Goal: Task Accomplishment & Management: Manage account settings

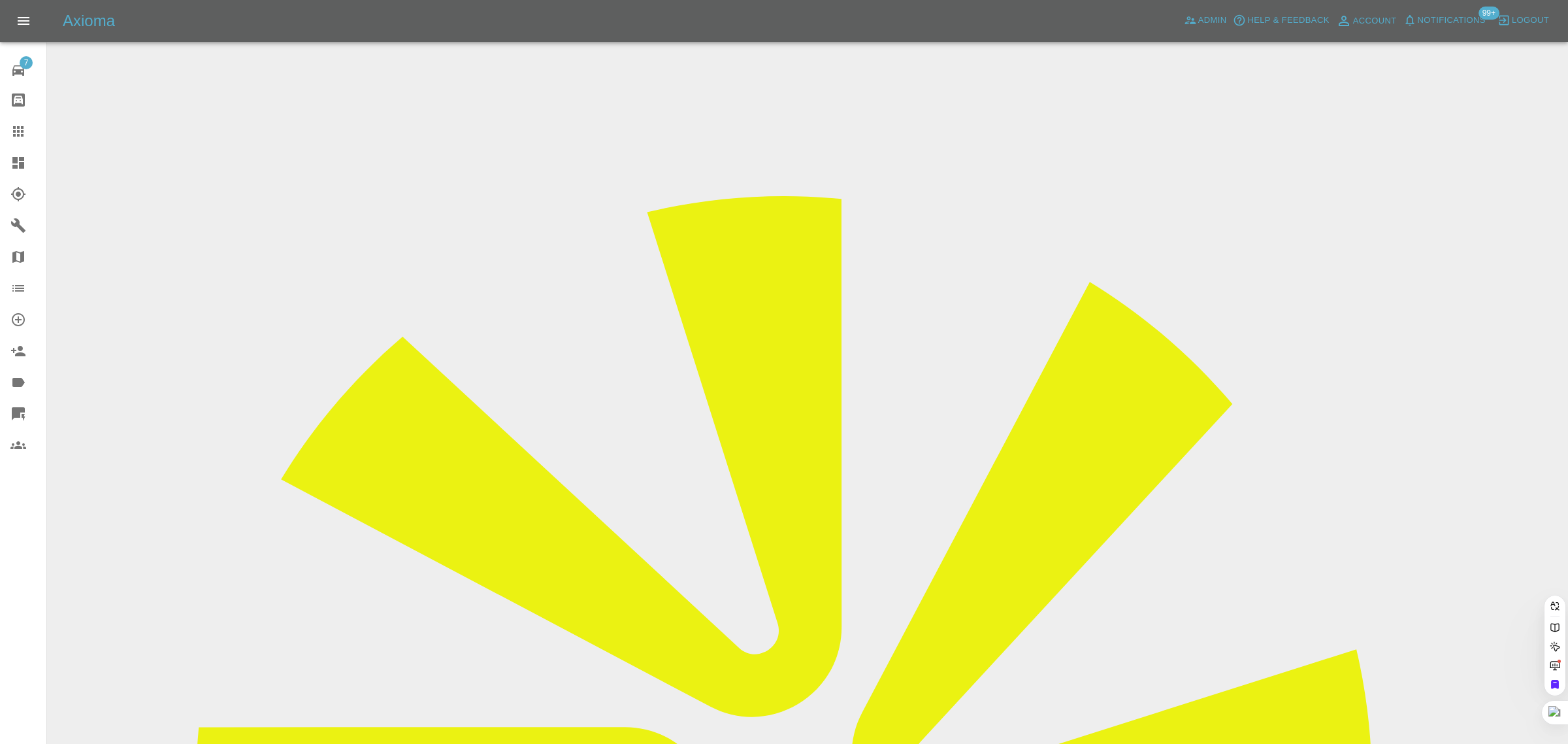
paste input "suearmitstead2@gmail.com"
type input "suearmitstead2@gmail.com"
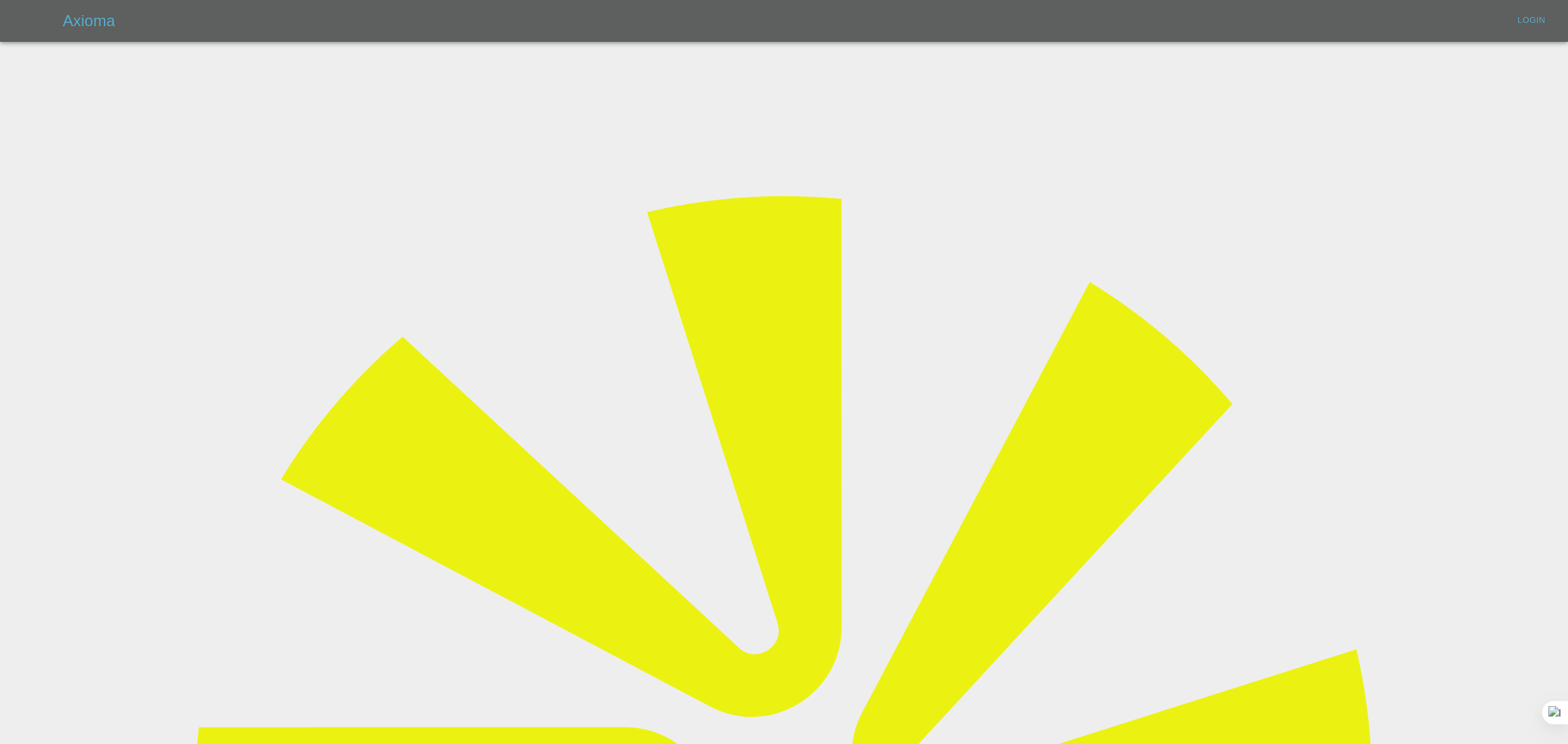
type input "bookkeeping@fifoaccounting.com"
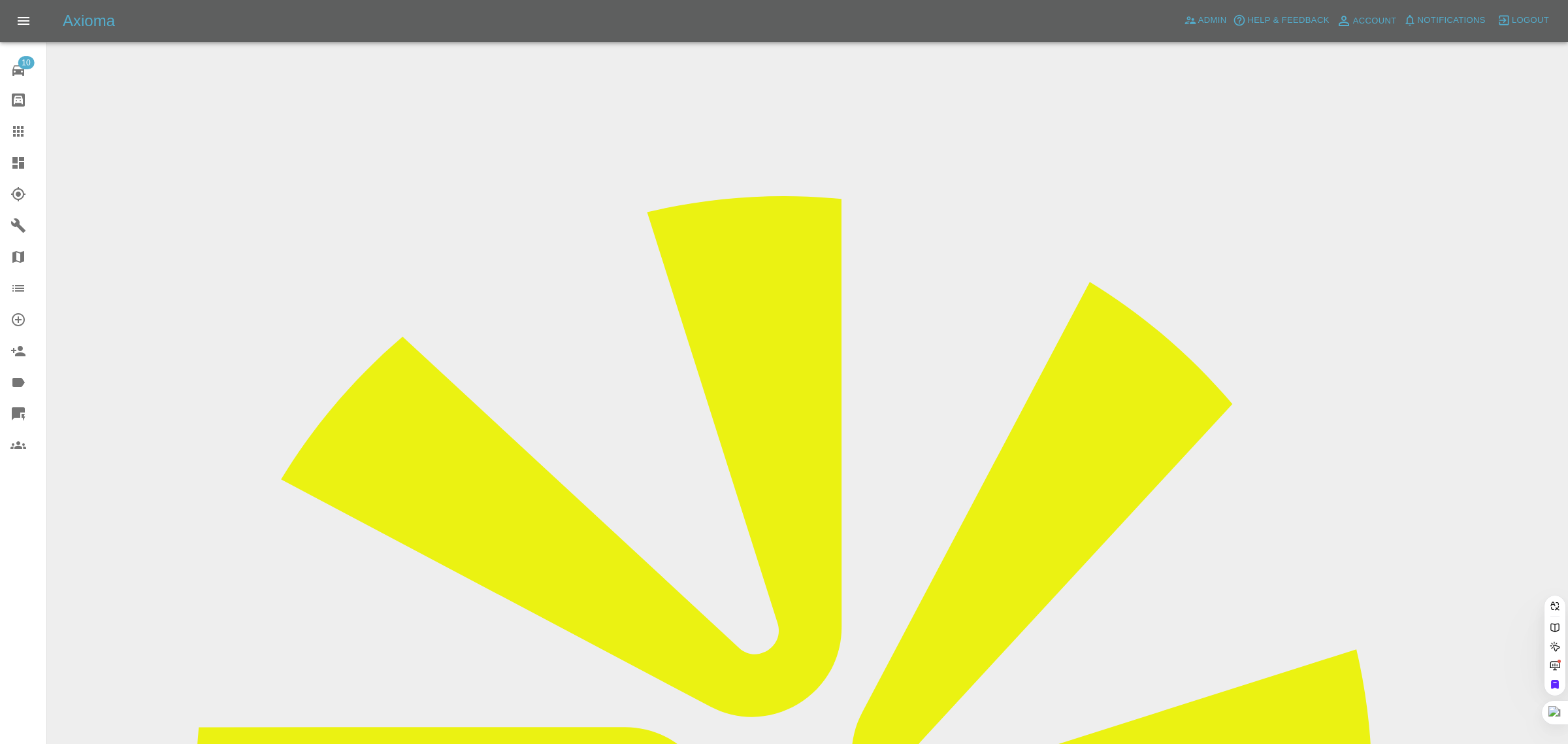
paste input "suearmitstead2@gmail.com"
type input "suearmitstead2@gmail.com"
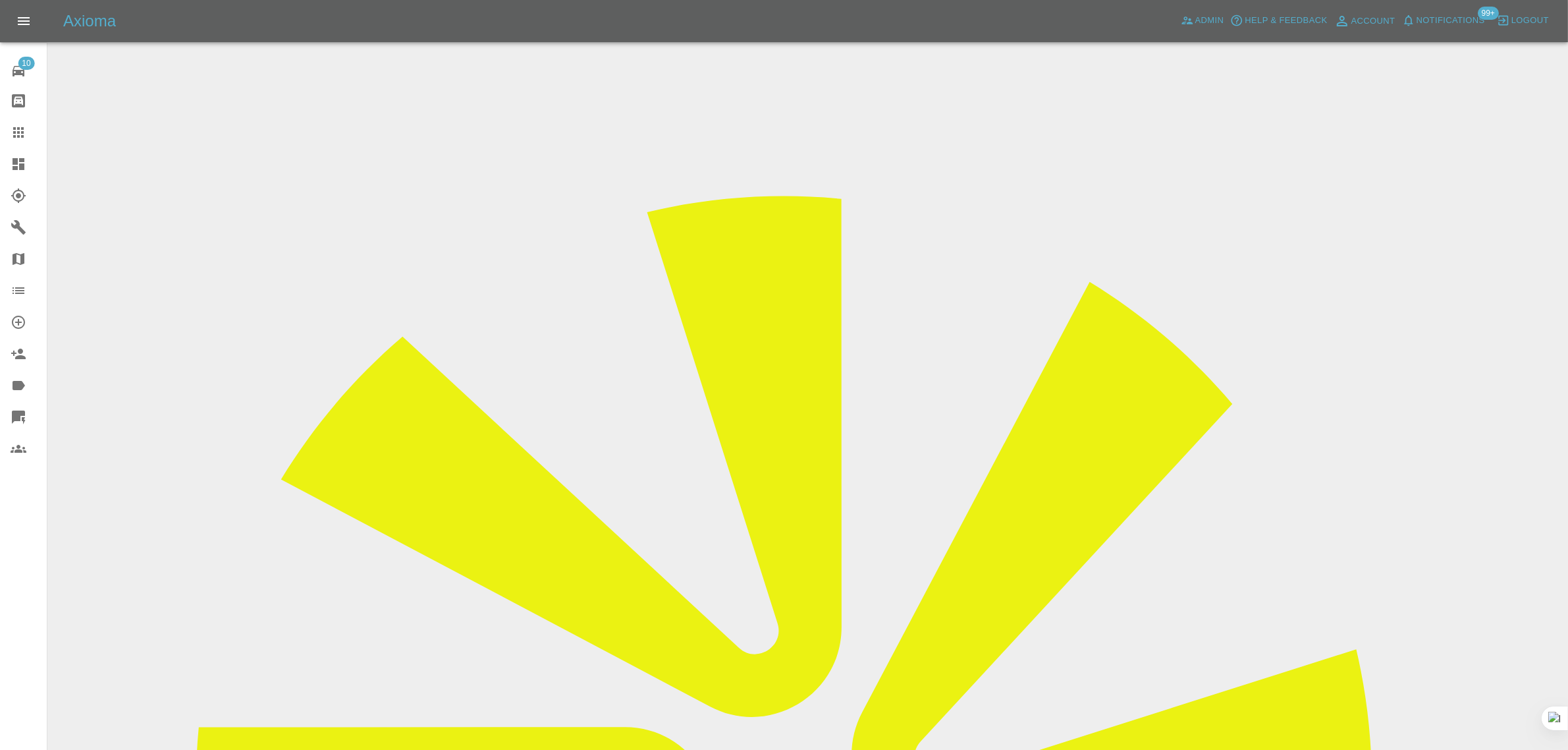
click at [21, 128] on icon at bounding box center [19, 133] width 10 height 10
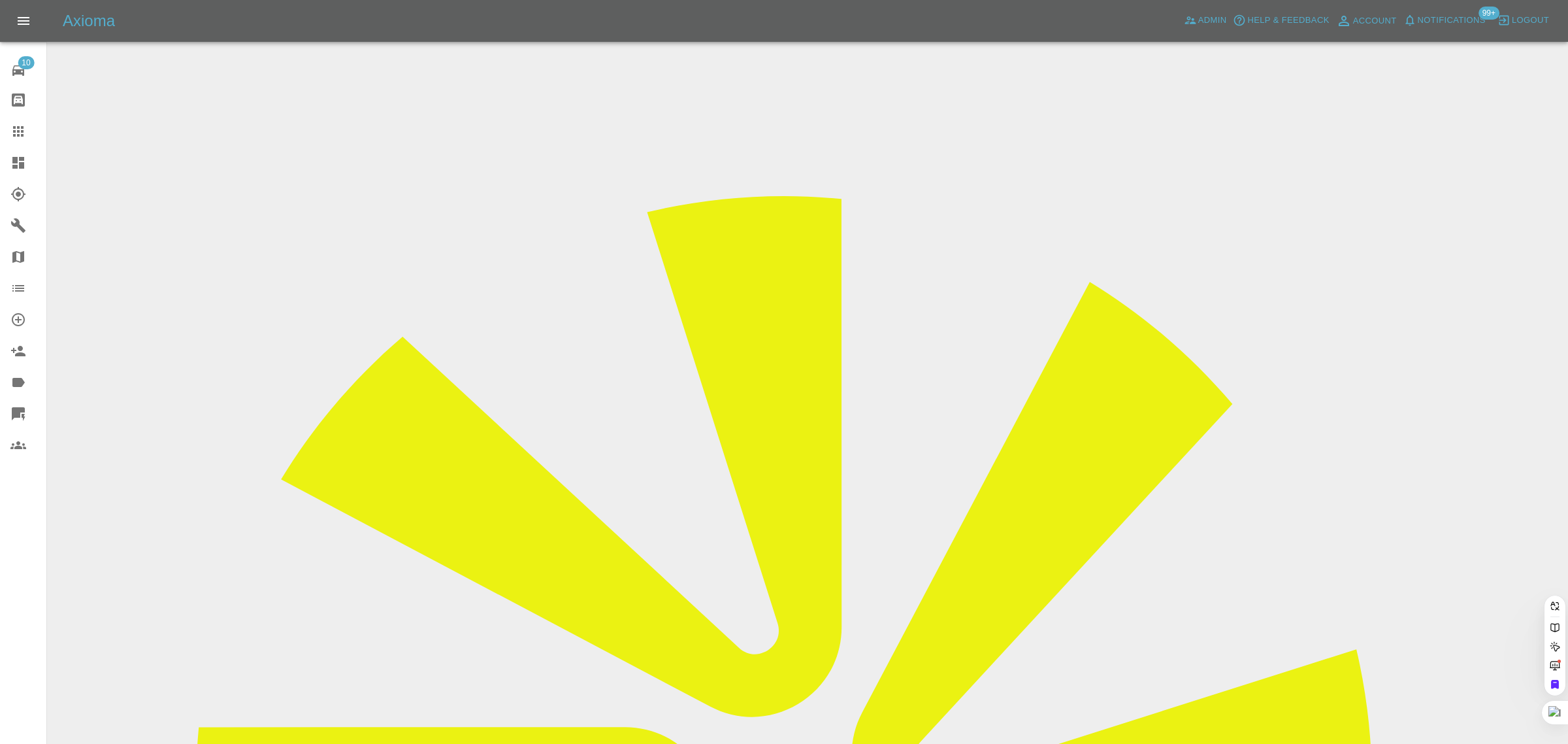
paste input "stephenkeeler1@gmail.com"
type input "stephenkeeler1@gmail.co"
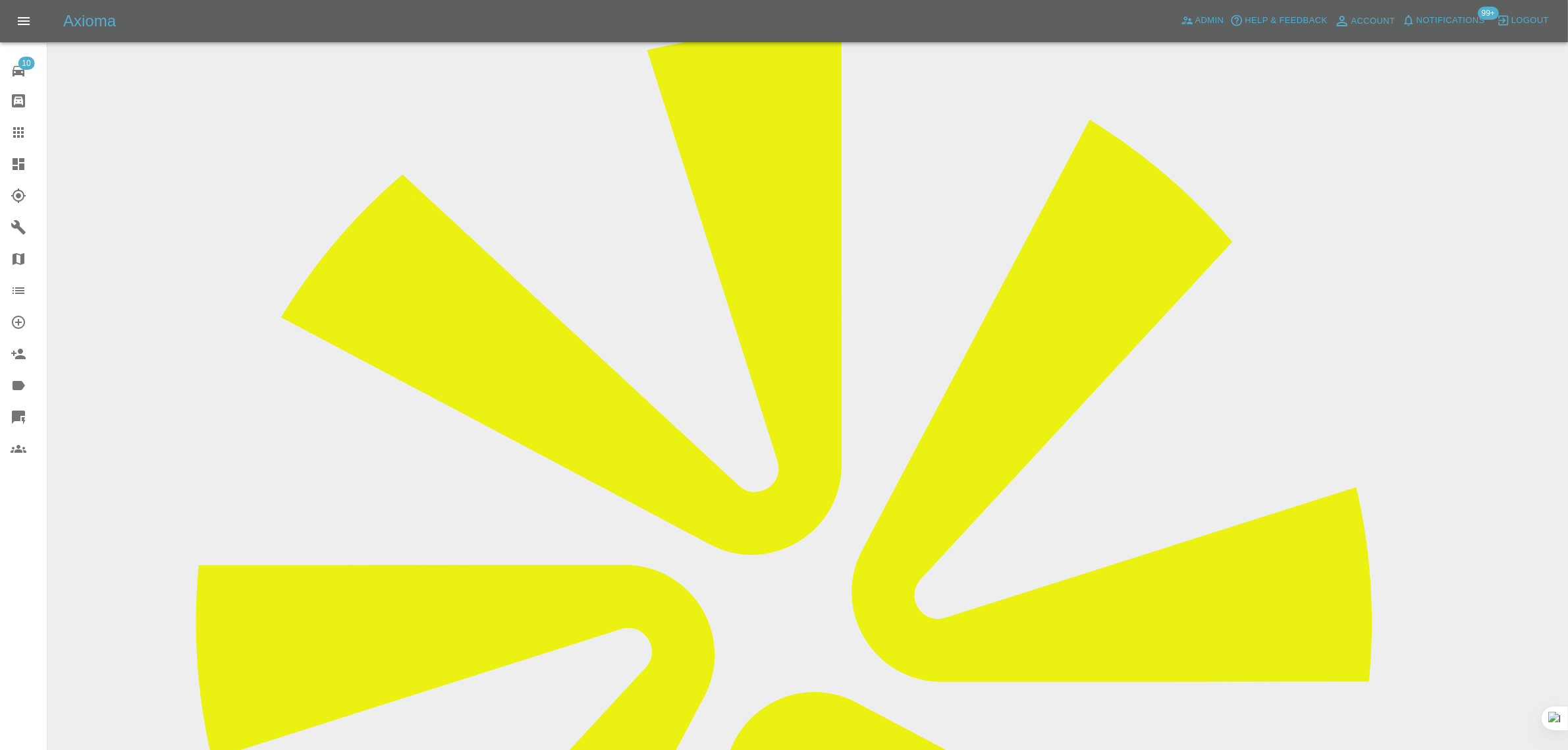
scroll to position [576, 0]
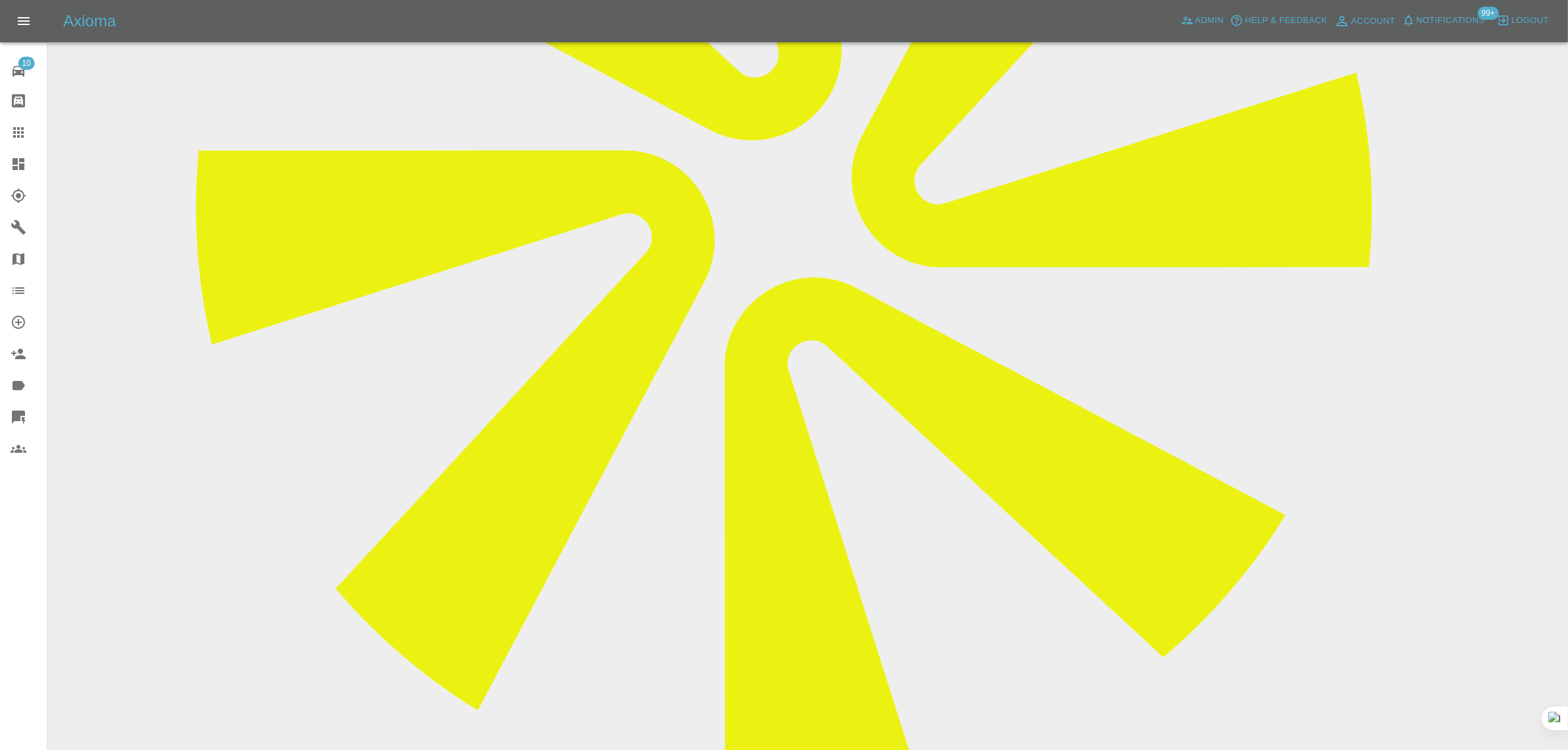
paste textarea "Hi, I have recently booked a car in for repair with yourselves for Tuesday 19 A…"
type textarea "Hi, I have recently booked a car in for repair with yourselves for Tuesday 19 A…"
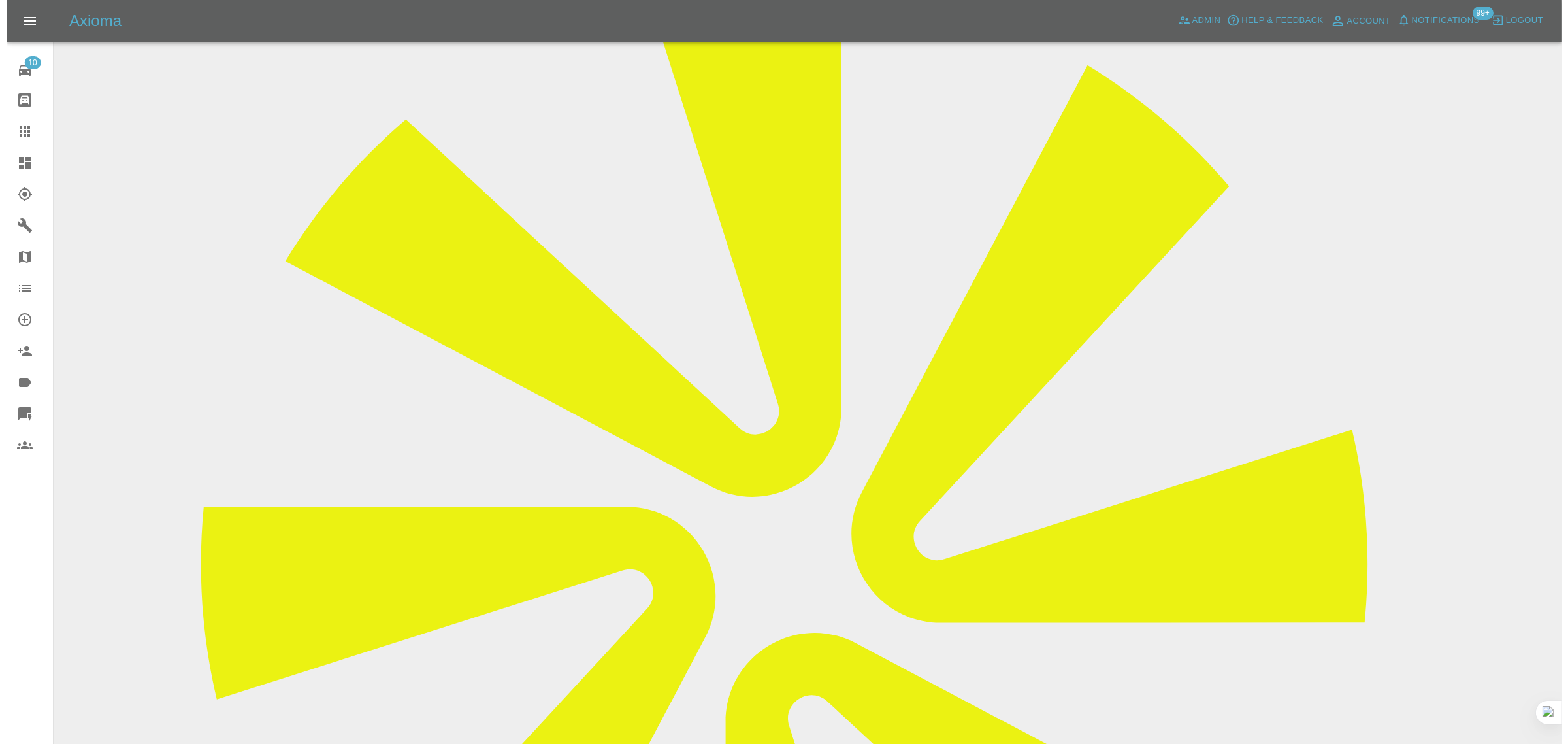
scroll to position [0, 0]
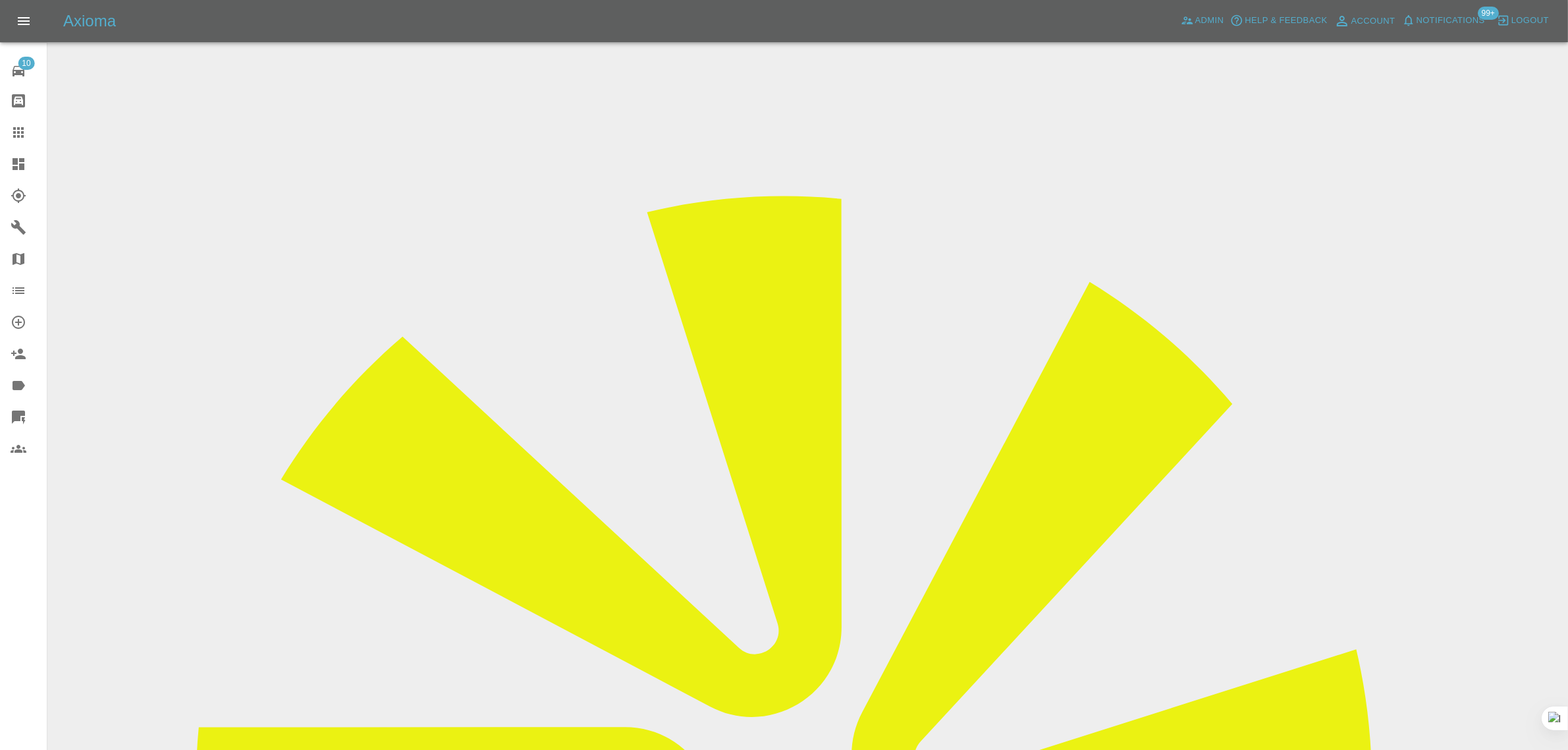
drag, startPoint x: 1315, startPoint y: 198, endPoint x: 1385, endPoint y: 215, distance: 72.0
copy td "ColourBlend"
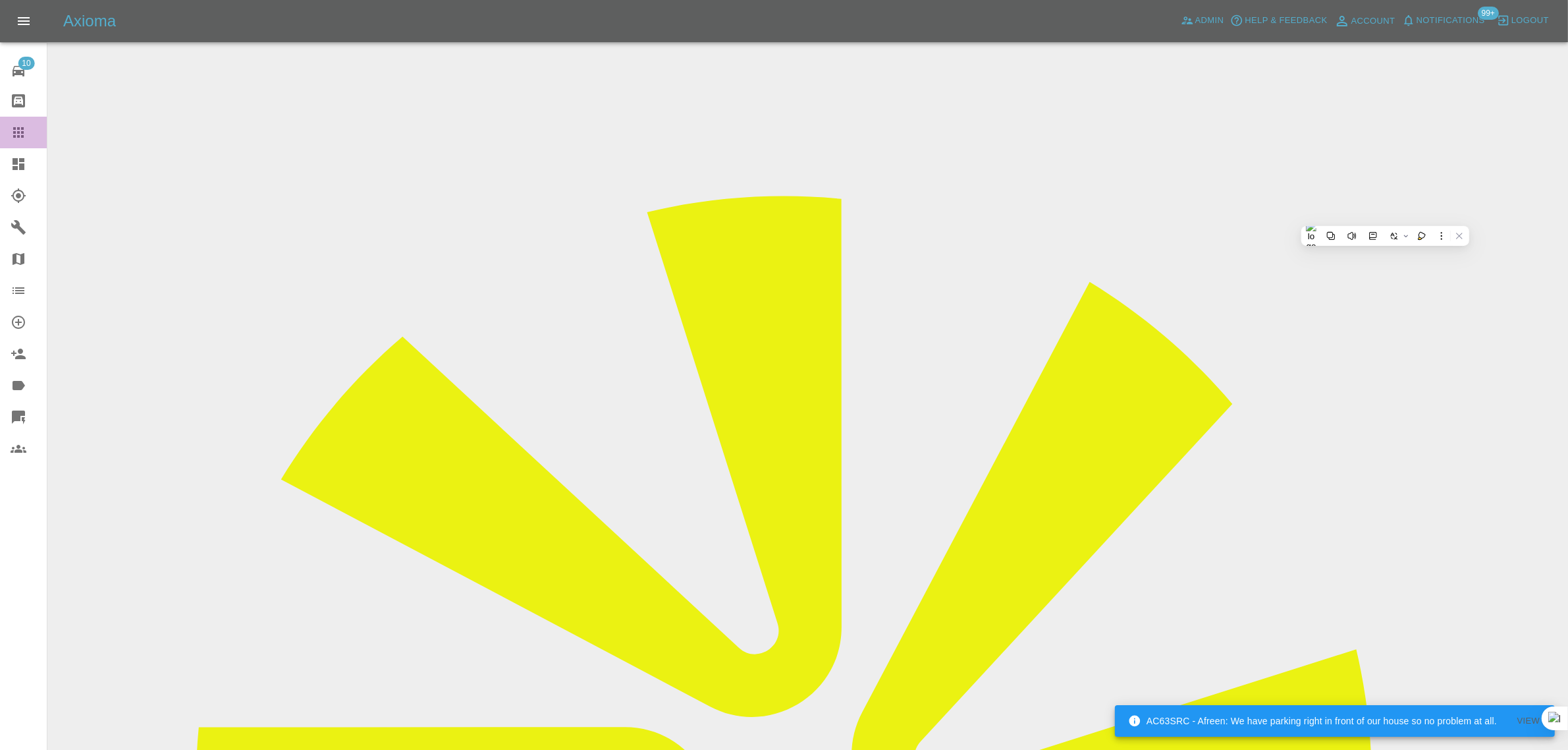
click at [20, 135] on icon at bounding box center [18, 132] width 16 height 16
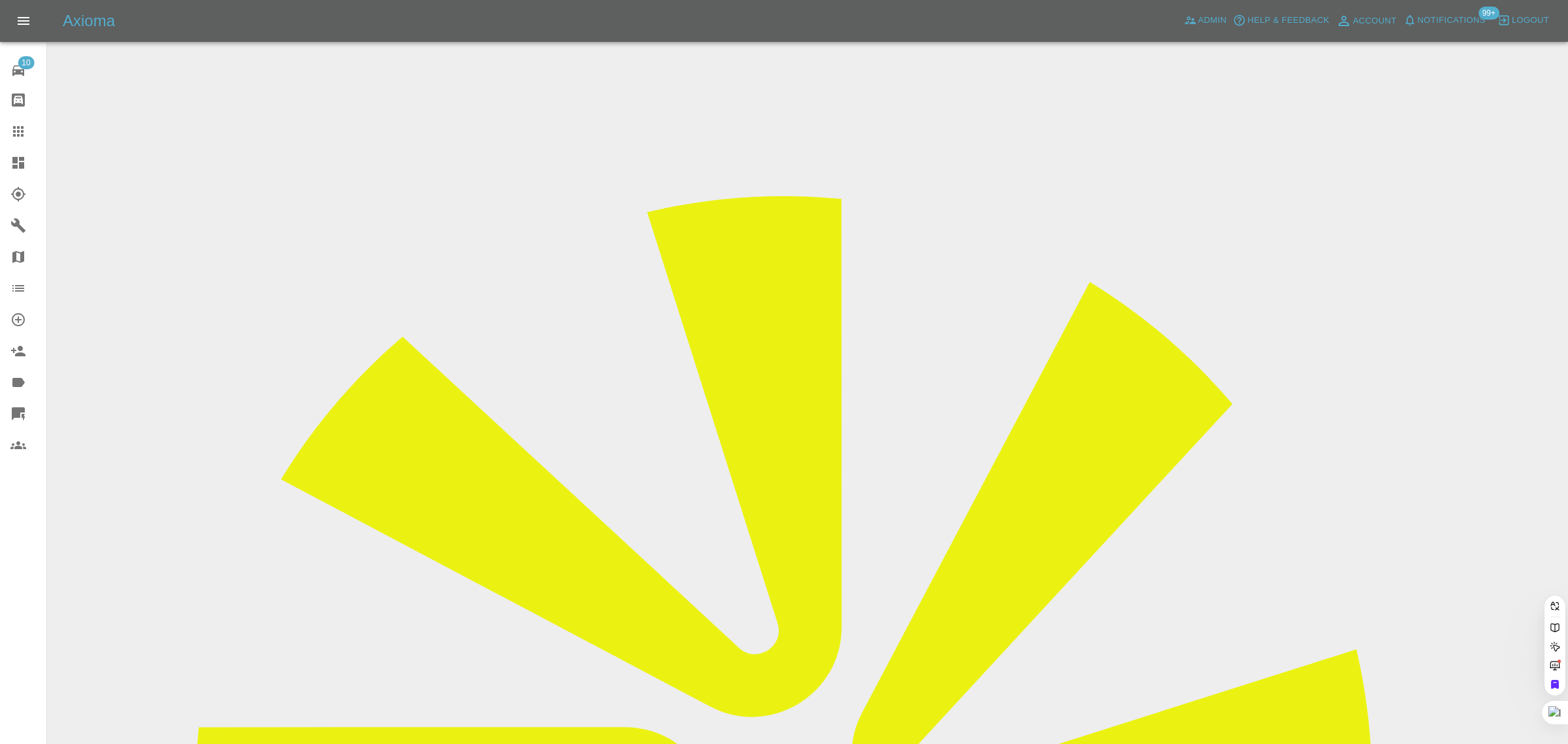
paste input "Passmeelliff@outlook.com"
type input "Passmeelliff@outlook.co"
drag, startPoint x: 12, startPoint y: 620, endPoint x: 228, endPoint y: 592, distance: 217.8
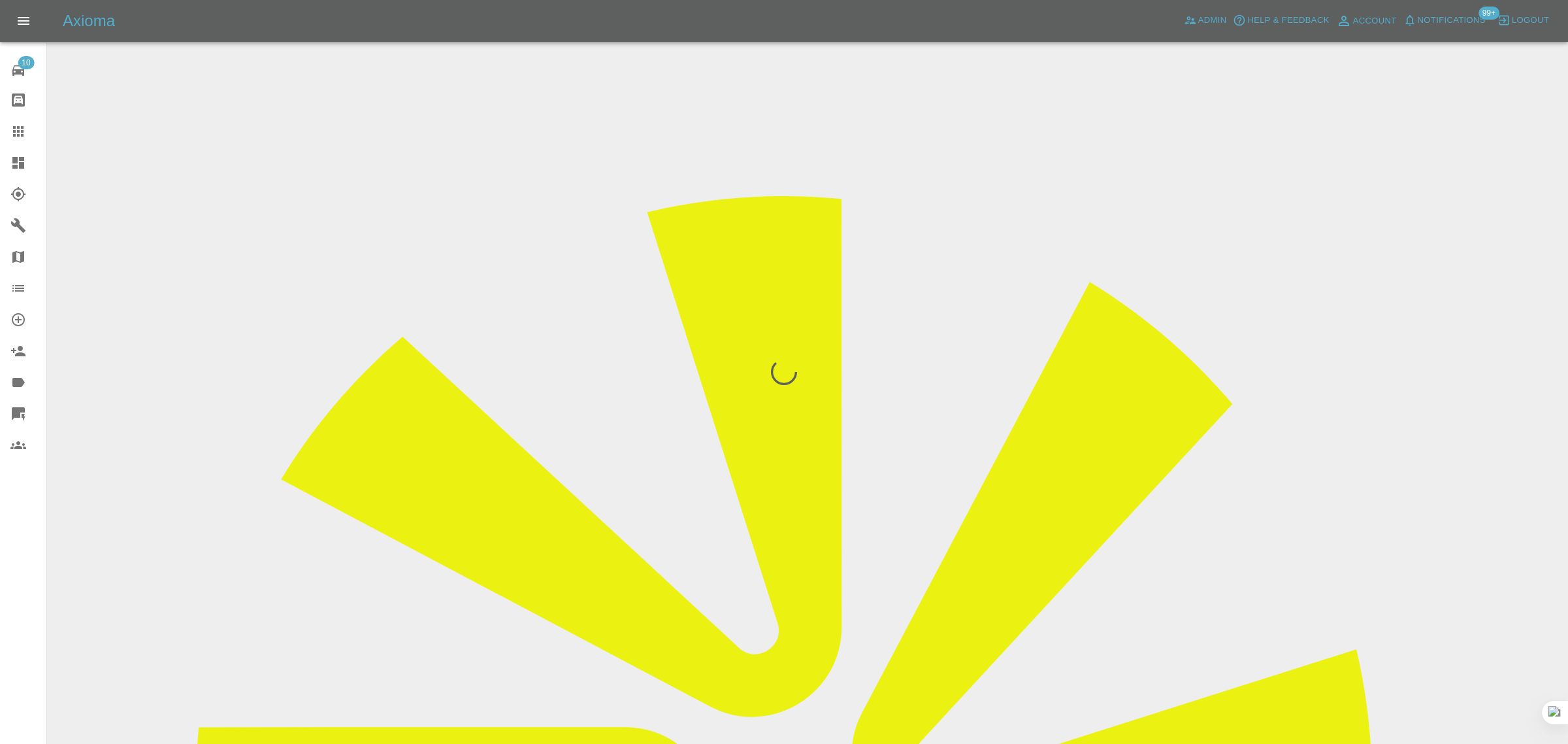
click at [13, 620] on div "10 Repair home Bodyshop home Claims Dashboard Explorer Garages Map Organization…" at bounding box center [24, 372] width 47 height 744
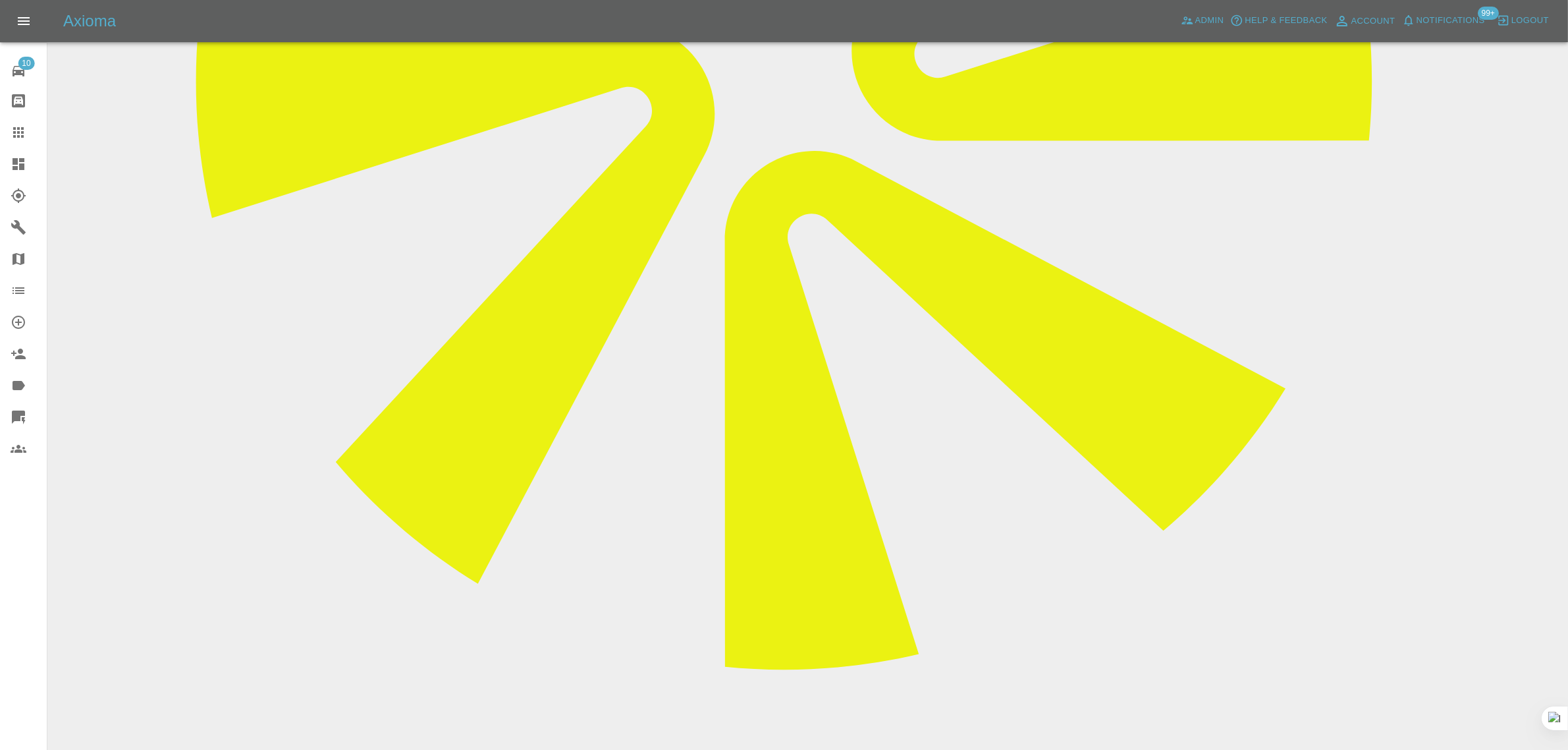
scroll to position [705, 0]
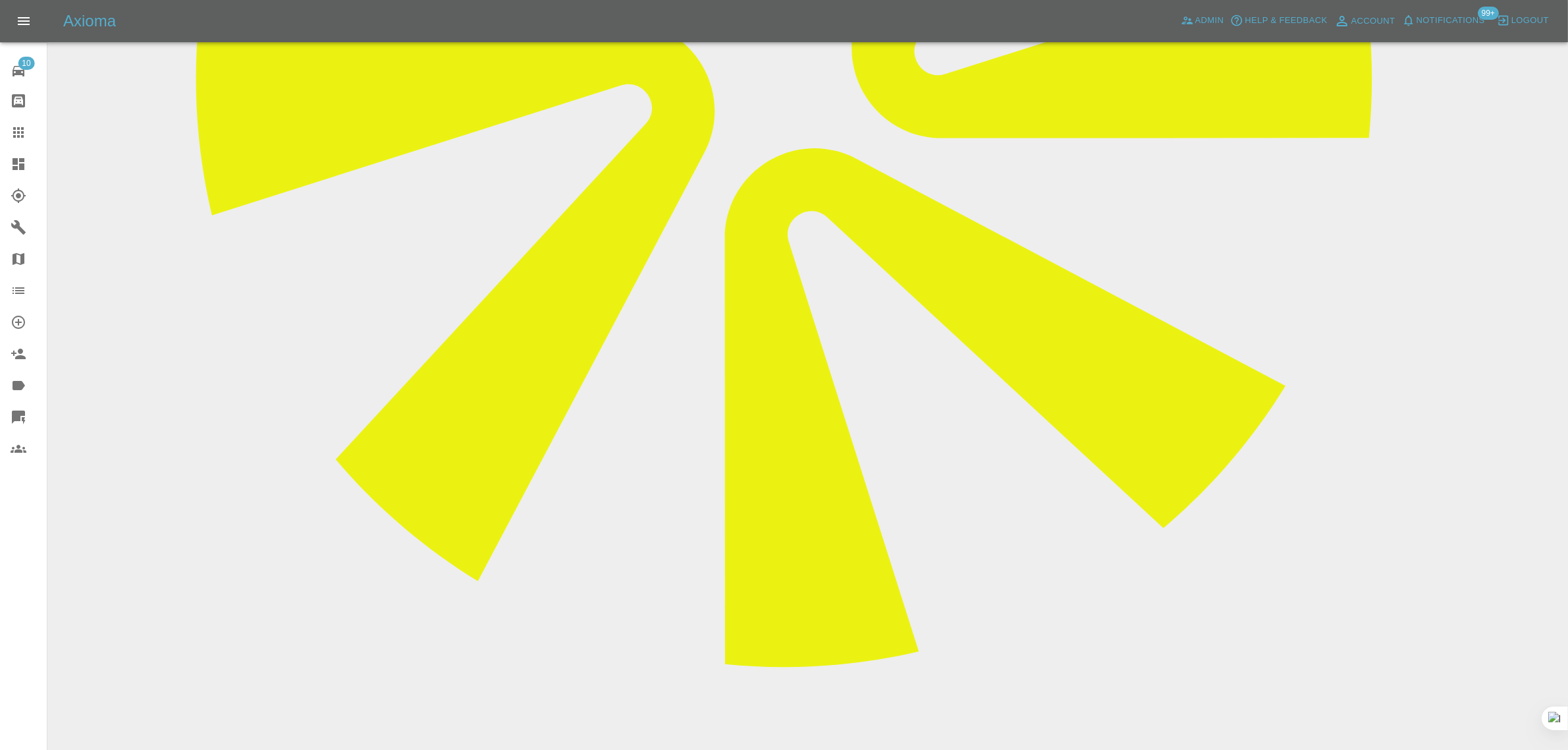
click at [10, 133] on icon at bounding box center [18, 132] width 16 height 16
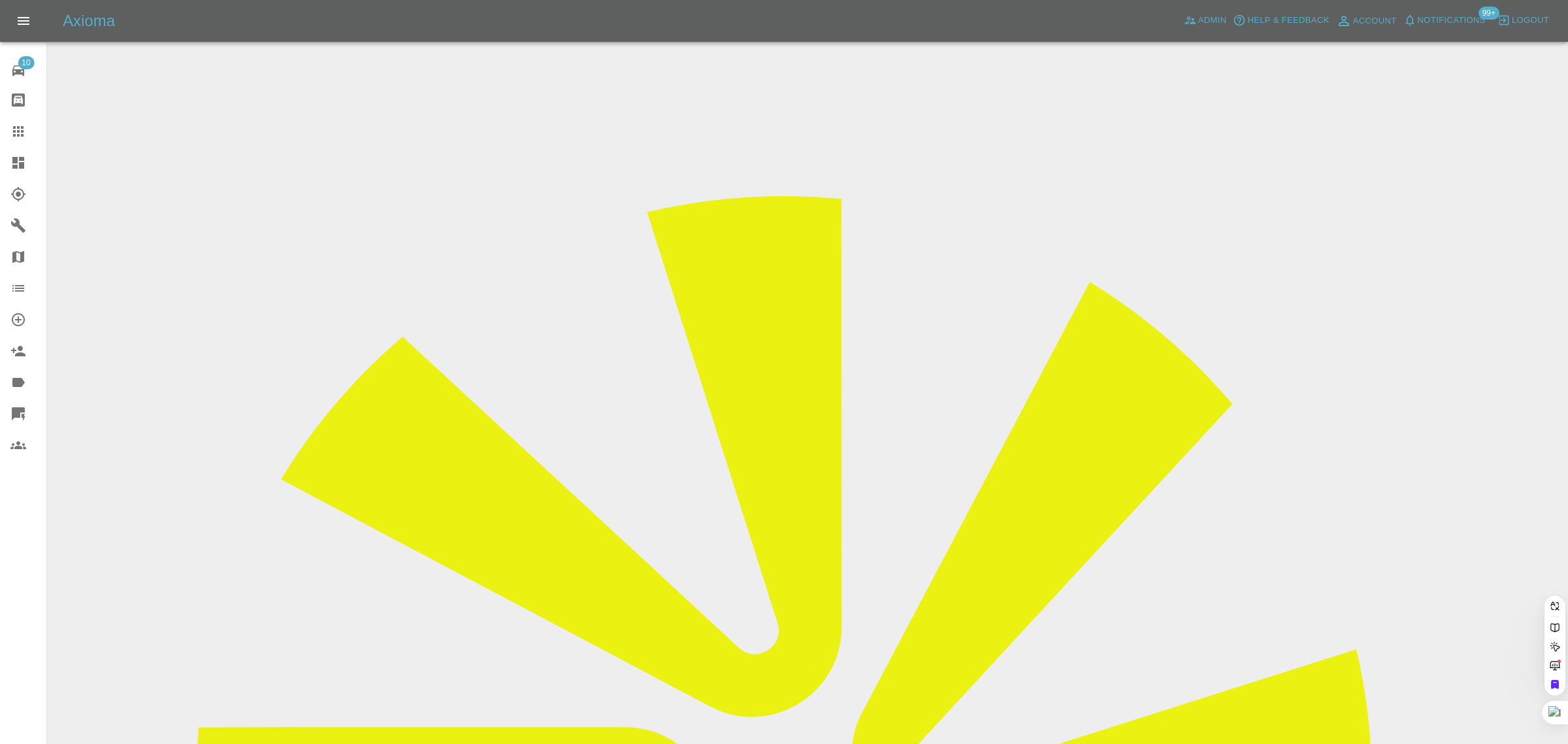
paste input "BL11BNZ"
type input "BL11BNZ"
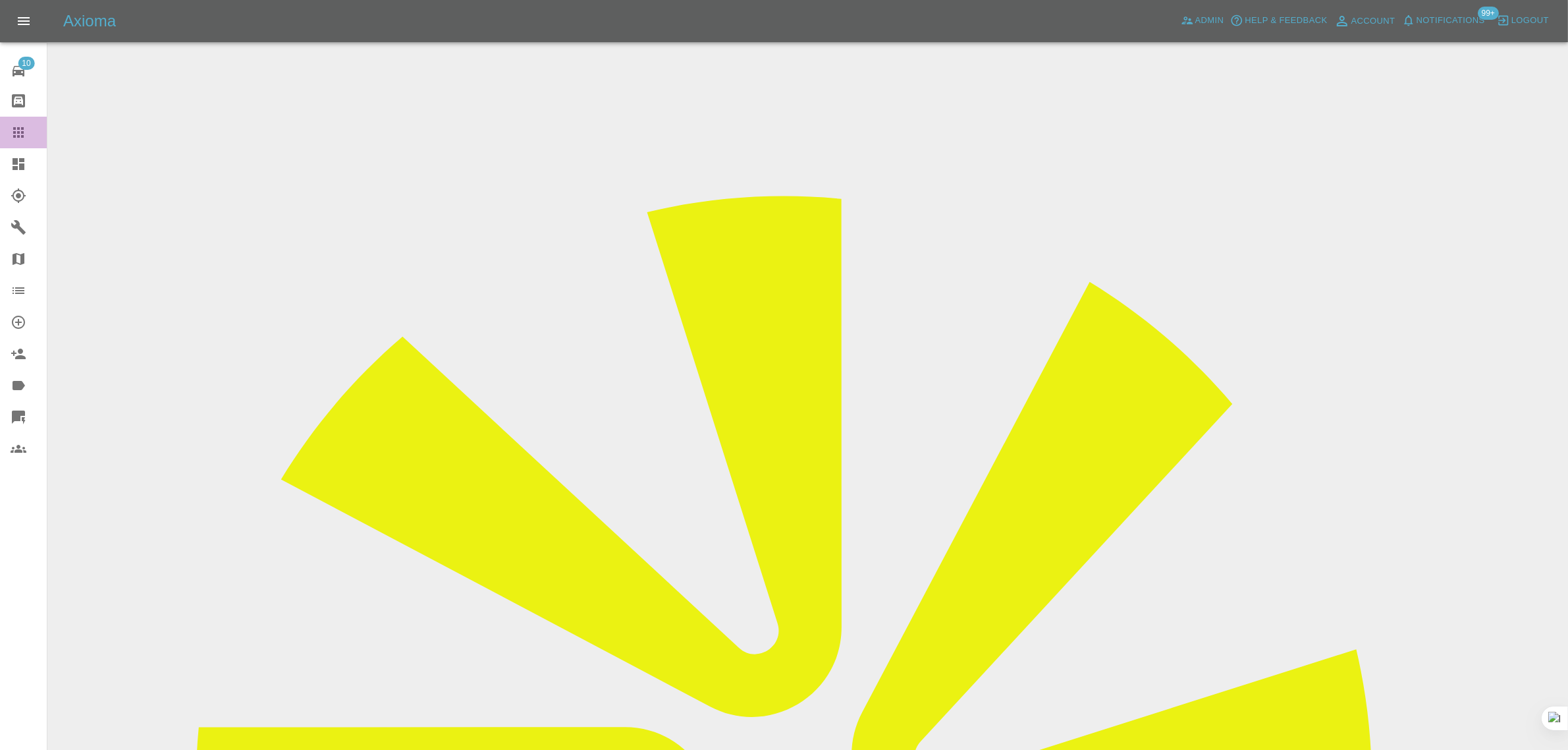
click at [24, 117] on link "Claims" at bounding box center [23, 132] width 47 height 31
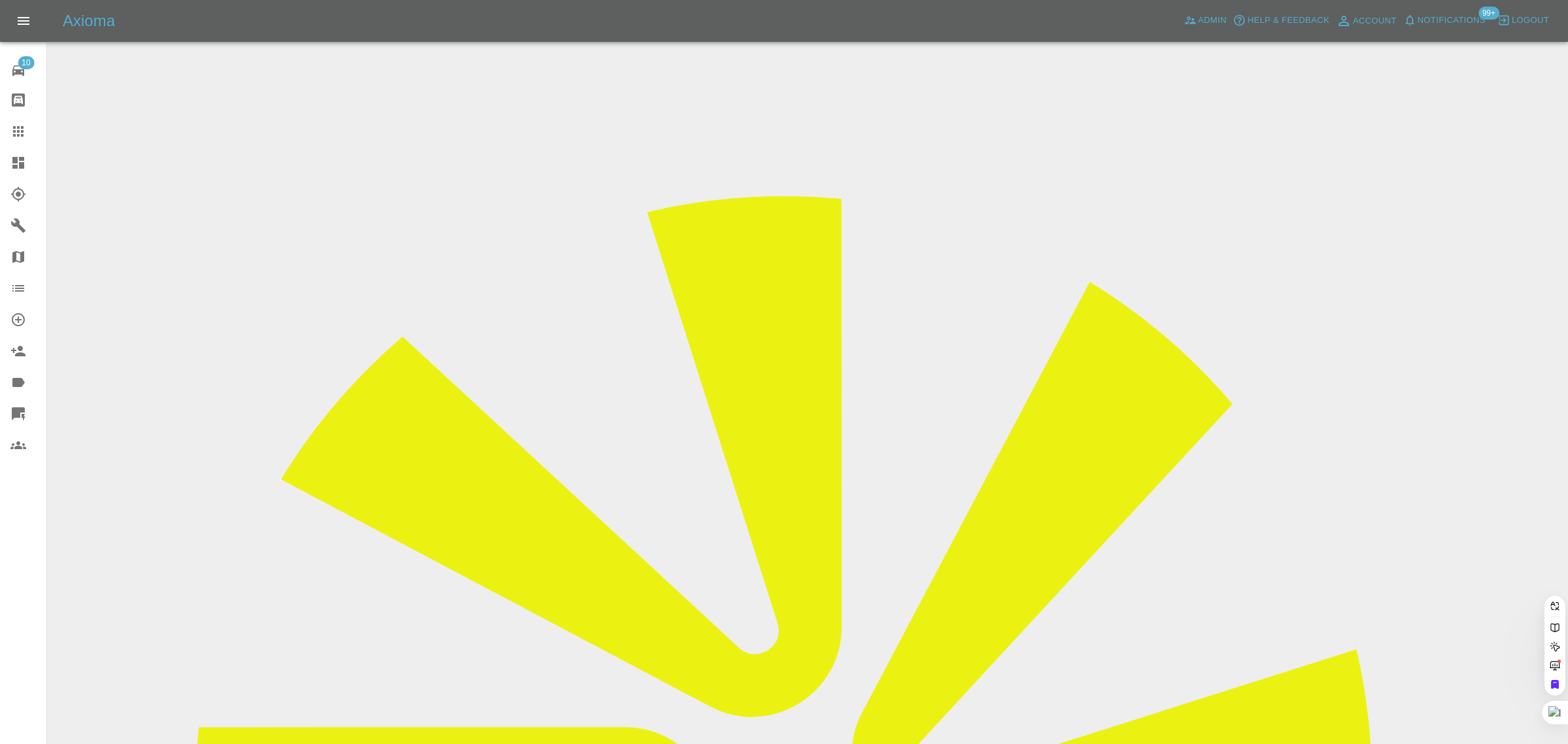
paste input "joel_maloney@hotmail.co.uk"
type input "joel_maloney@hotmail.co.uk"
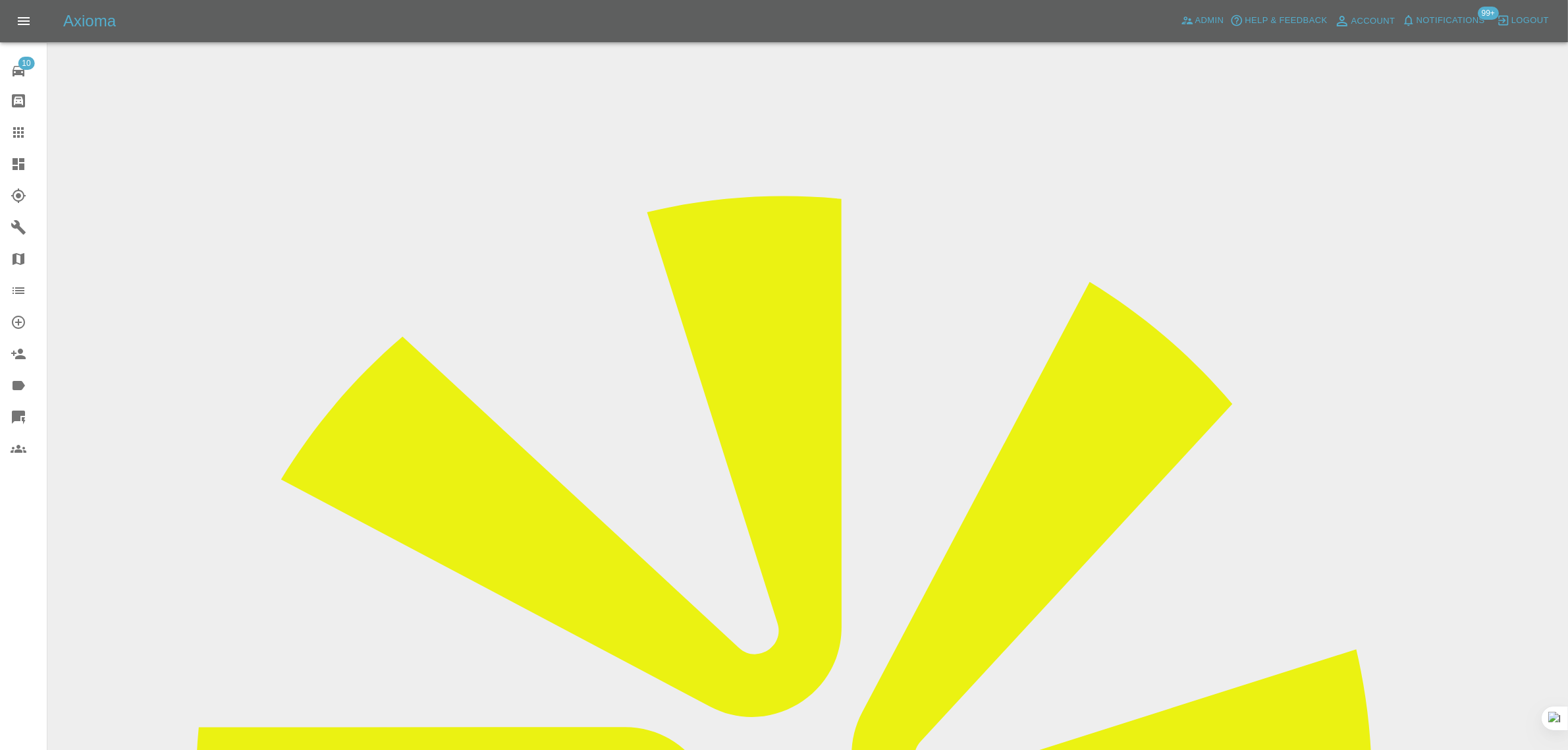
click at [0, 0] on input "Choose images" at bounding box center [0, 0] width 0 height 0
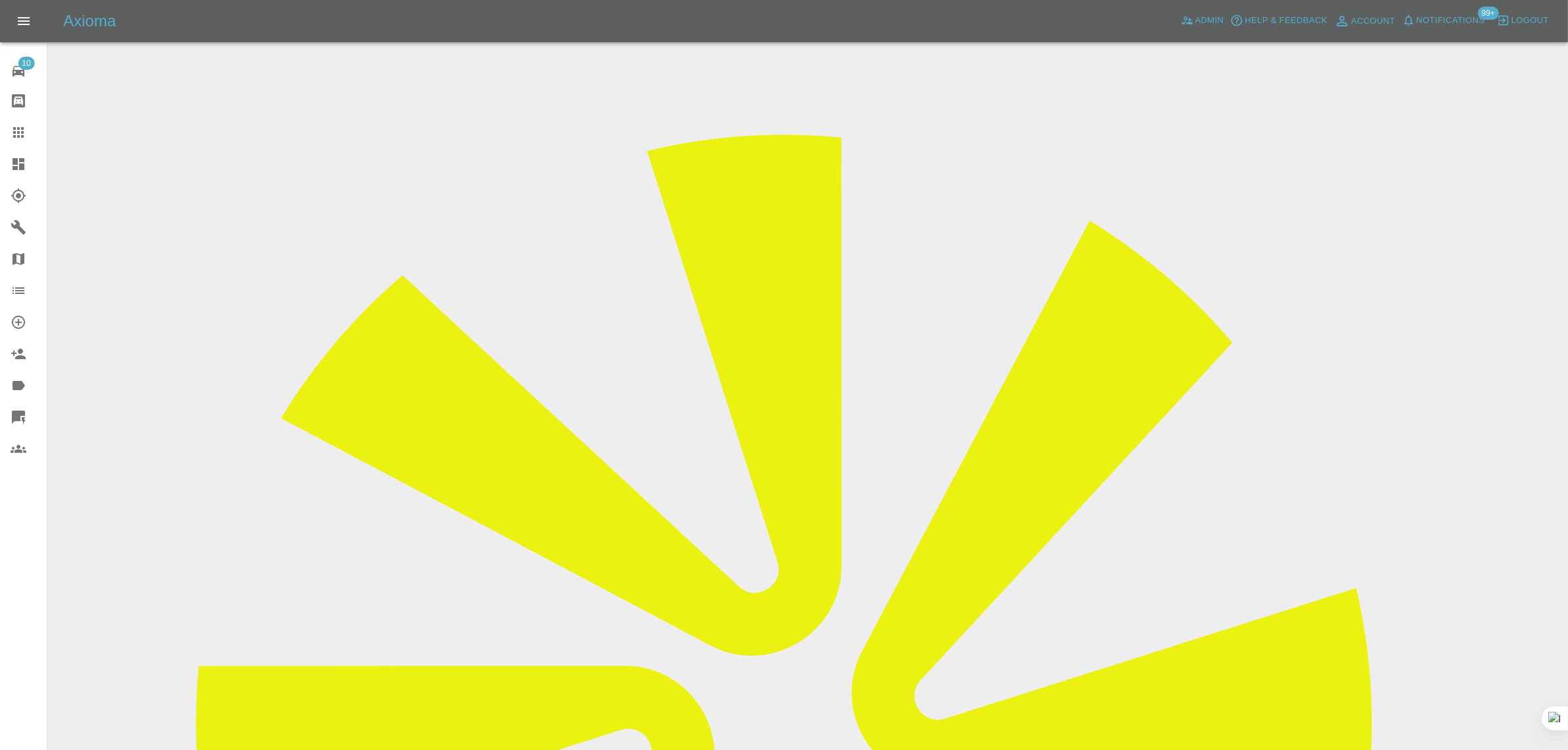
scroll to position [65, 0]
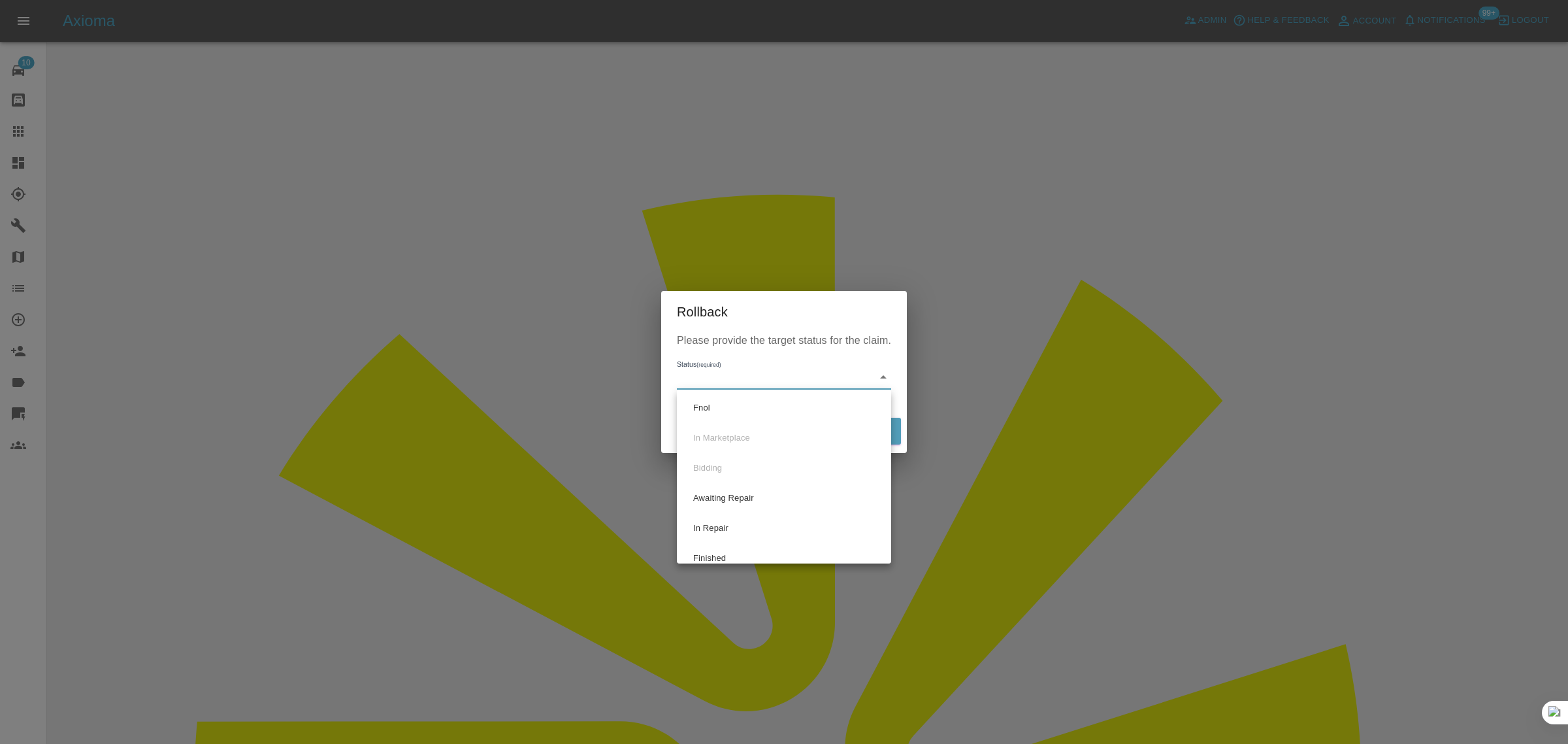
click at [726, 416] on li "Fnol" at bounding box center [784, 407] width 208 height 30
type input "fnol"
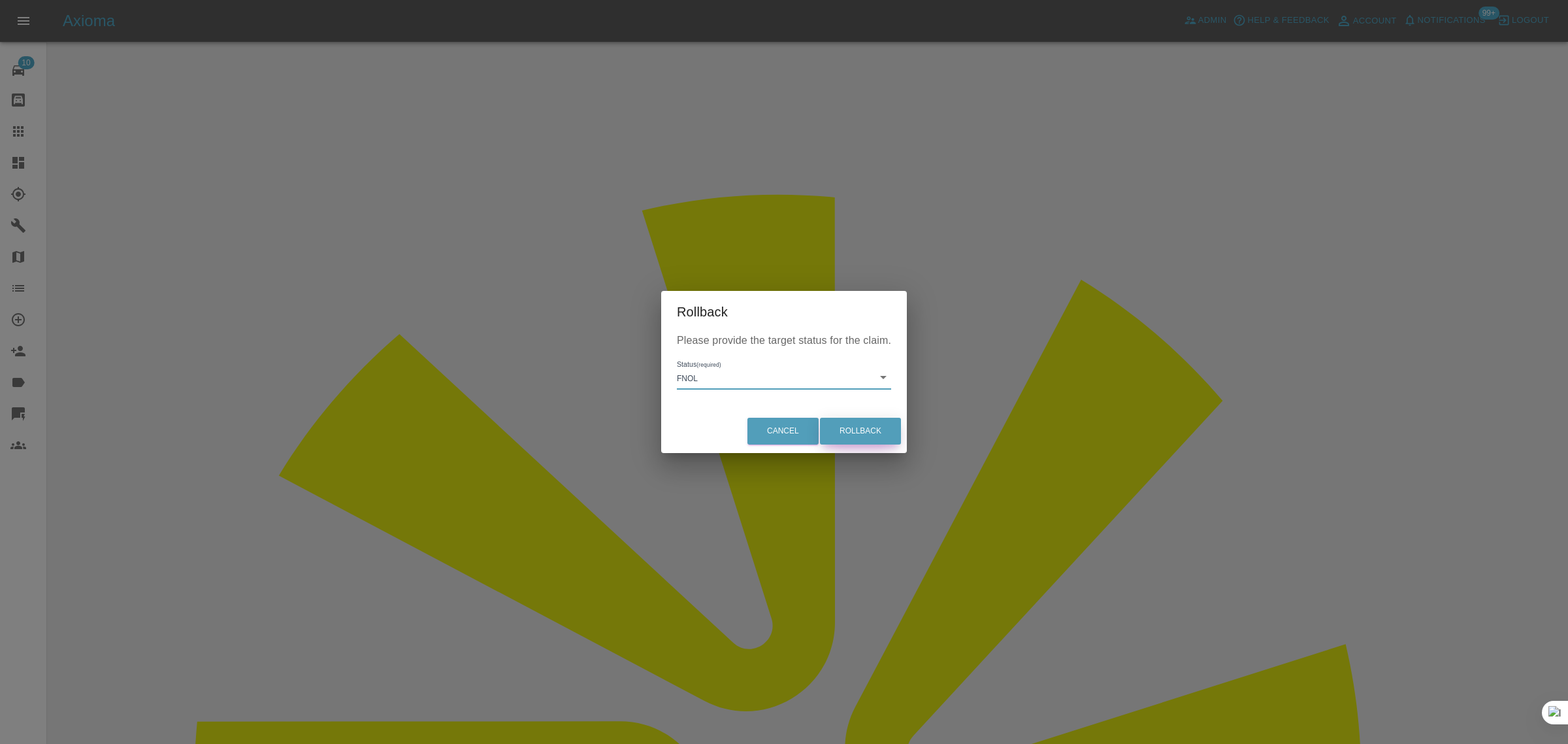
click at [861, 440] on button "Rollback" at bounding box center [861, 431] width 81 height 27
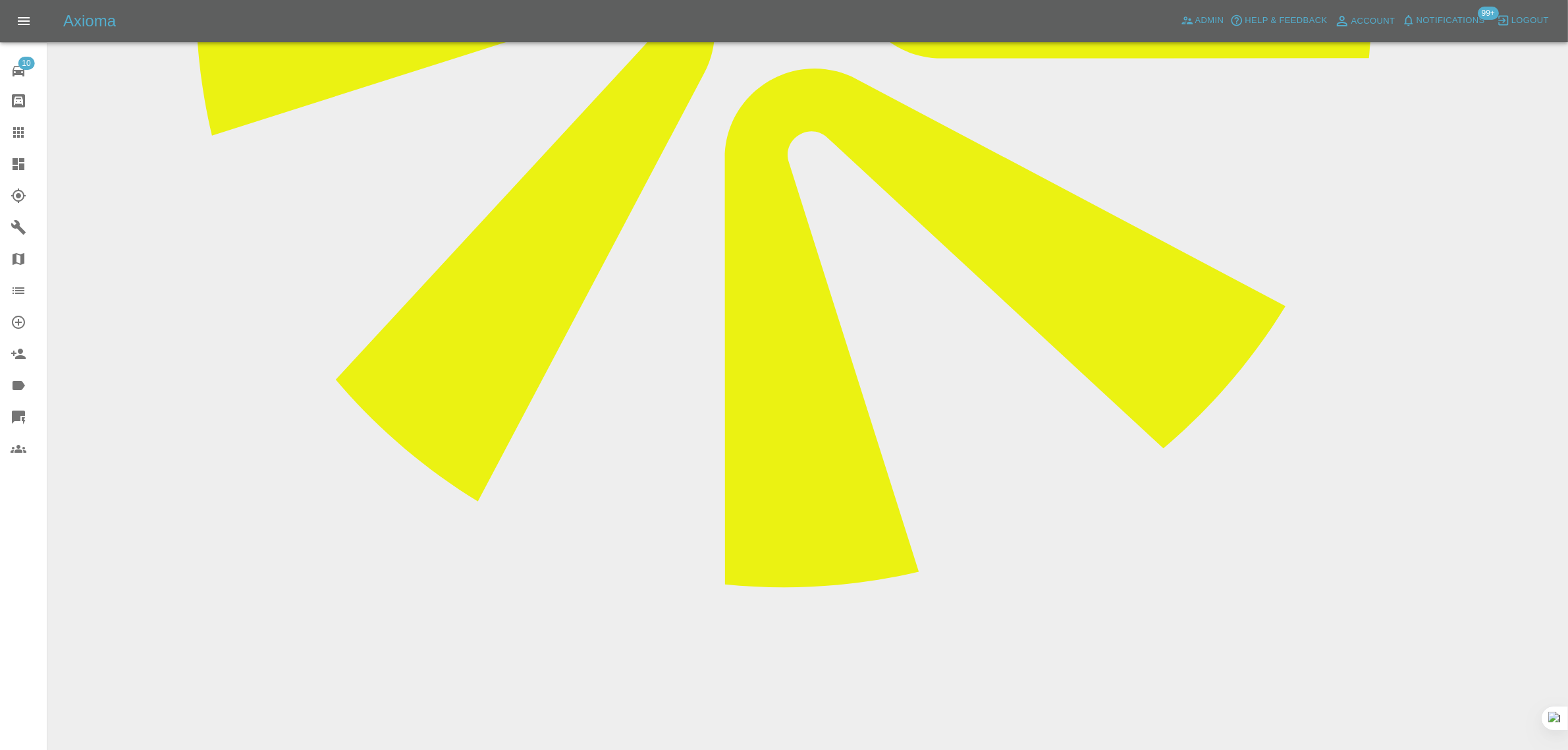
scroll to position [824, 0]
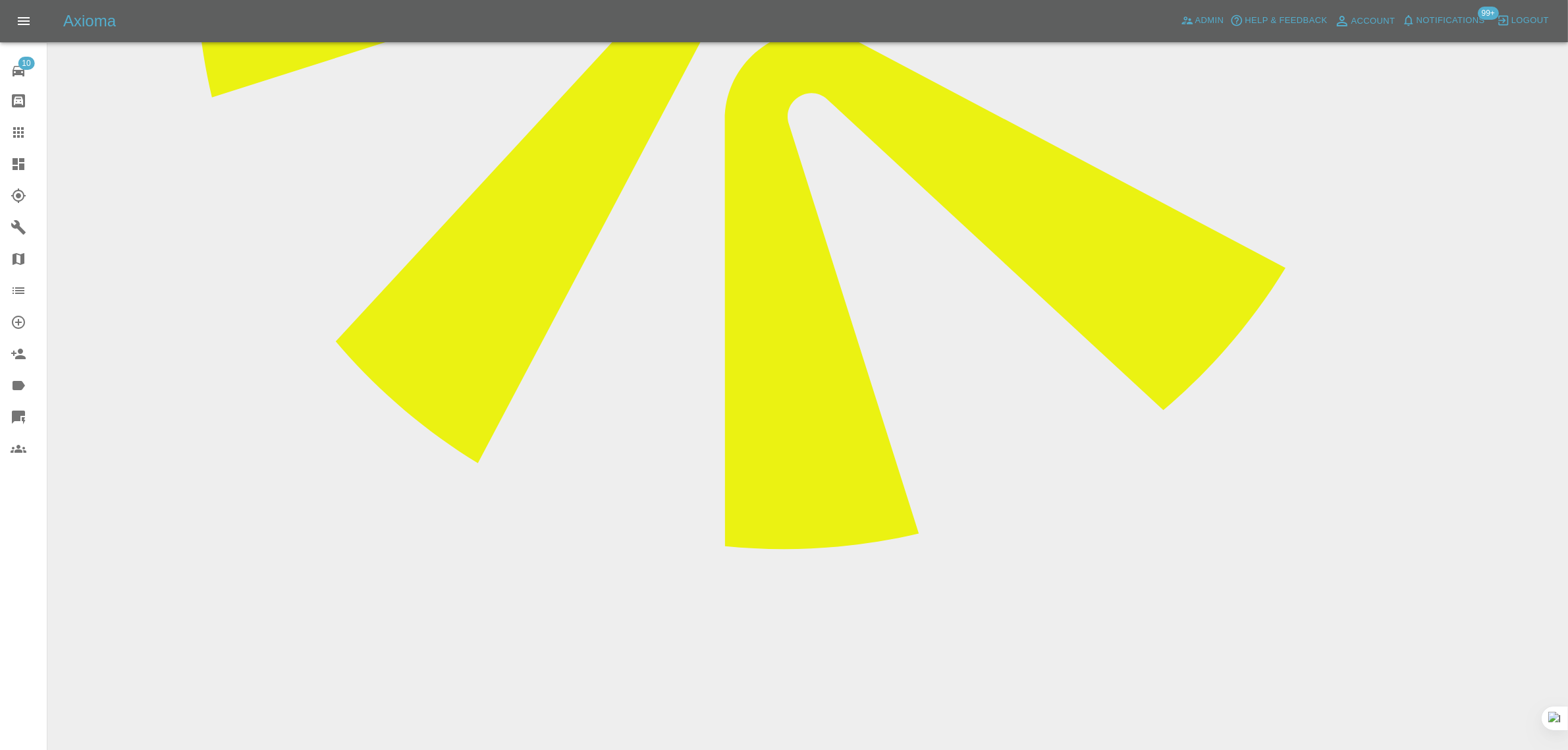
type textarea "new images added"
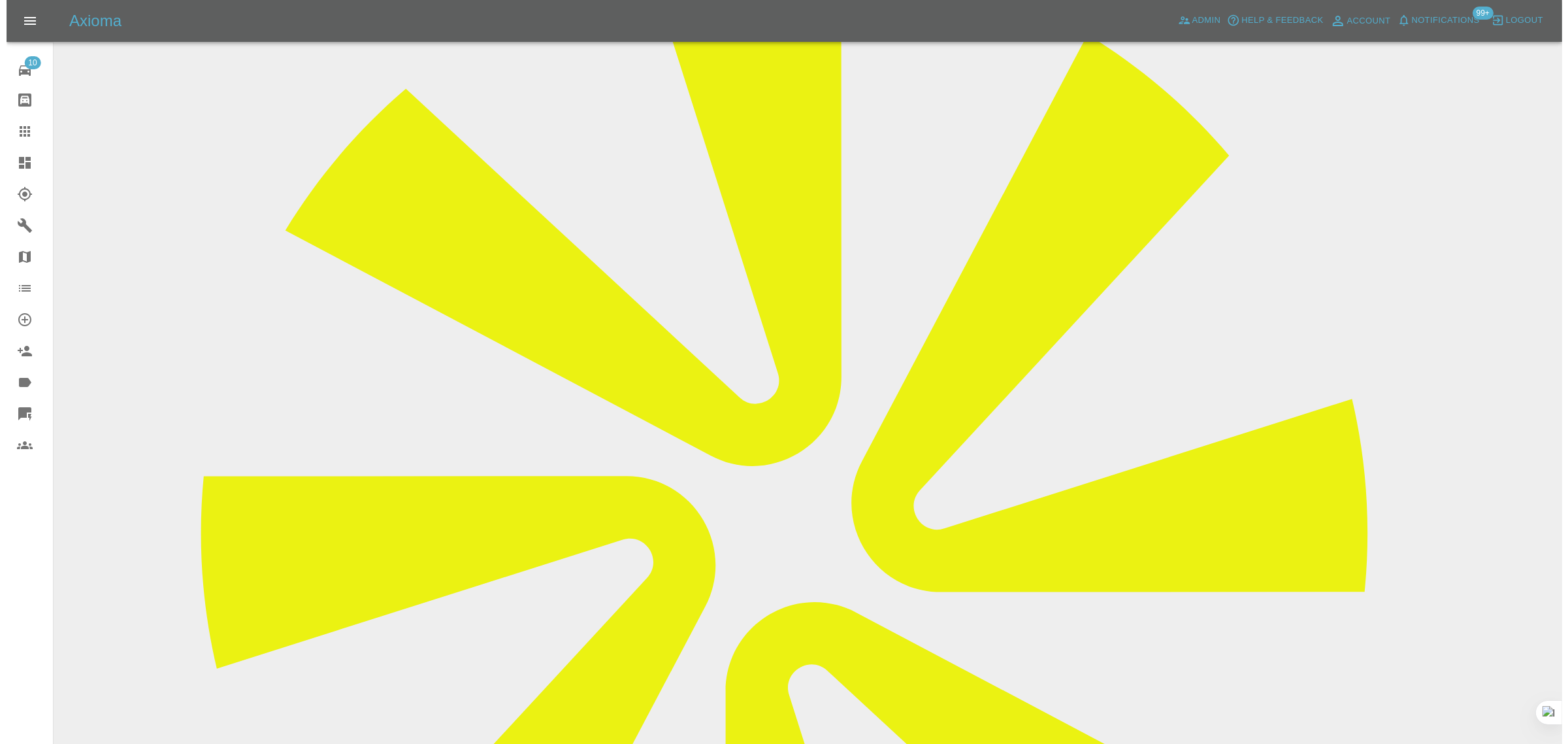
scroll to position [0, 0]
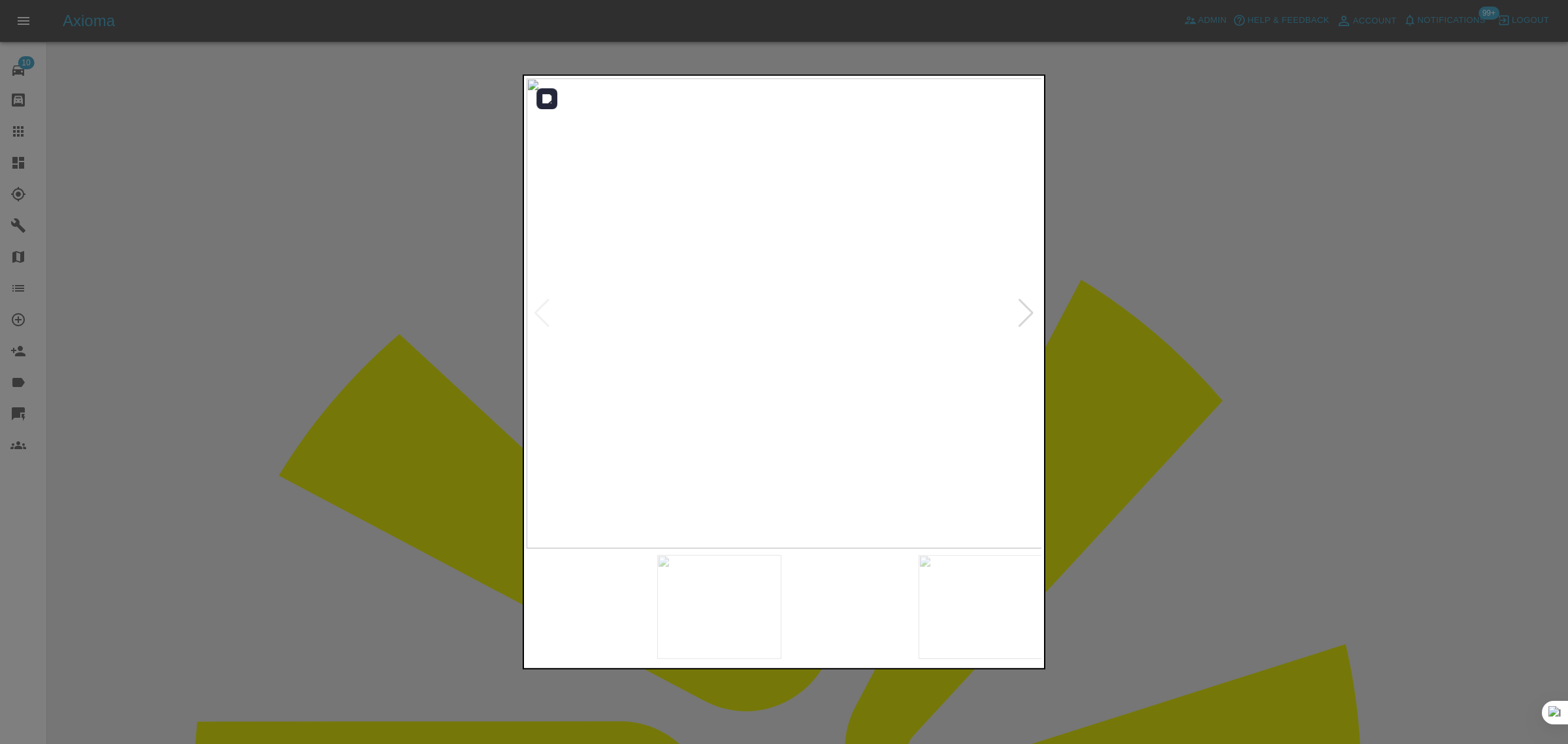
click at [1017, 316] on div at bounding box center [784, 313] width 515 height 470
click at [1023, 315] on div at bounding box center [1026, 313] width 18 height 29
click at [1021, 315] on div at bounding box center [1026, 313] width 18 height 29
click at [1018, 317] on div at bounding box center [1026, 313] width 18 height 29
click at [1014, 317] on img at bounding box center [784, 313] width 516 height 470
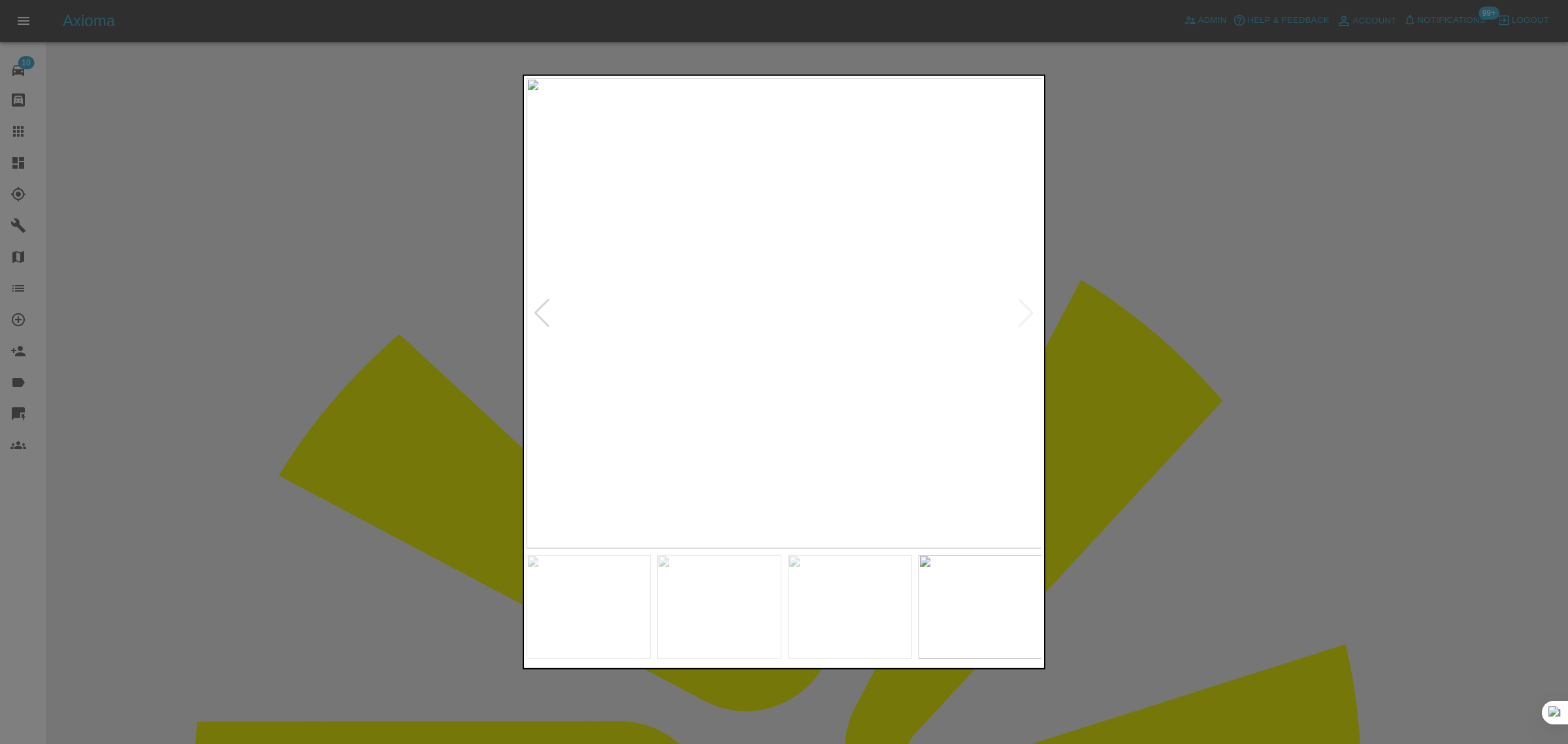
click at [1059, 319] on div at bounding box center [784, 372] width 1568 height 744
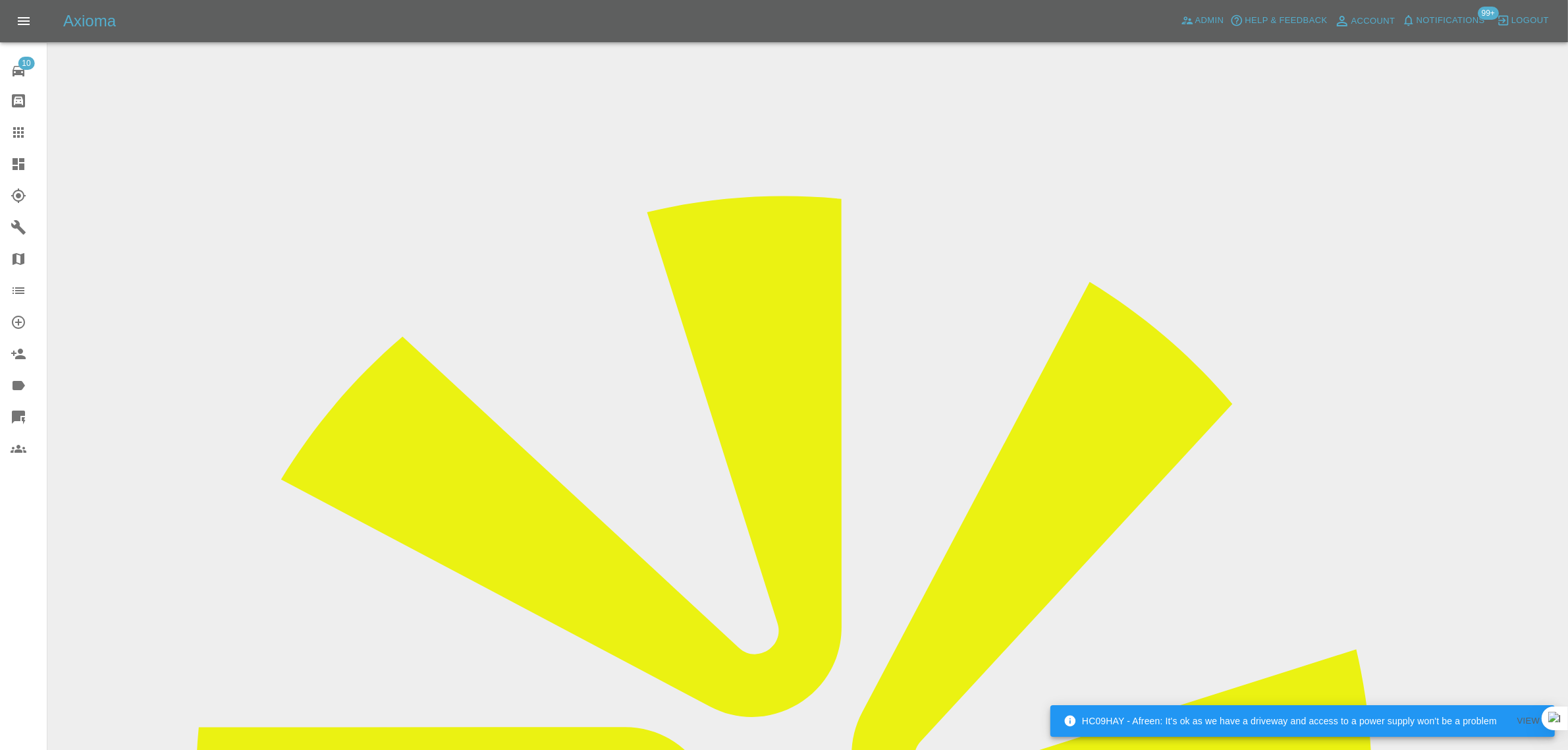
click at [17, 127] on icon at bounding box center [19, 133] width 10 height 10
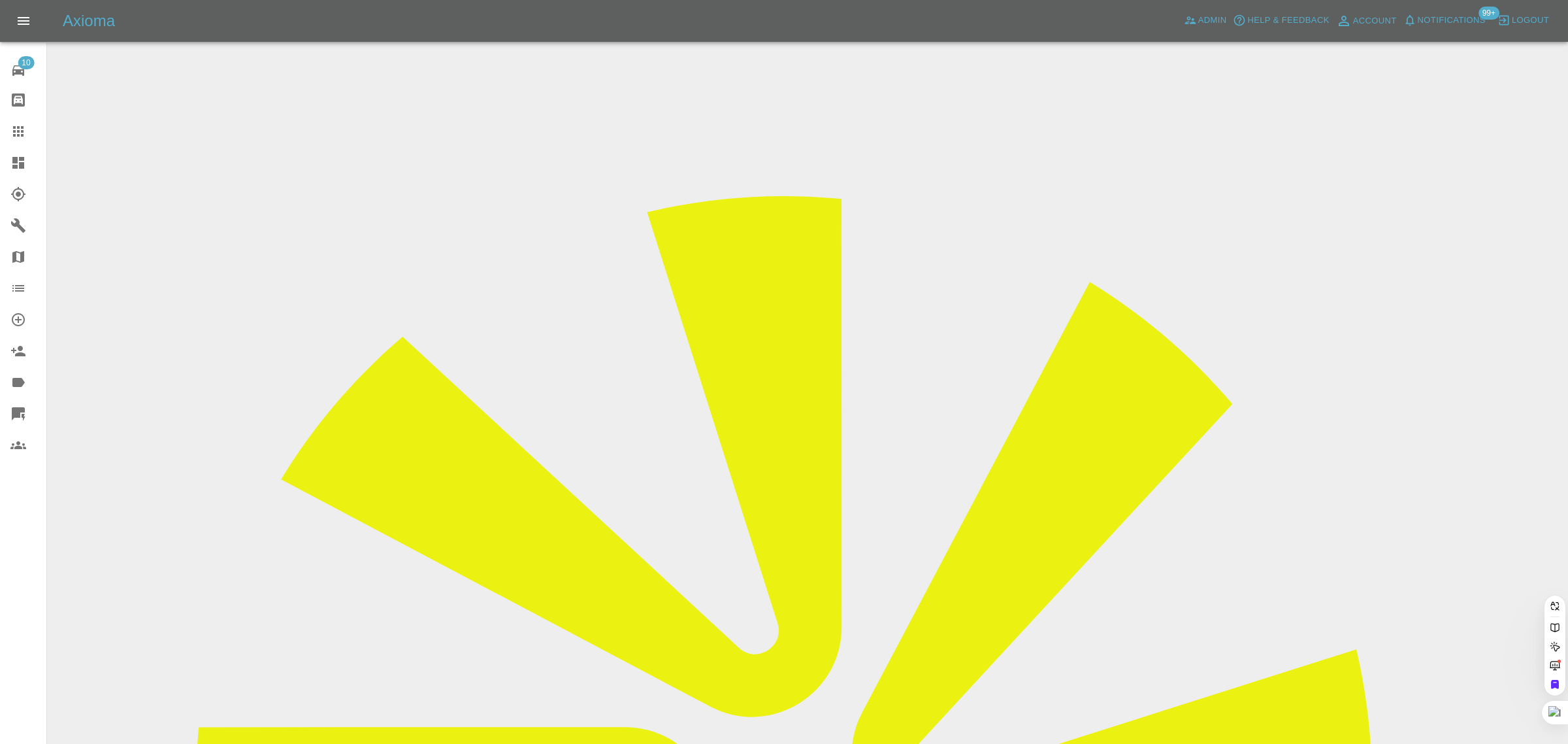
drag, startPoint x: 563, startPoint y: 431, endPoint x: 676, endPoint y: 431, distance: 113.0
paste input "sroth@hotmail.co.uk"
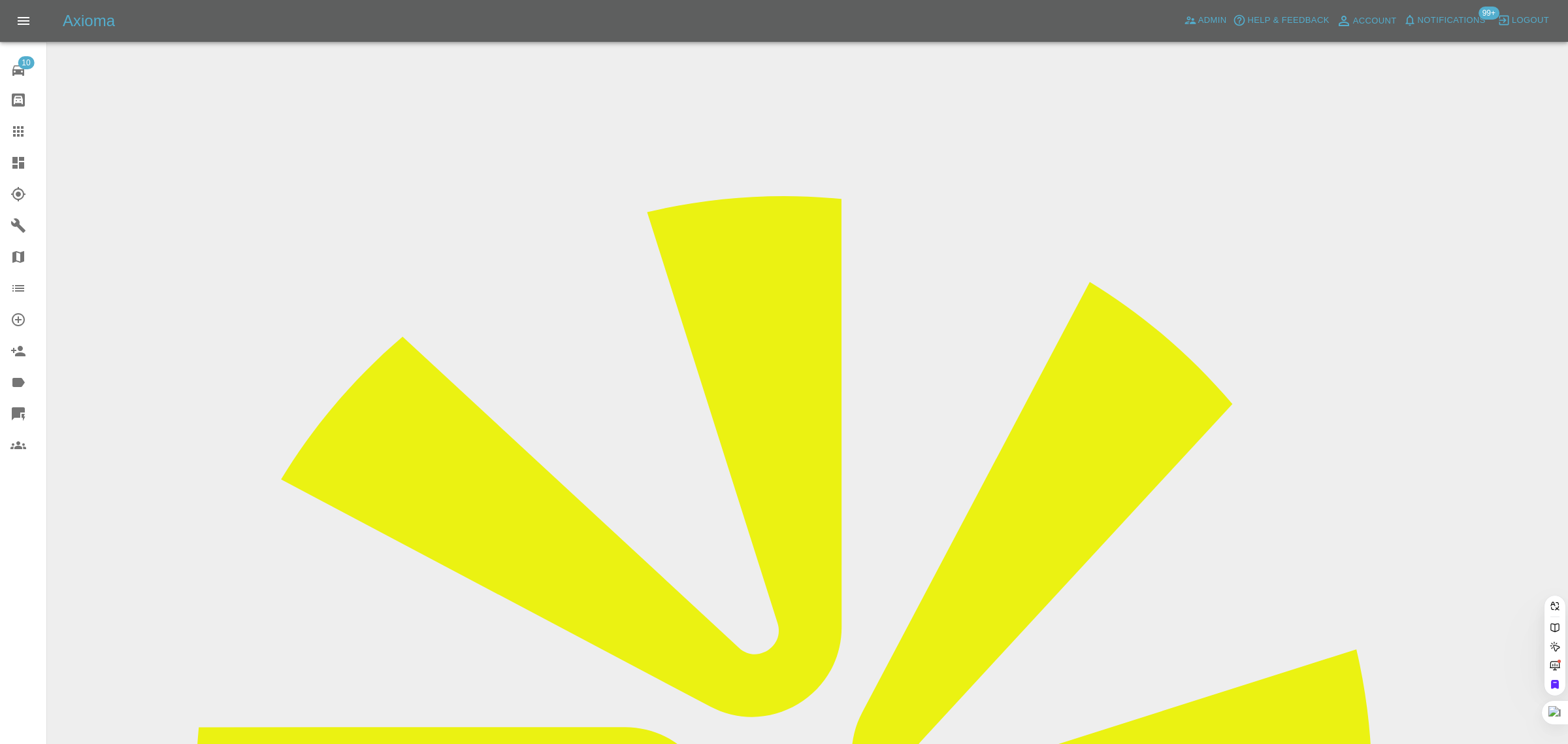
type input "sroth@hotmail.co.uk"
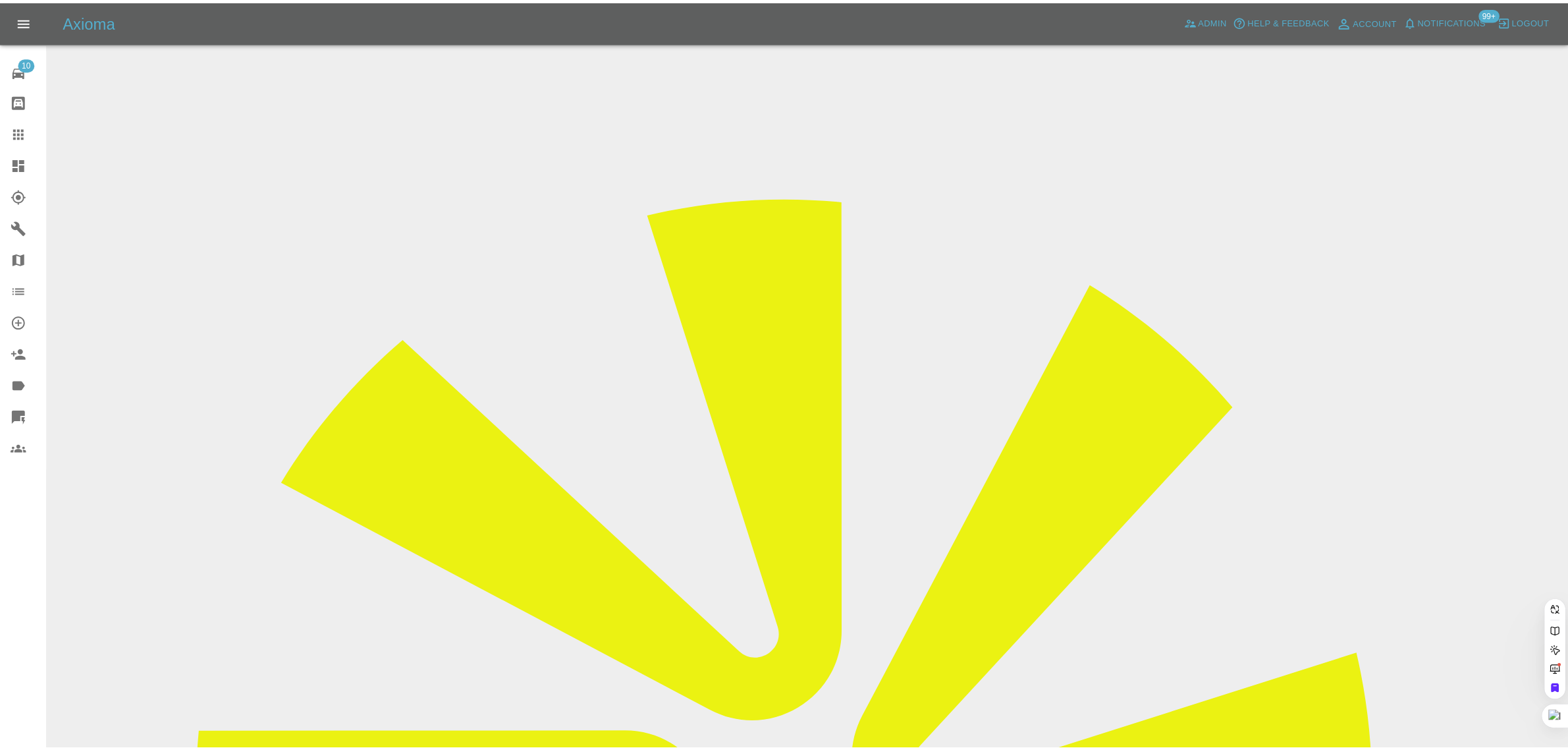
scroll to position [0, 0]
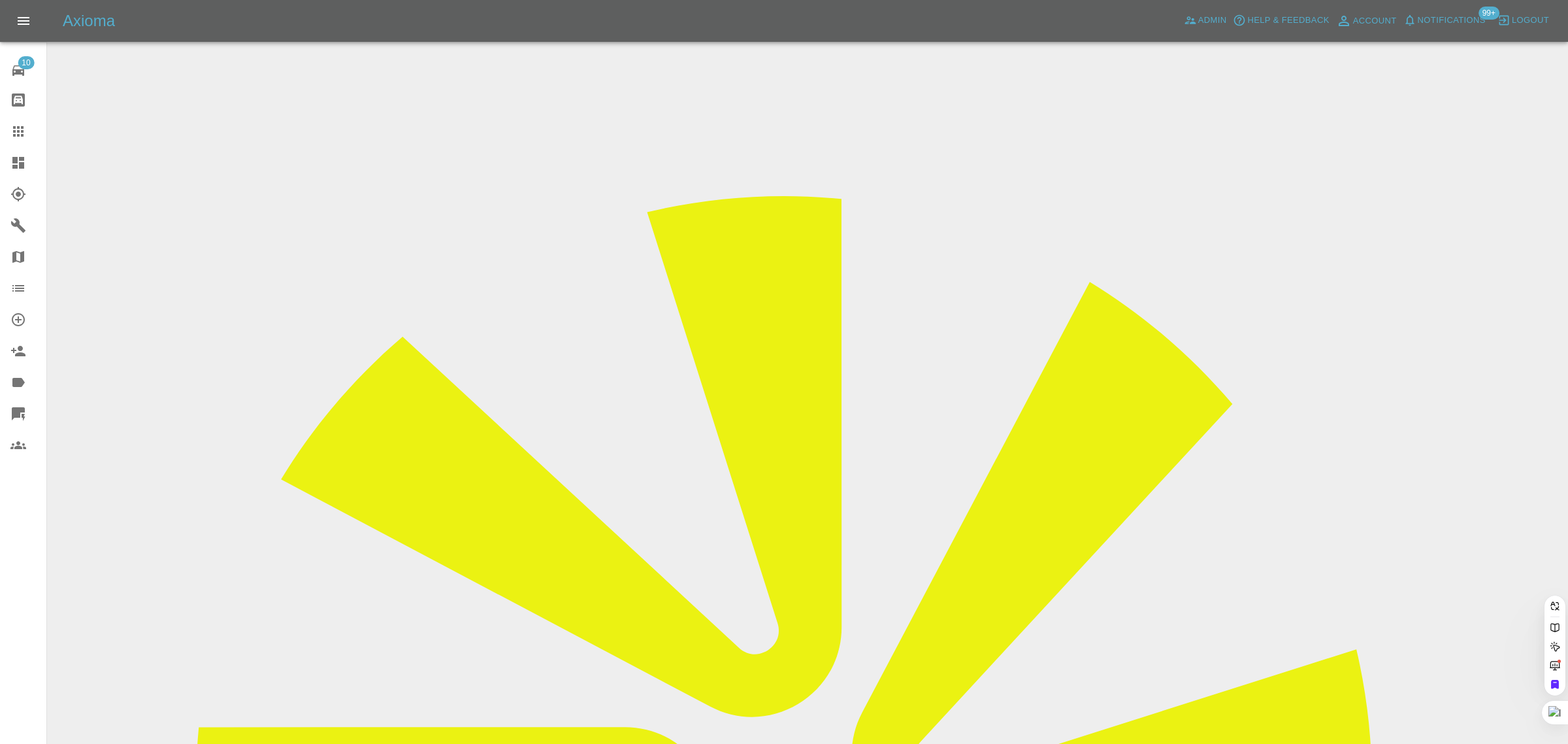
click at [24, 583] on div "10 Repair home Bodyshop home Claims Dashboard Explorer Garages Map Organization…" at bounding box center [24, 372] width 47 height 744
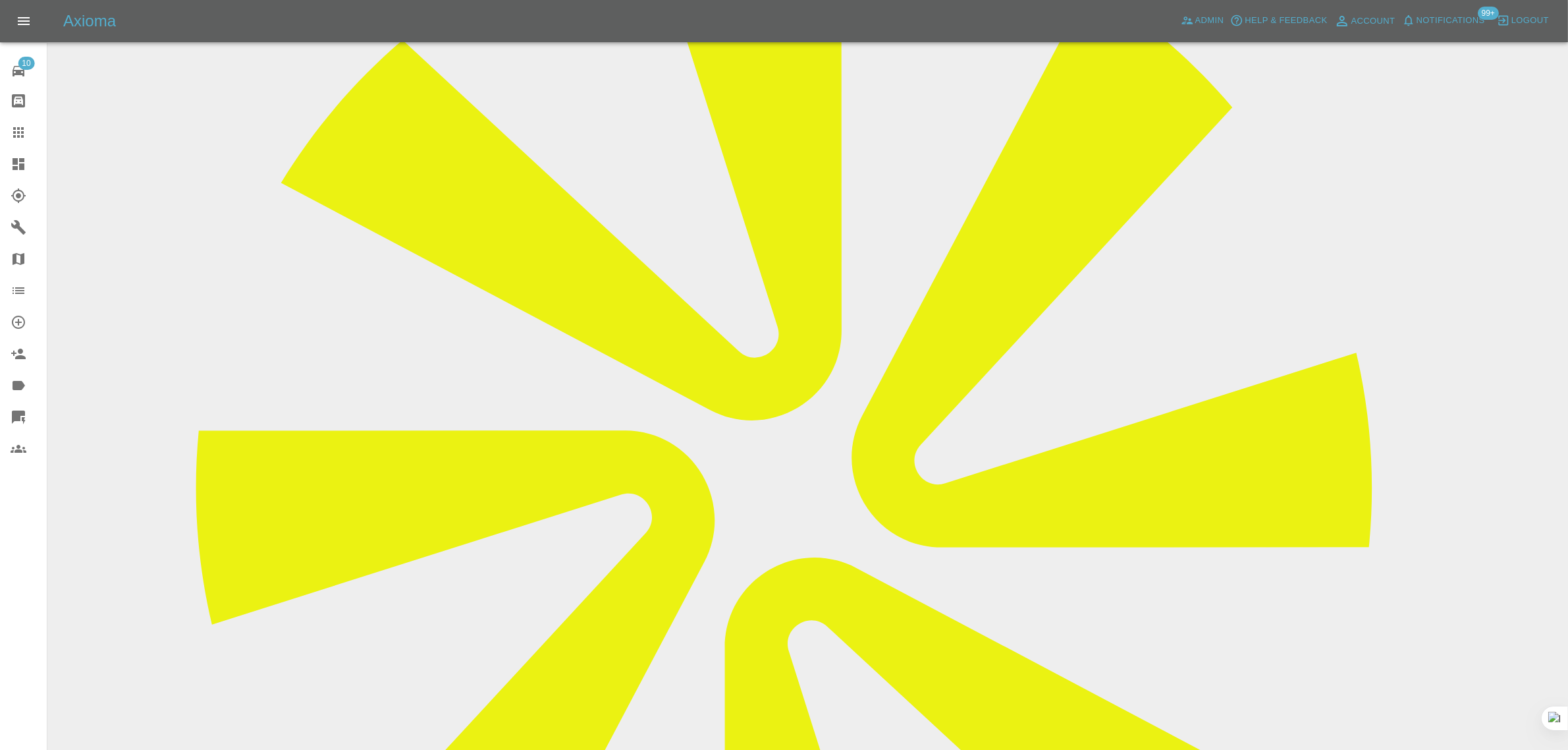
scroll to position [330, 0]
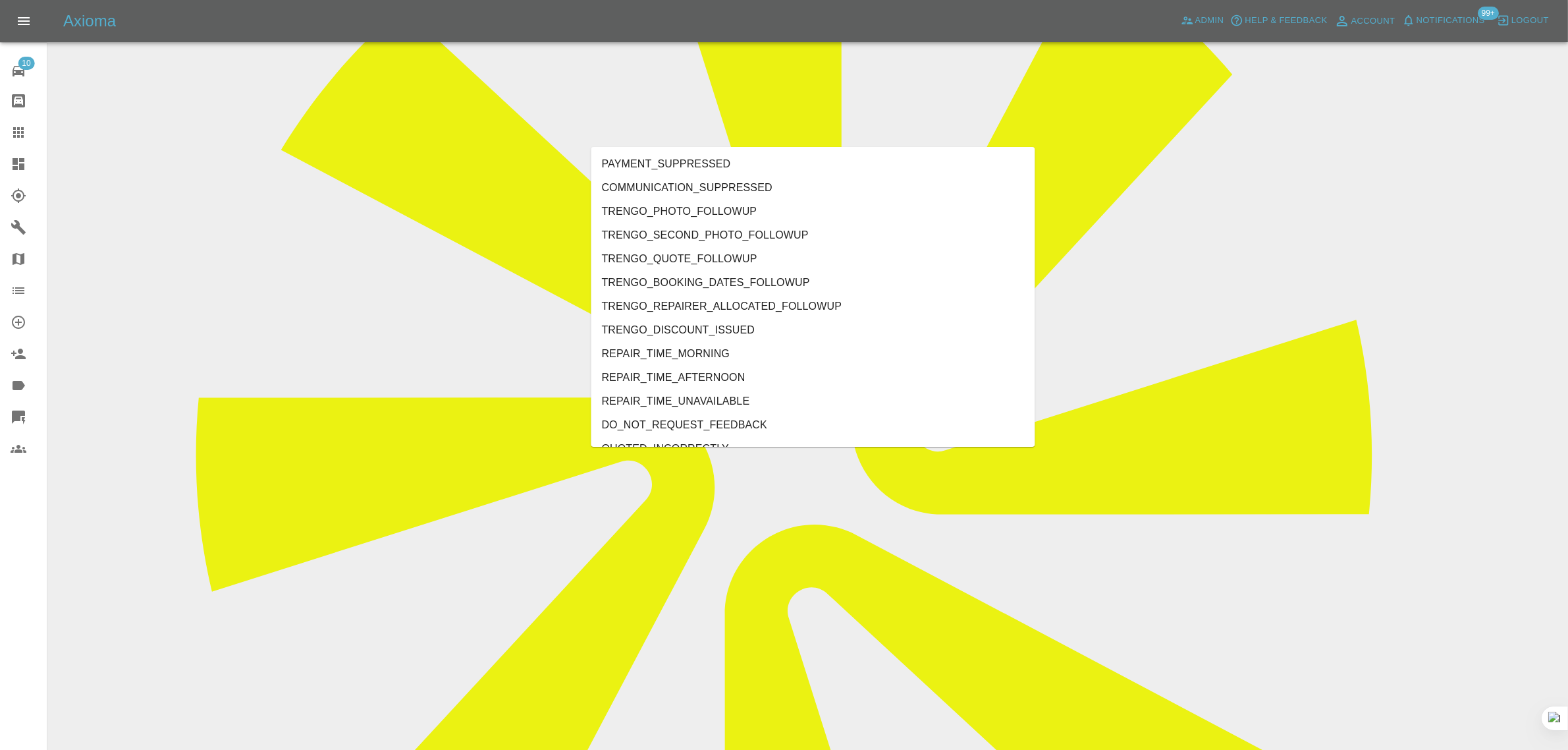
type input "no"
click at [695, 254] on li "REPAIRER_NO_SHOW" at bounding box center [814, 259] width 444 height 24
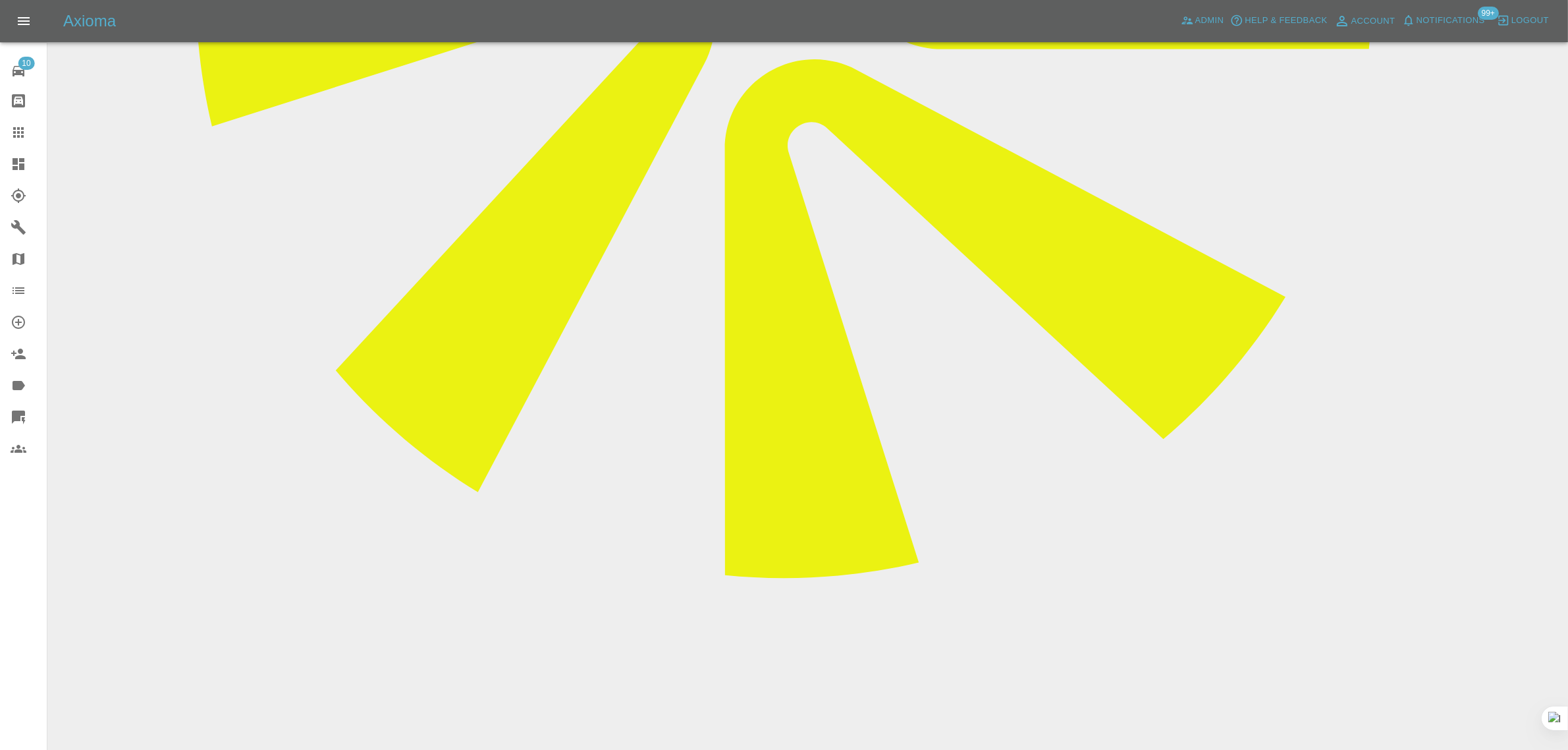
scroll to position [824, 0]
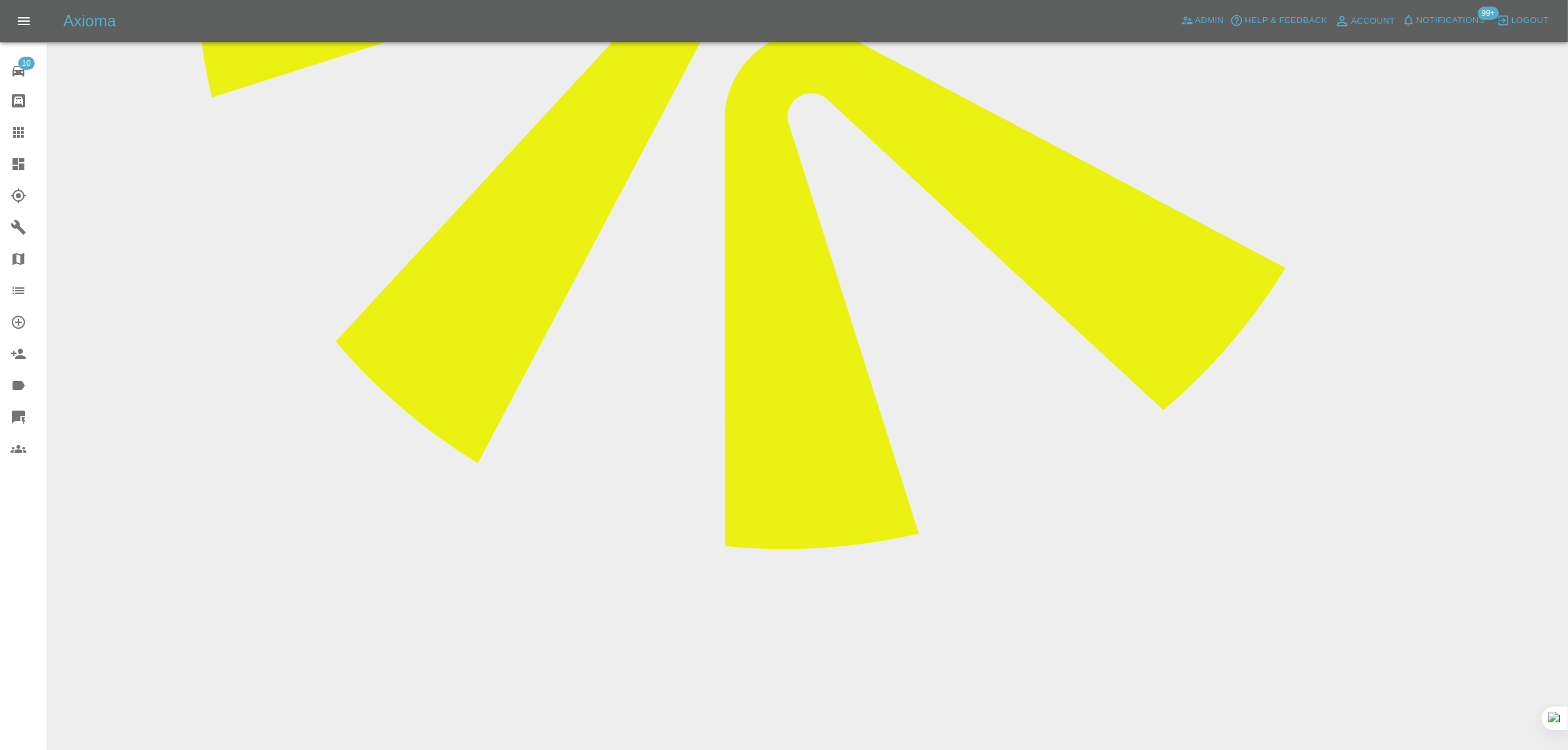
paste textarea "I beleive this is breach of contract And want my deposit returned Otherwise I w…"
type textarea "I beleive this is breach of contract And want my deposit returned Otherwise I w…"
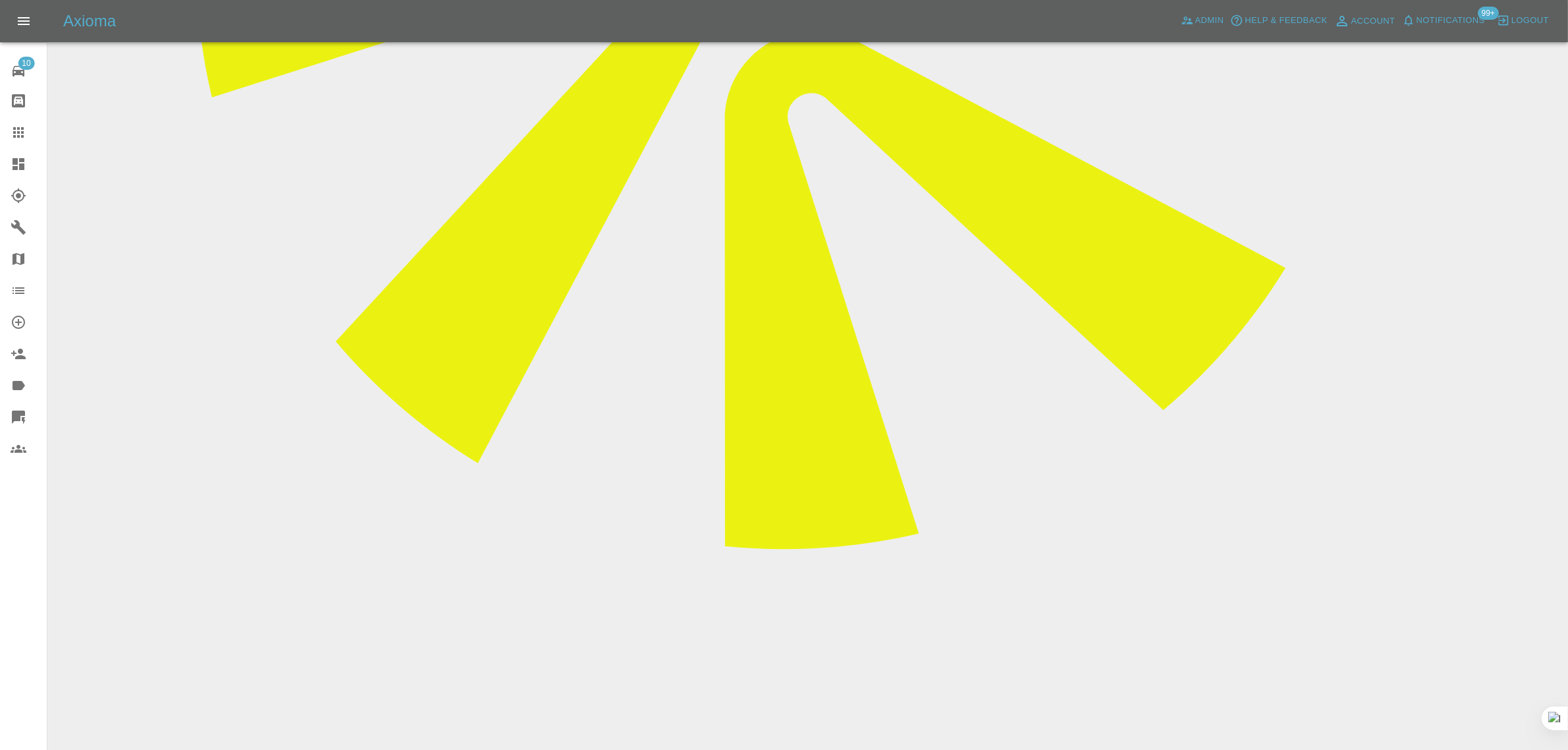
paste textarea "Your repairer never turned ip to day can you return my deposit"
type textarea "Your repairer never turned ip to day can you return my deposit"
click at [23, 117] on link "Claims" at bounding box center [23, 132] width 47 height 31
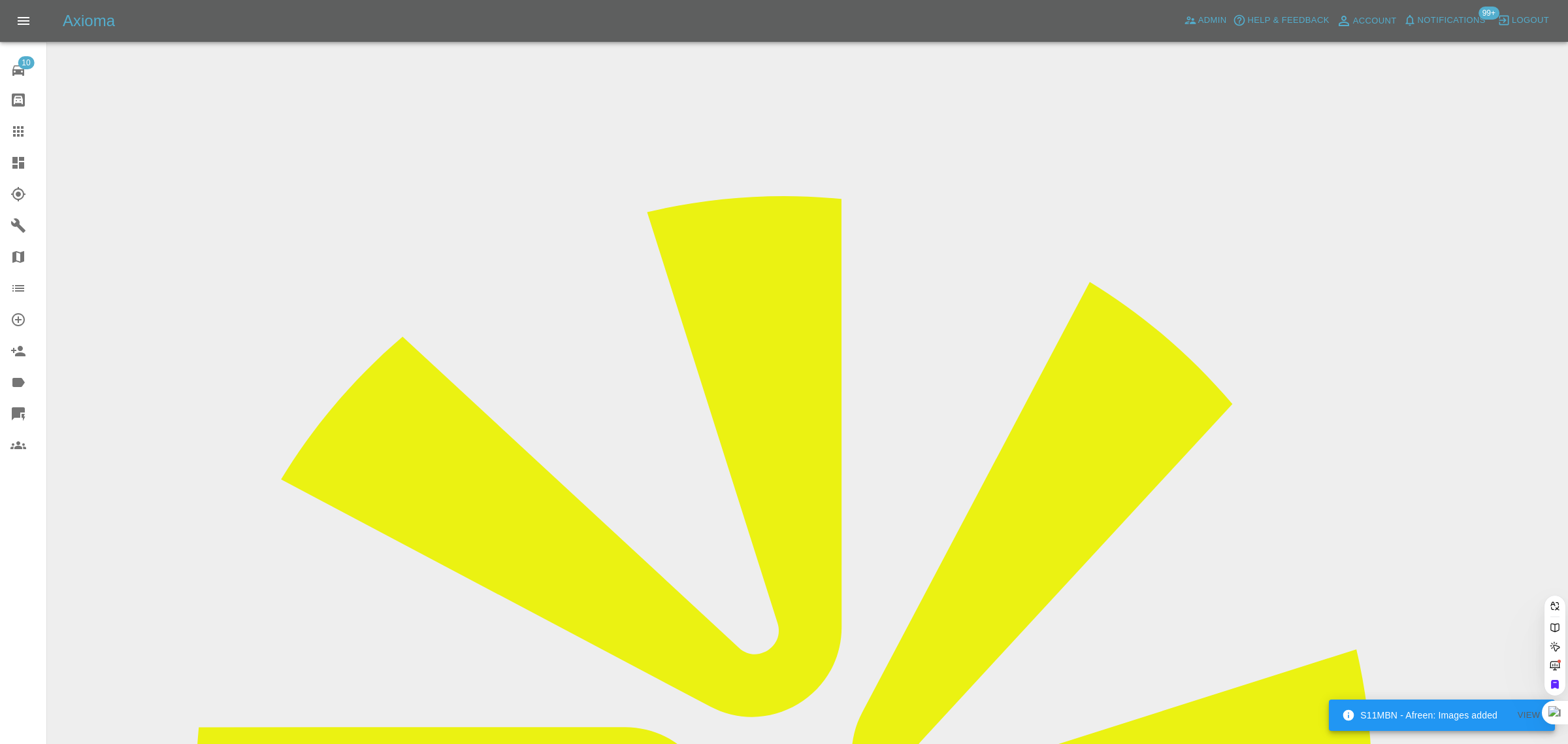
paste input "nijvyas1@gmail.com"
type input "nijvyas1@gmail.com"
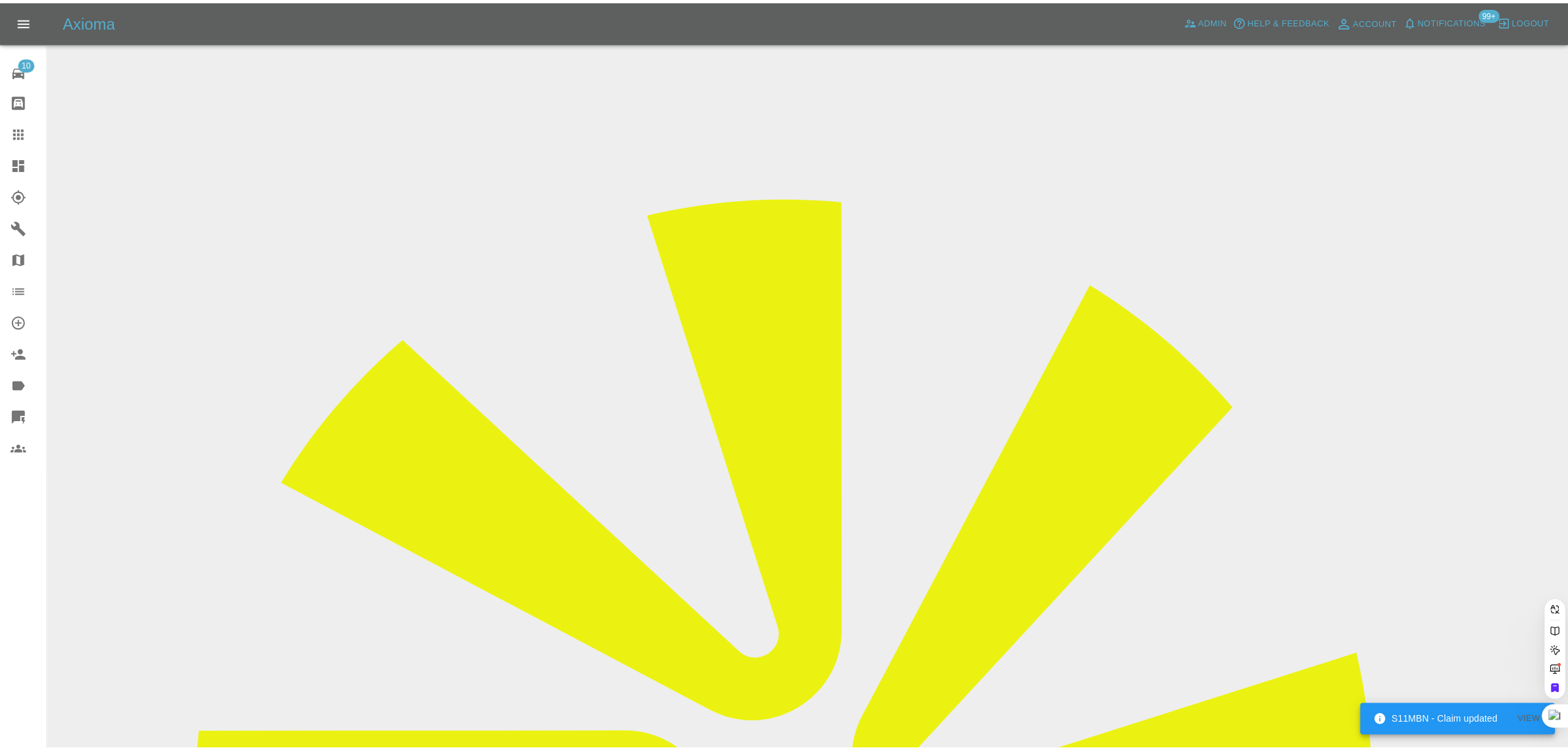
scroll to position [0, 0]
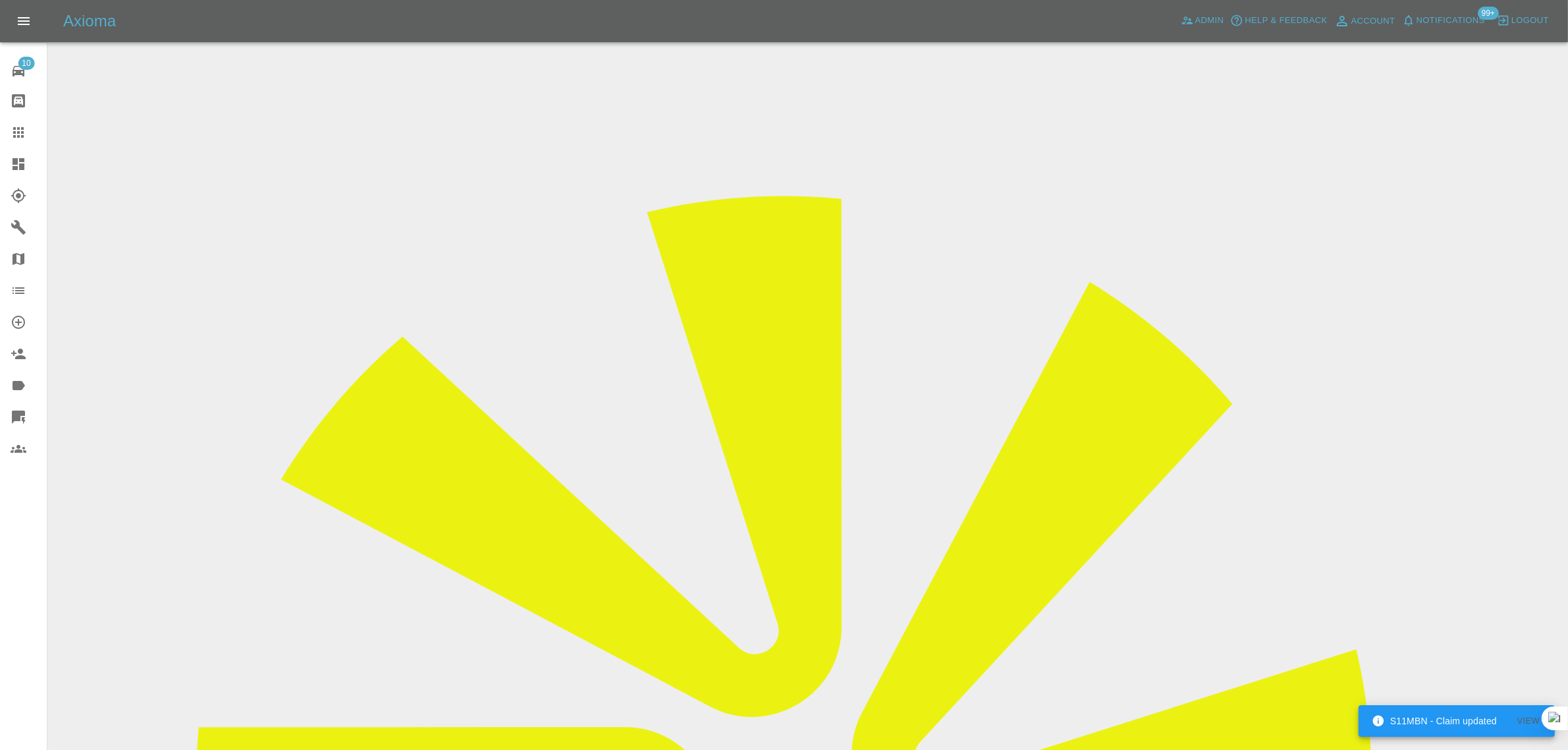
click at [0, 0] on input "Choose images" at bounding box center [0, 0] width 0 height 0
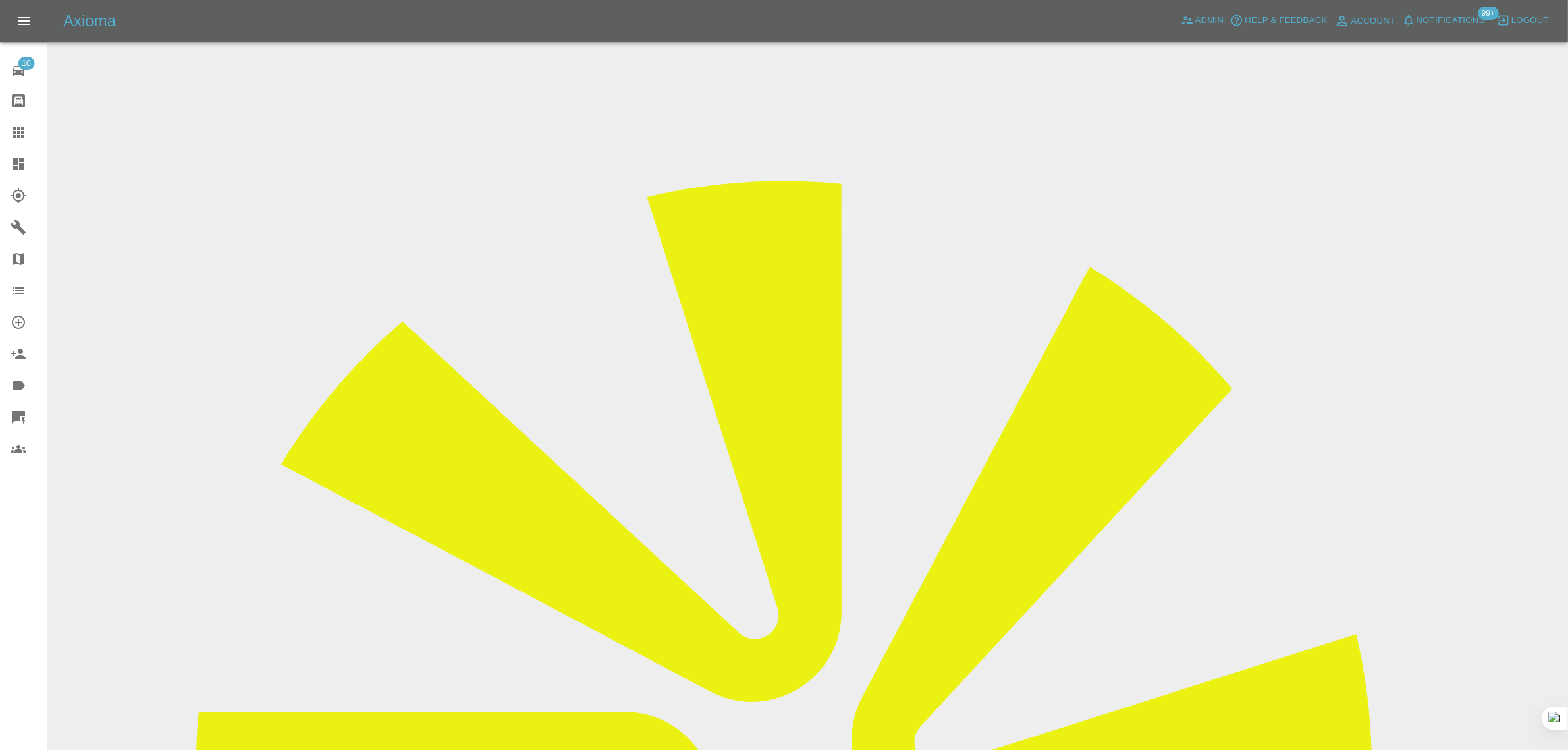
scroll to position [65, 0]
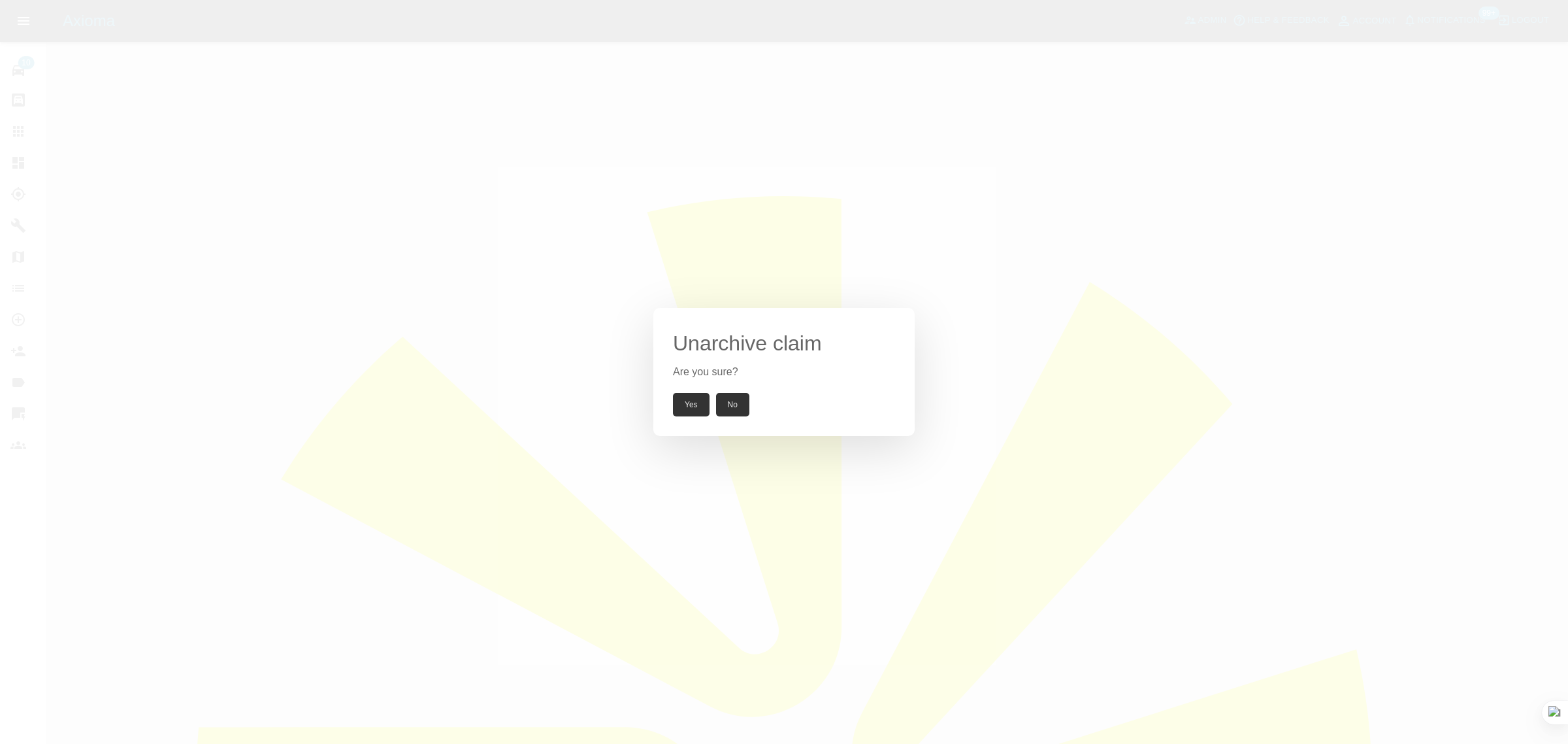
click at [689, 403] on button "Yes" at bounding box center [690, 405] width 36 height 24
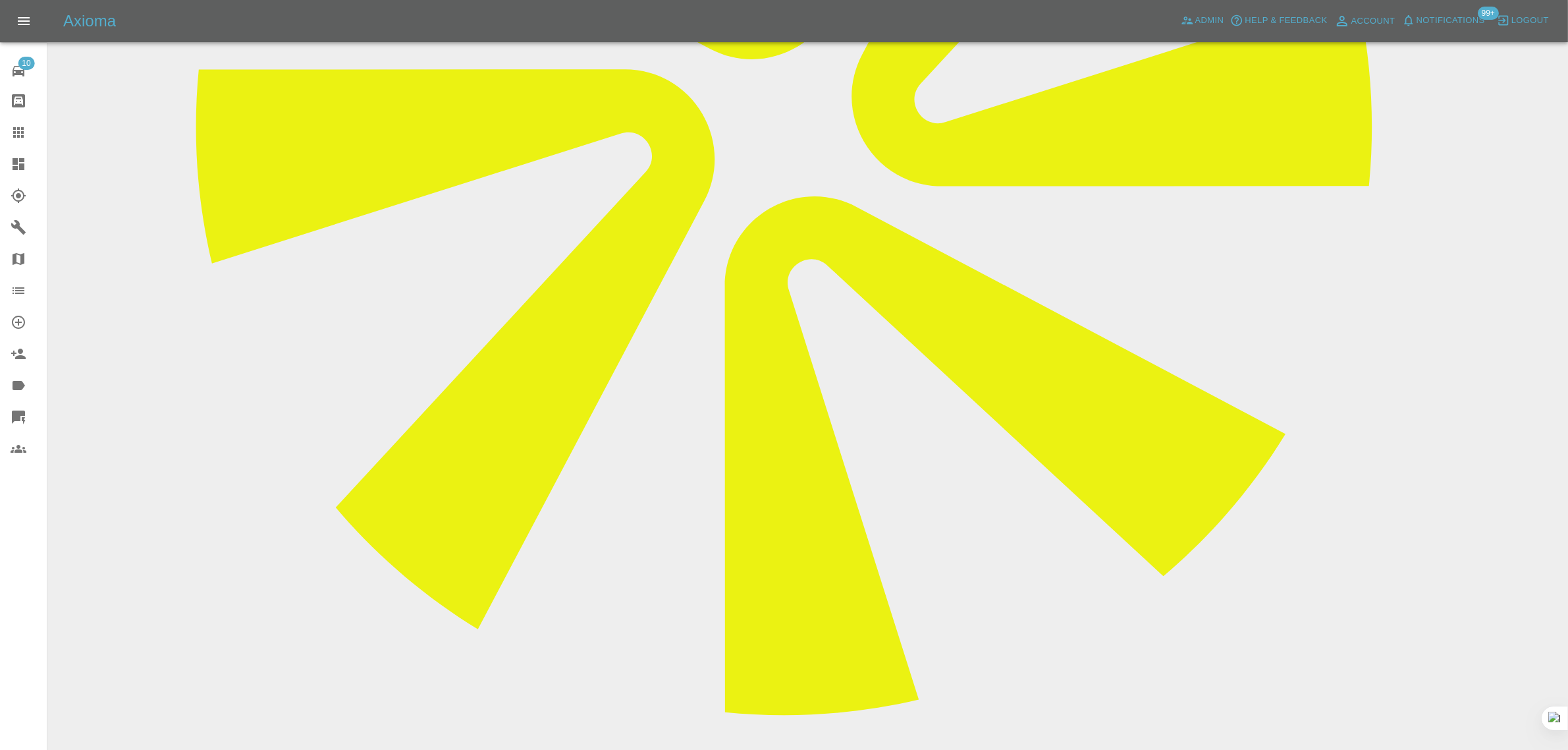
scroll to position [659, 0]
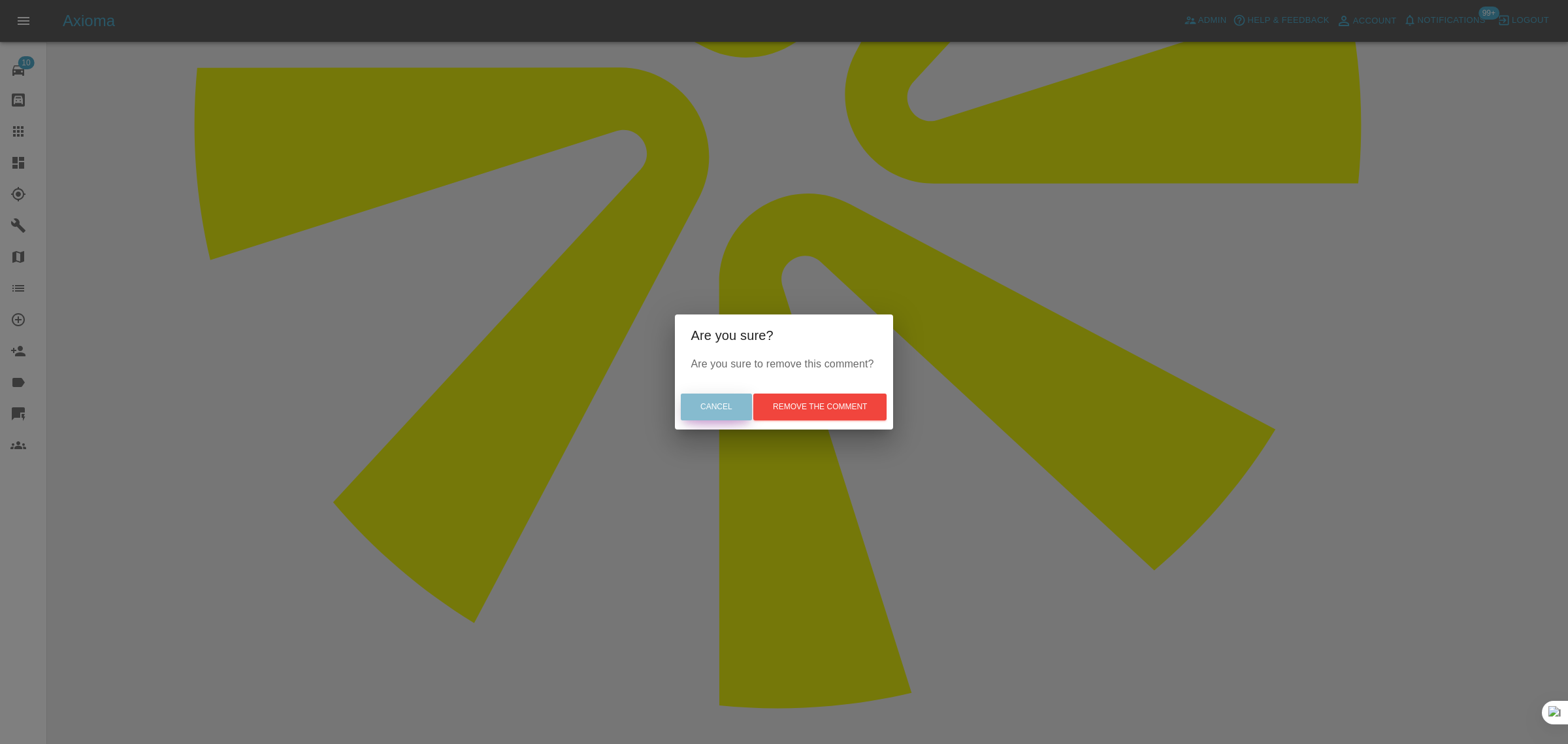
click at [725, 404] on button "Cancel" at bounding box center [716, 407] width 71 height 27
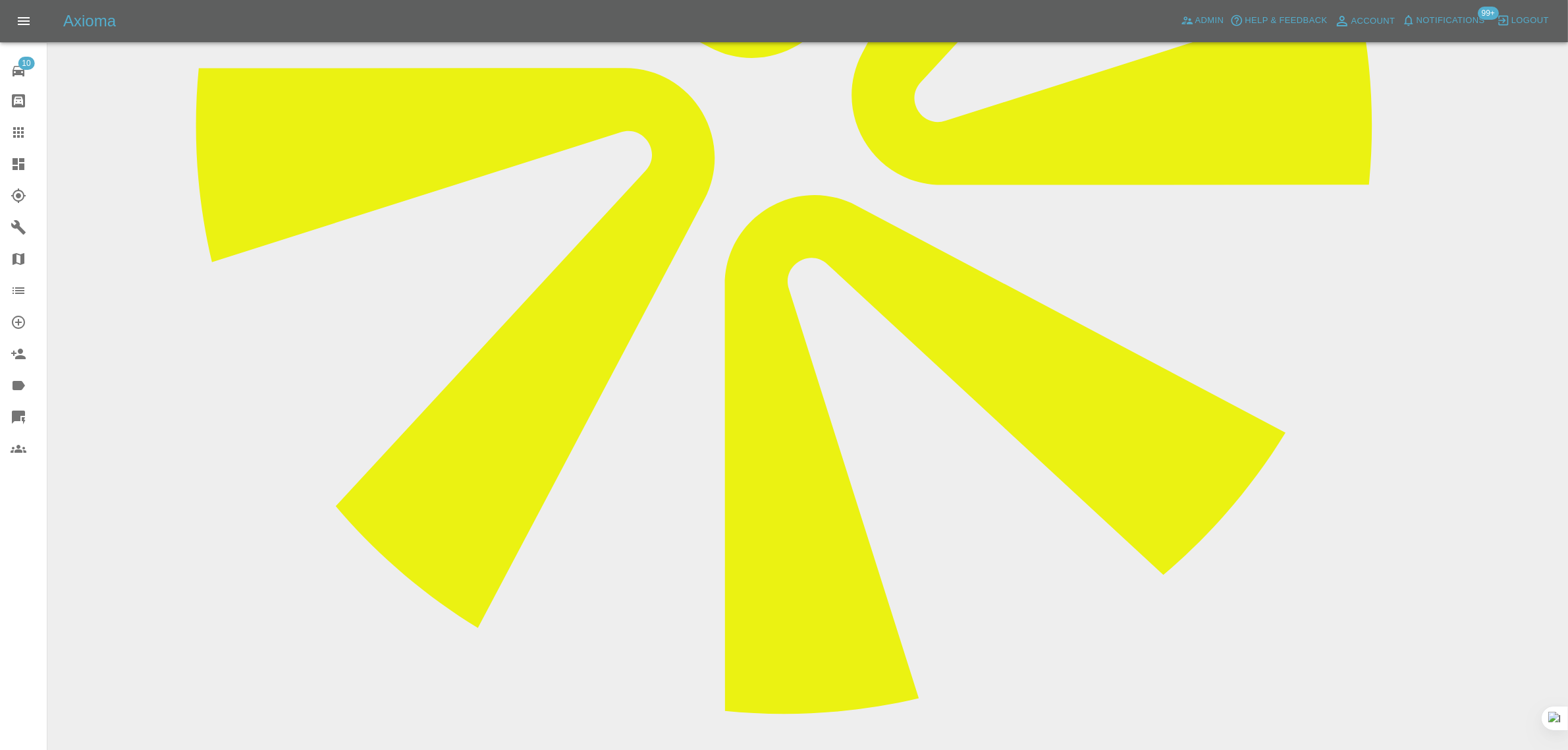
paste textarea "Subject: Re: Thanks for getting in touch Sorry changed my mind. See photos belo…"
type textarea "Subject: Re: Thanks for getting in touch Sorry changed my mind. See photos belo…"
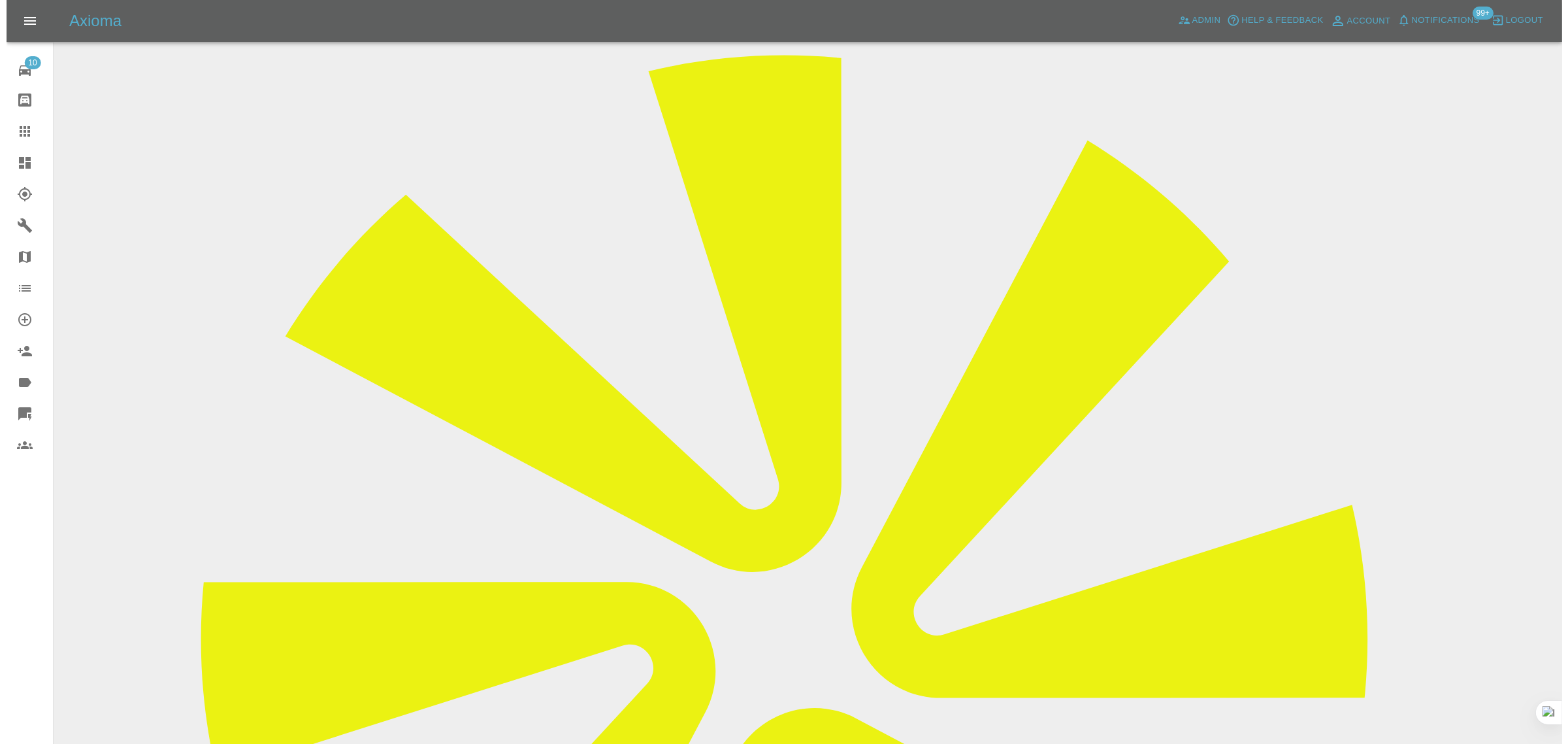
scroll to position [0, 0]
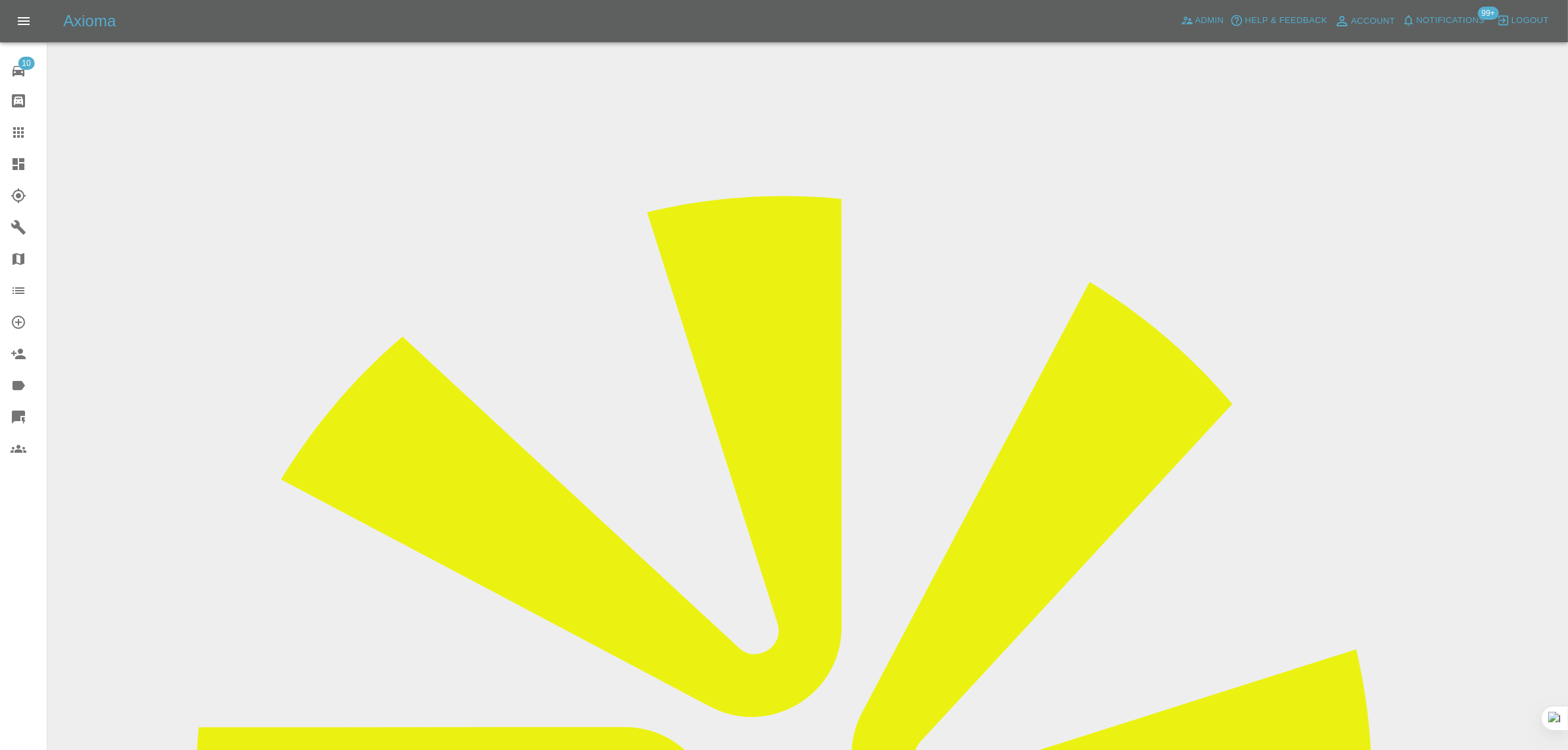
click at [10, 135] on icon at bounding box center [18, 132] width 16 height 16
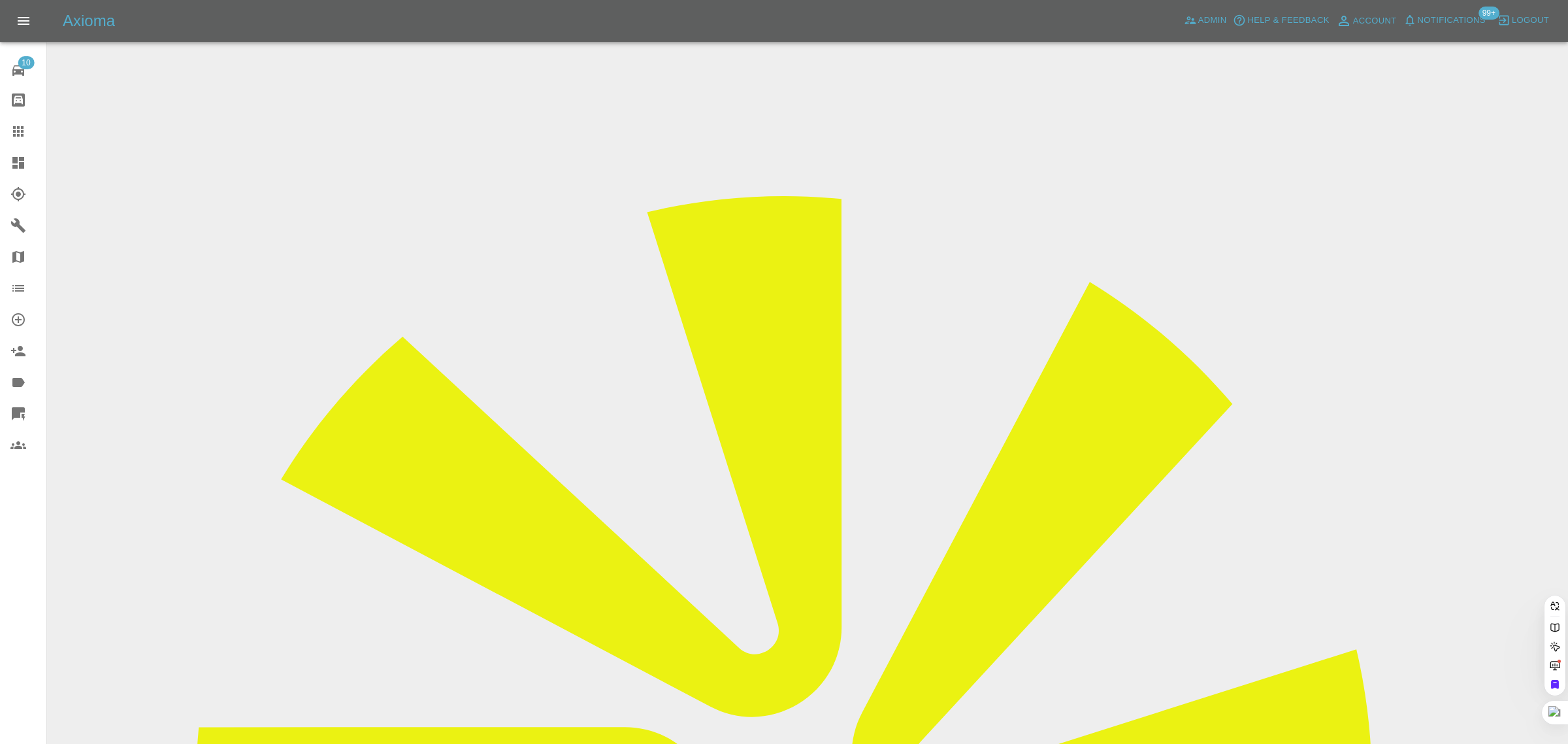
paste input "tfclayden@gmail.com"
type input "tfclayden@gmail.com"
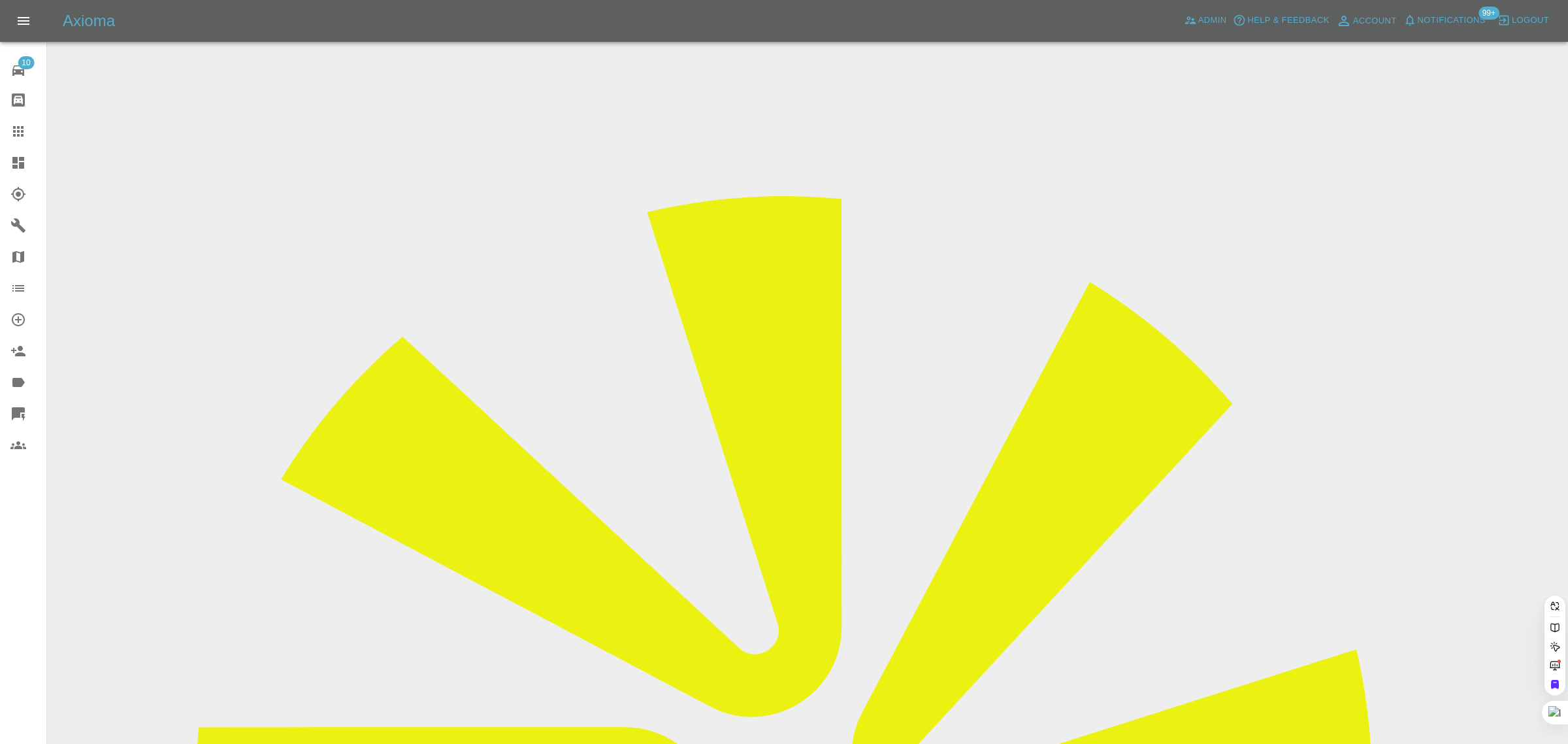
paste input "tfclayden@gmail.com"
type input "tfclayden@gmail.com"
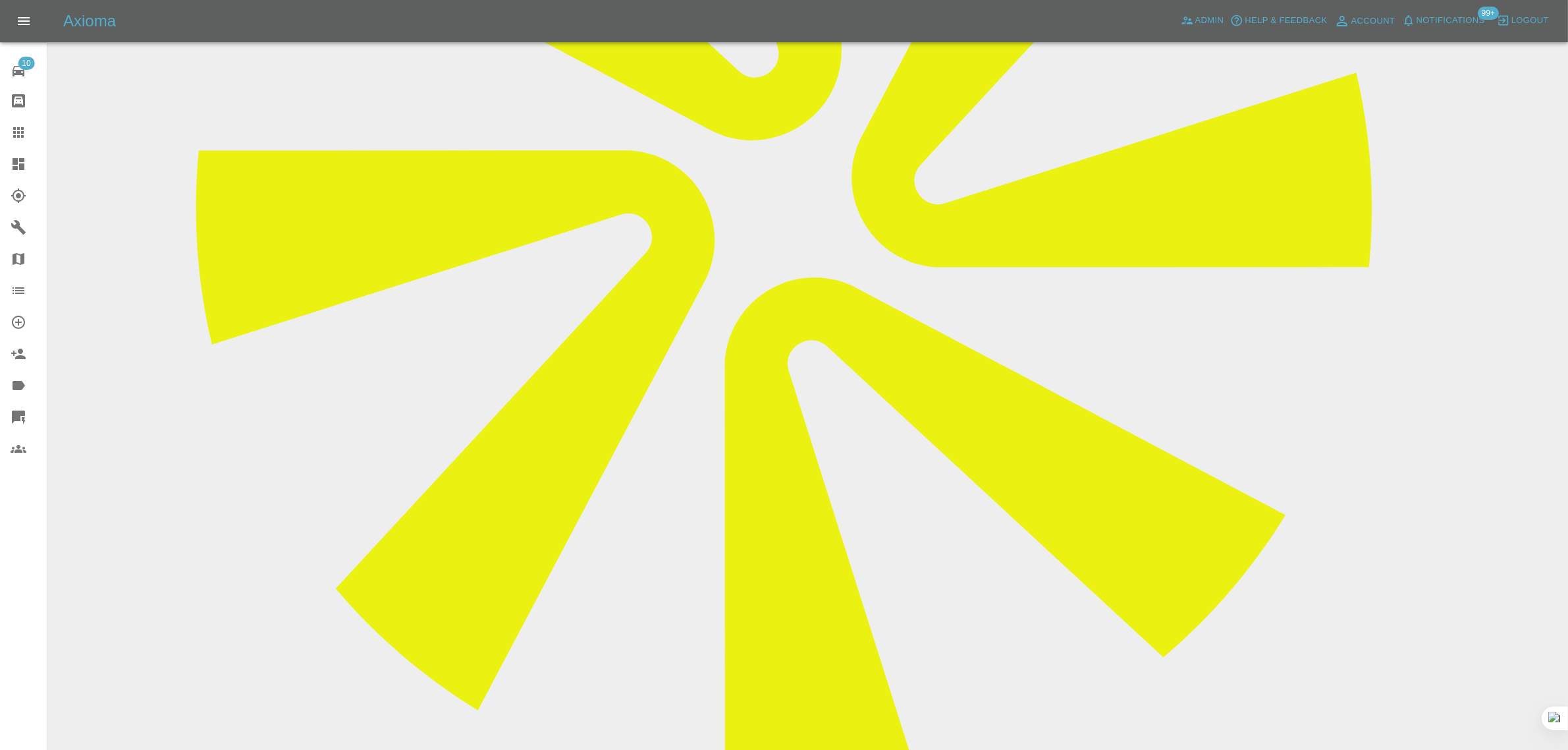
scroll to position [659, 0]
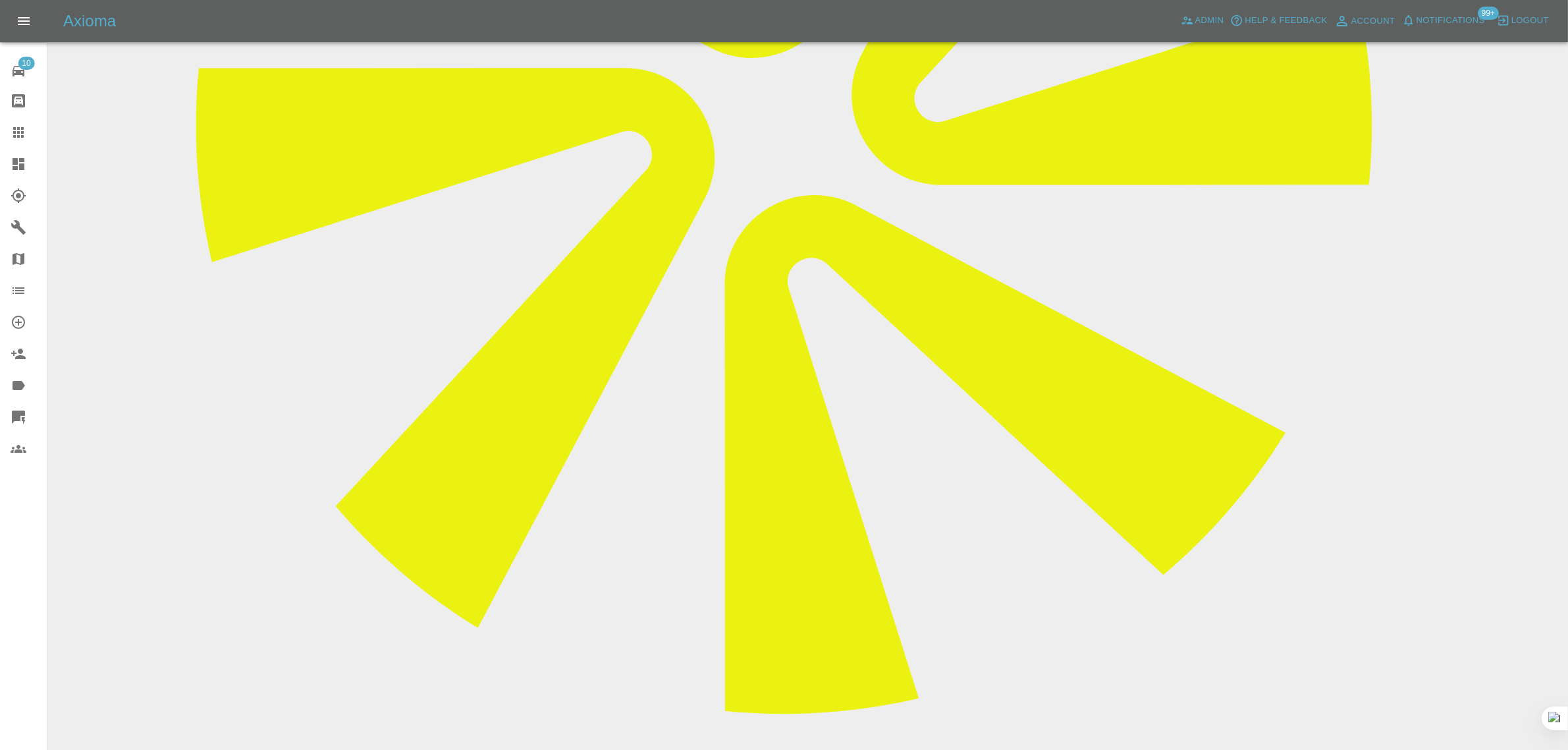
paste textarea "The job was scheduled for today, August 15th; however, no one has arrived. I ca…"
type textarea "The job was scheduled for today, August 15th; however, no one has arrived. I ca…"
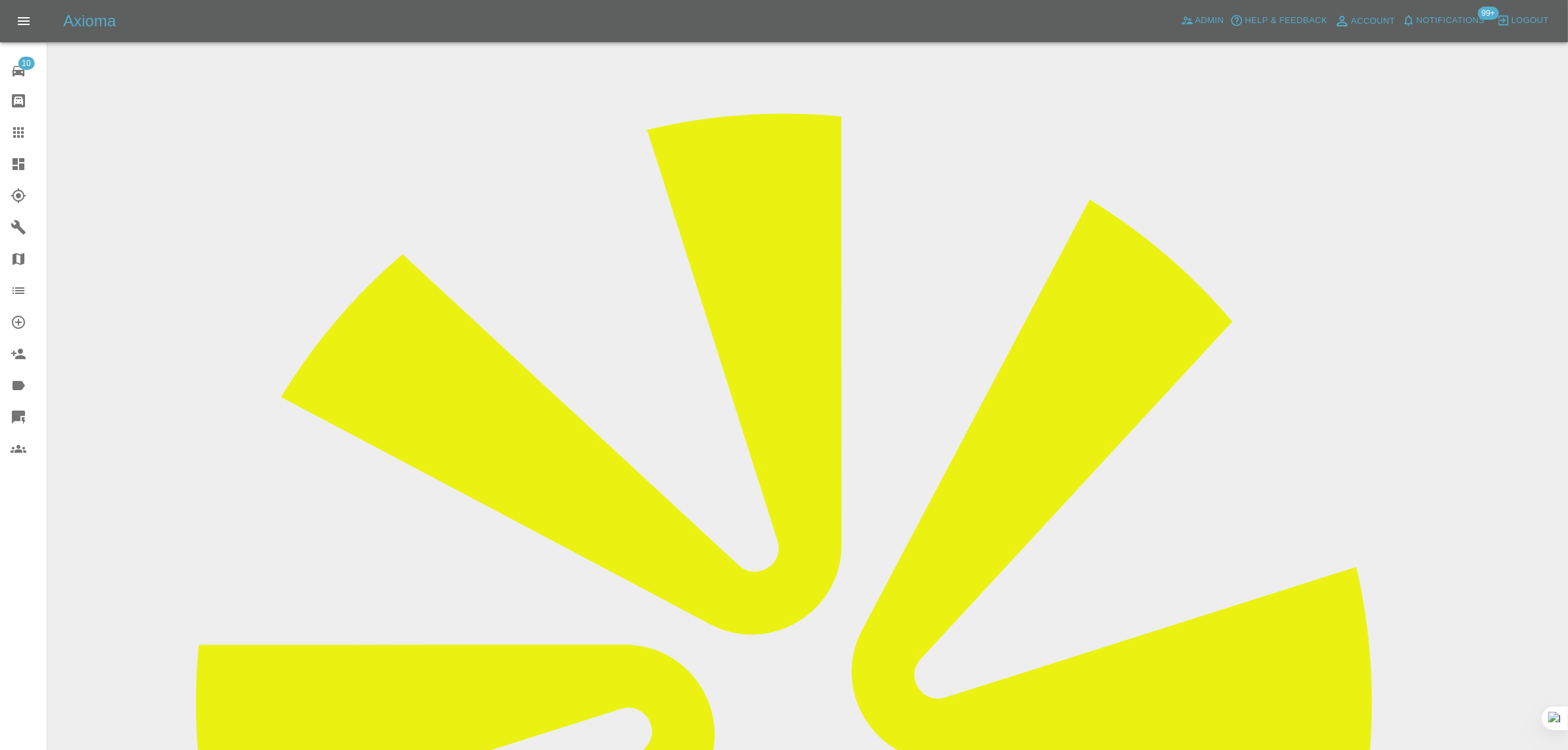
scroll to position [576, 0]
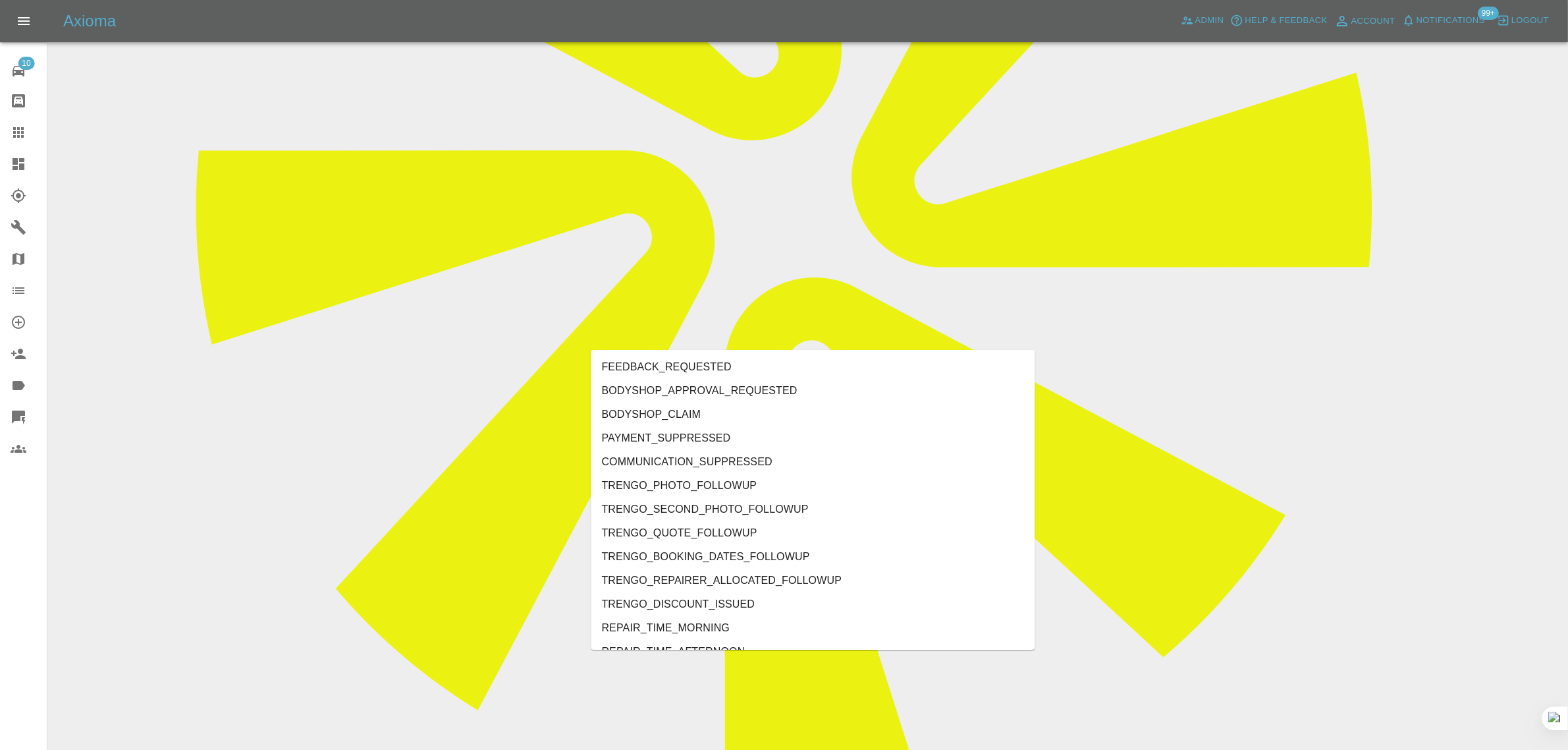
type input "no"
click at [657, 462] on li "REPAIRER_NO_SHOW" at bounding box center [814, 462] width 444 height 24
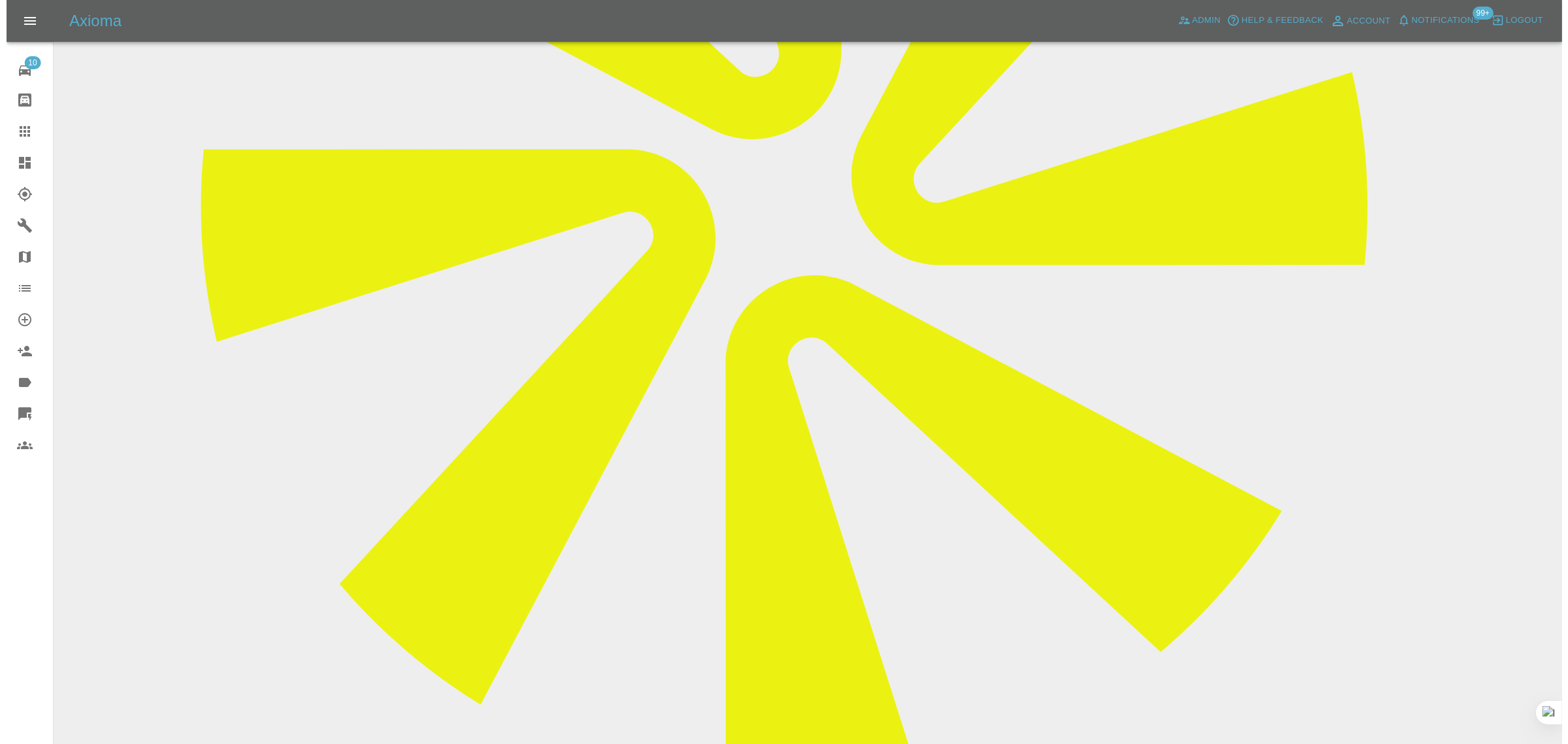
scroll to position [0, 0]
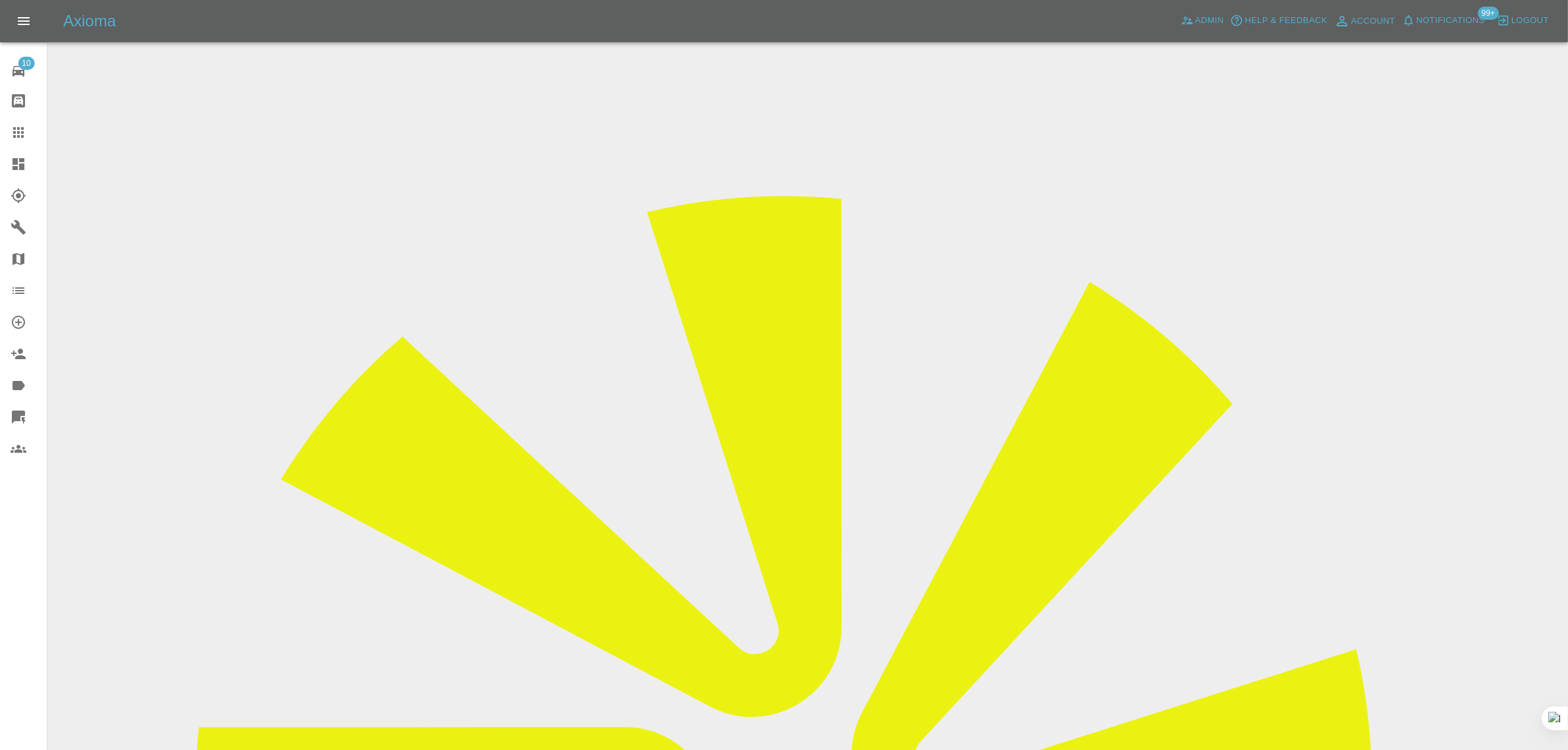
click at [17, 133] on icon at bounding box center [18, 132] width 16 height 16
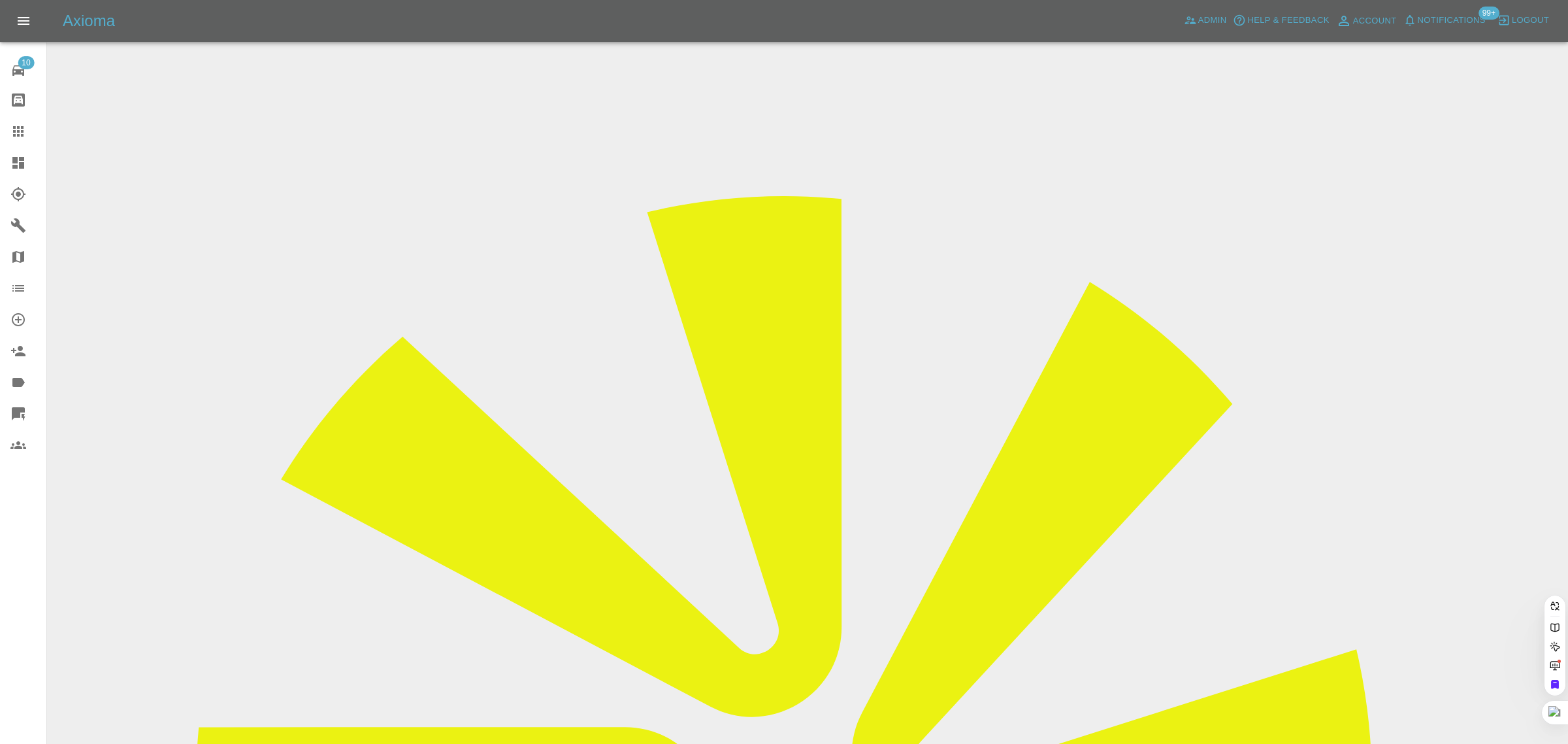
paste input "emilye349@gmail.com"
type input "emilye349@gmail.com"
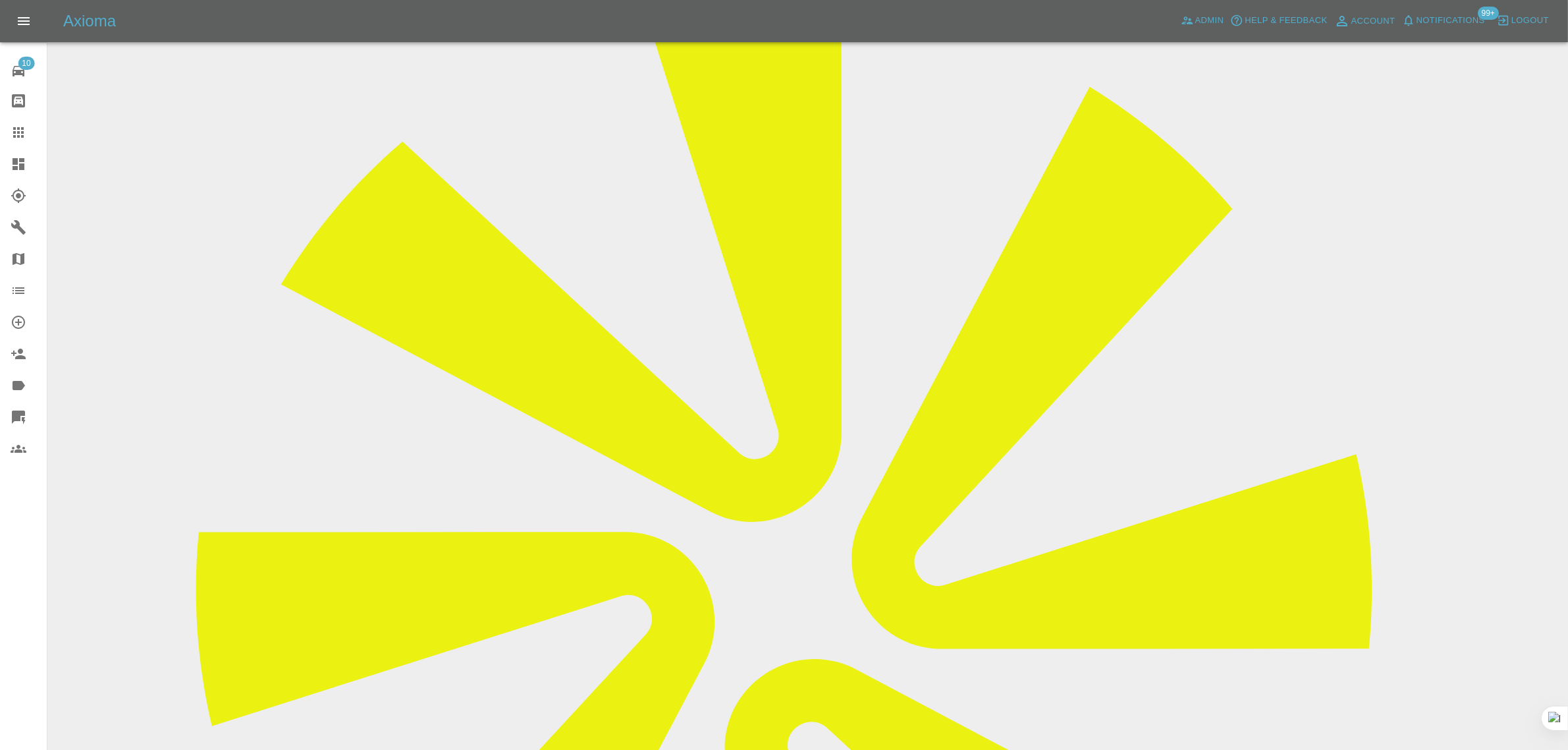
scroll to position [659, 0]
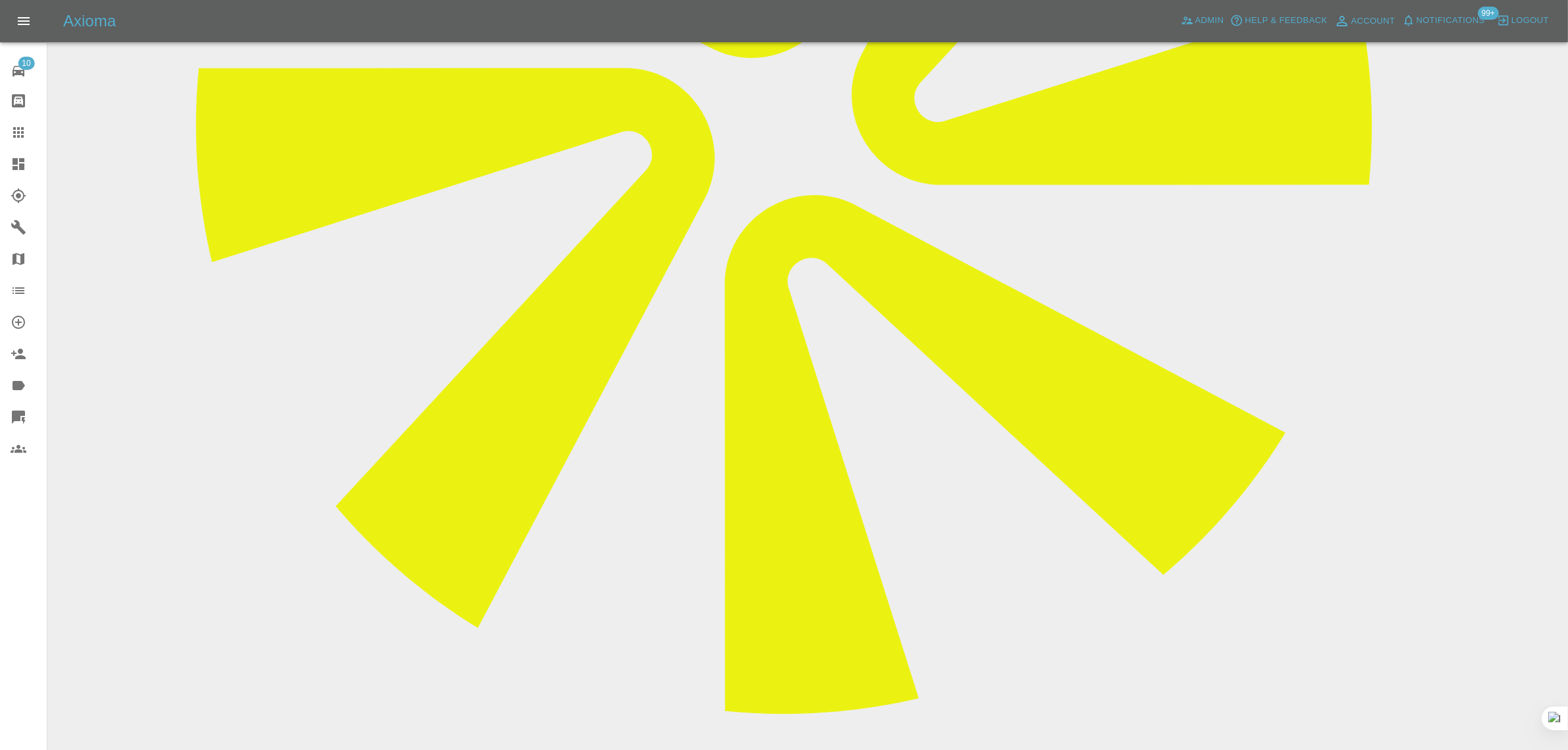
paste textarea "I have someone coming out on Friday to my car however, the damage to by rear bu…"
type textarea "I have someone coming out on Friday to my car however, the damage to by rear bu…"
click at [22, 123] on link "Claims" at bounding box center [23, 132] width 47 height 31
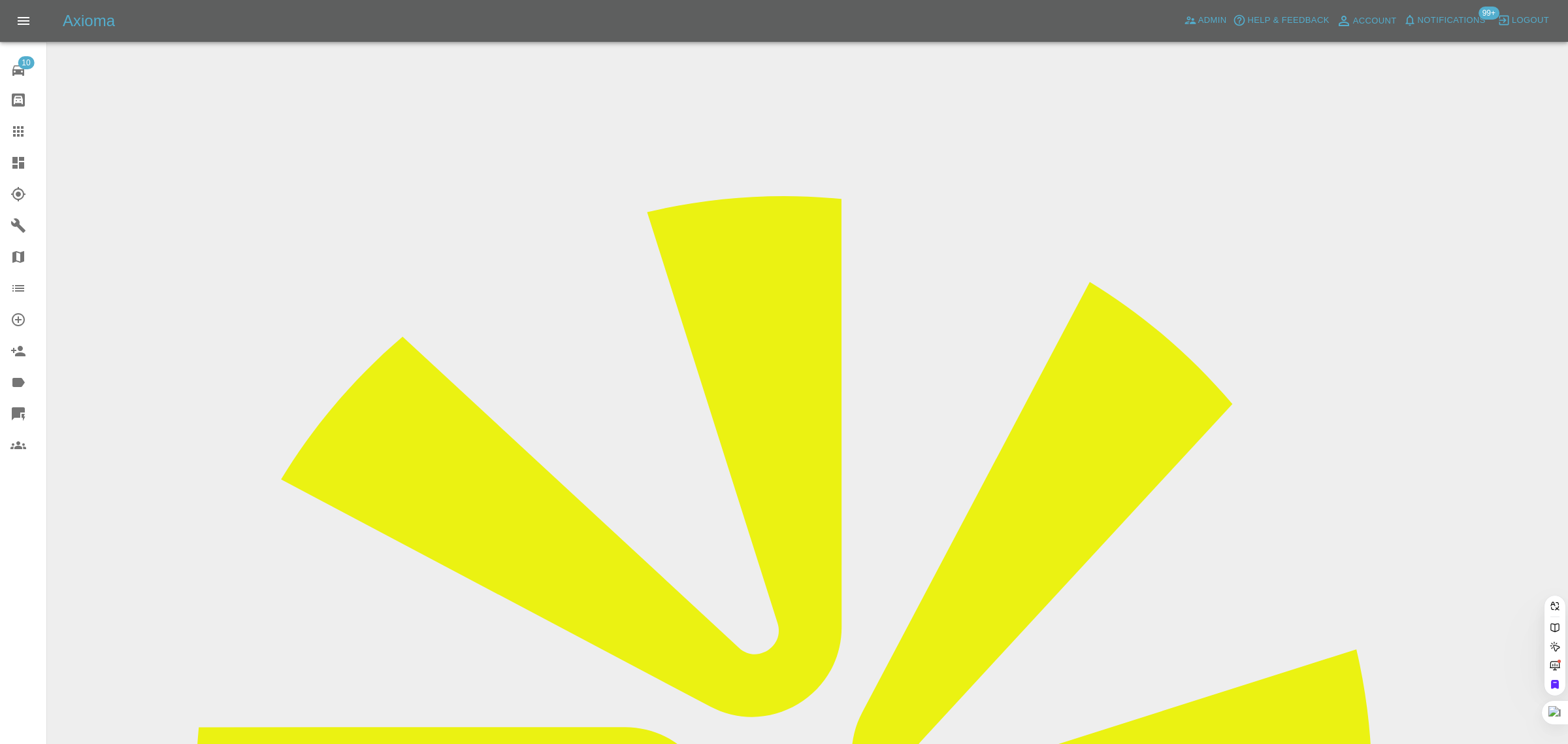
paste input "'SC13JBO'"
type input "SC13JBO"
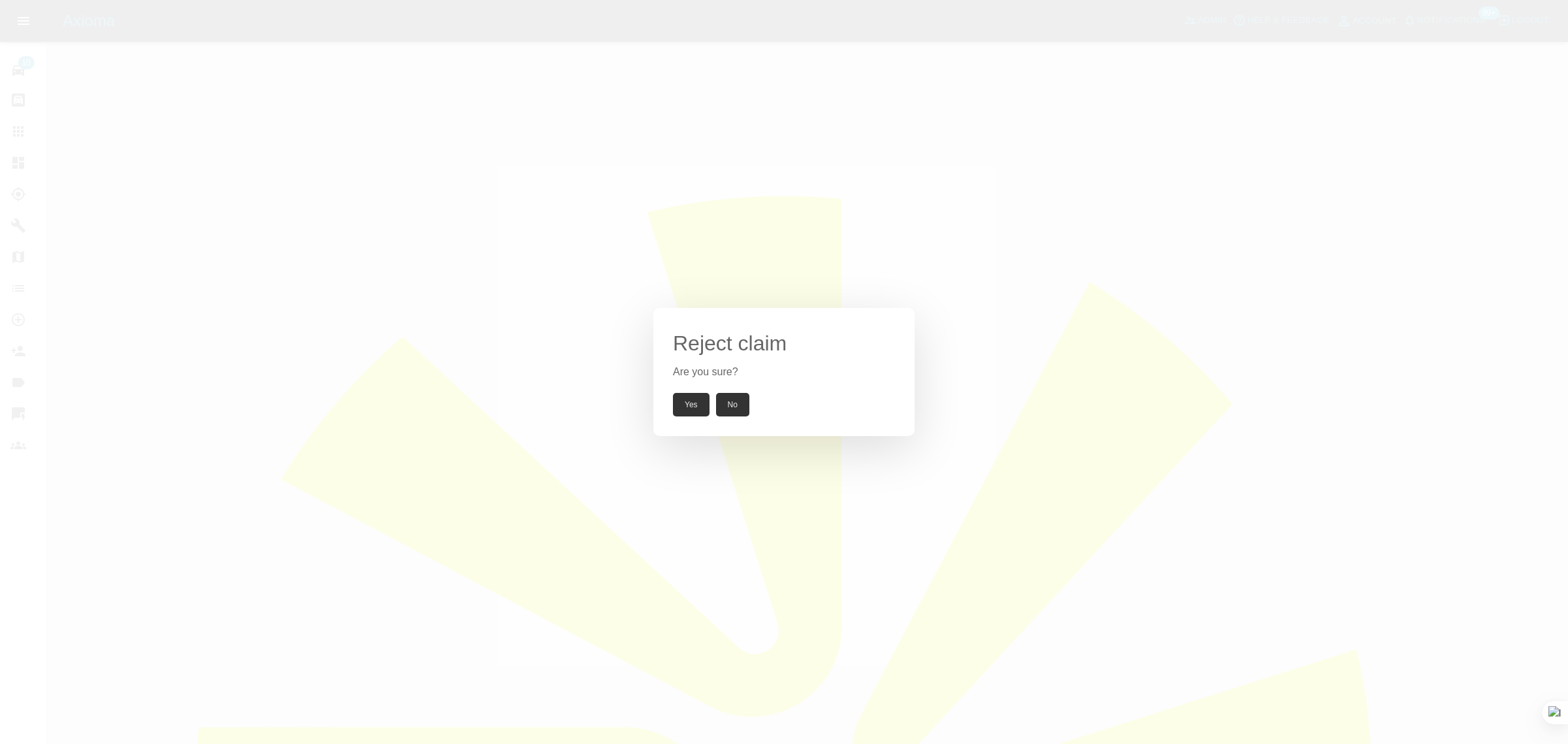
click at [696, 401] on button "Yes" at bounding box center [690, 405] width 36 height 24
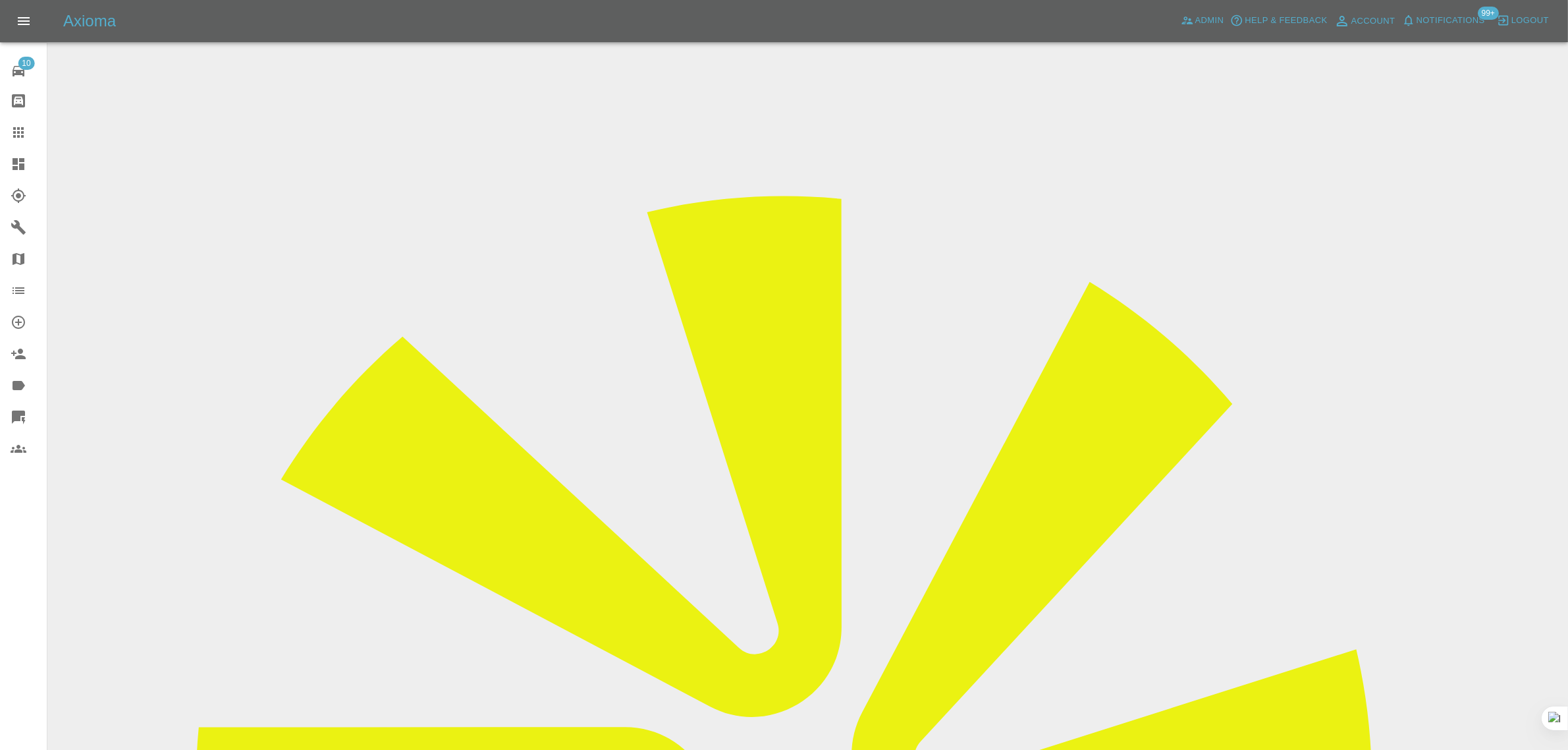
click at [17, 132] on icon at bounding box center [19, 133] width 10 height 10
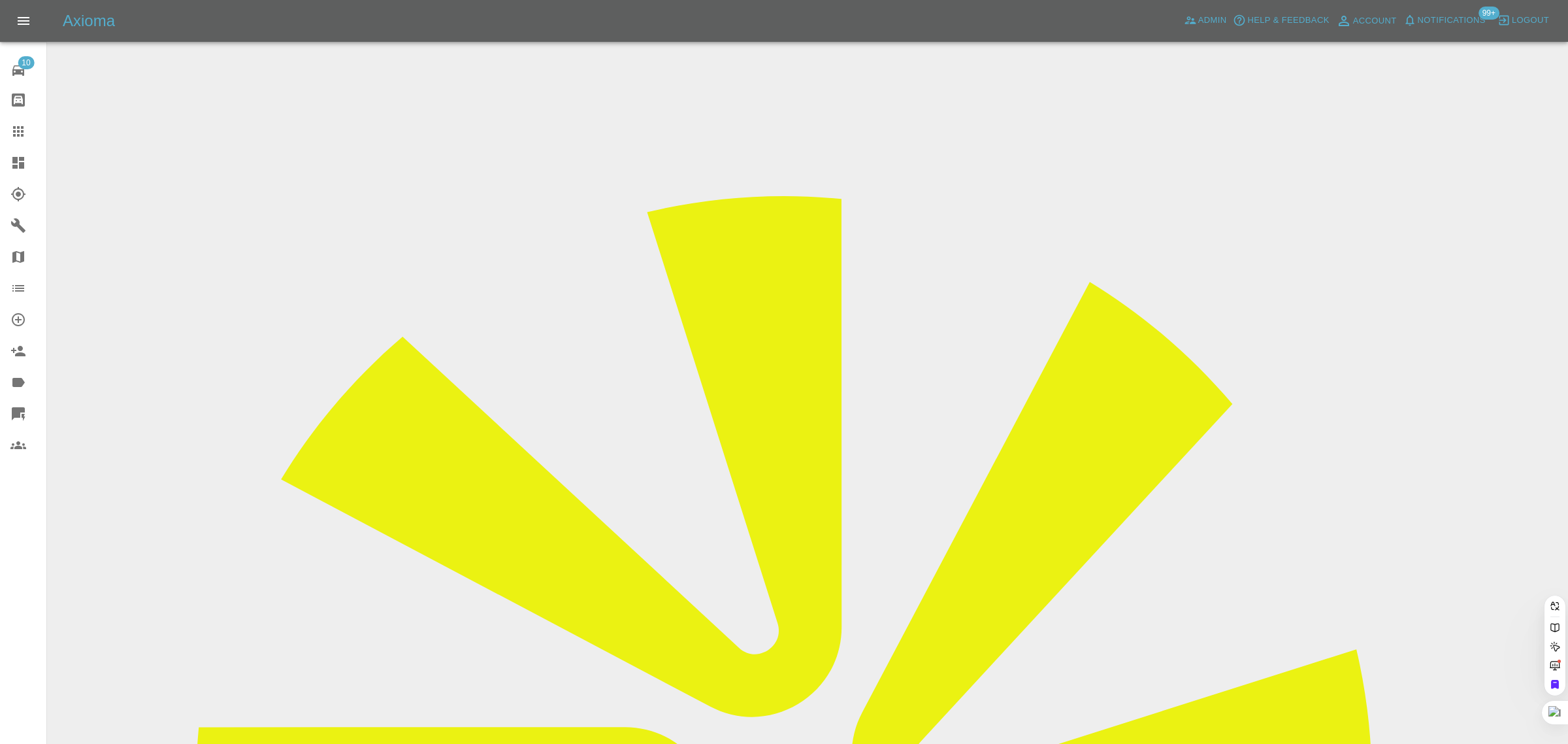
paste input "wpayze@gmail.com"
type input "wpayze@gmail.com"
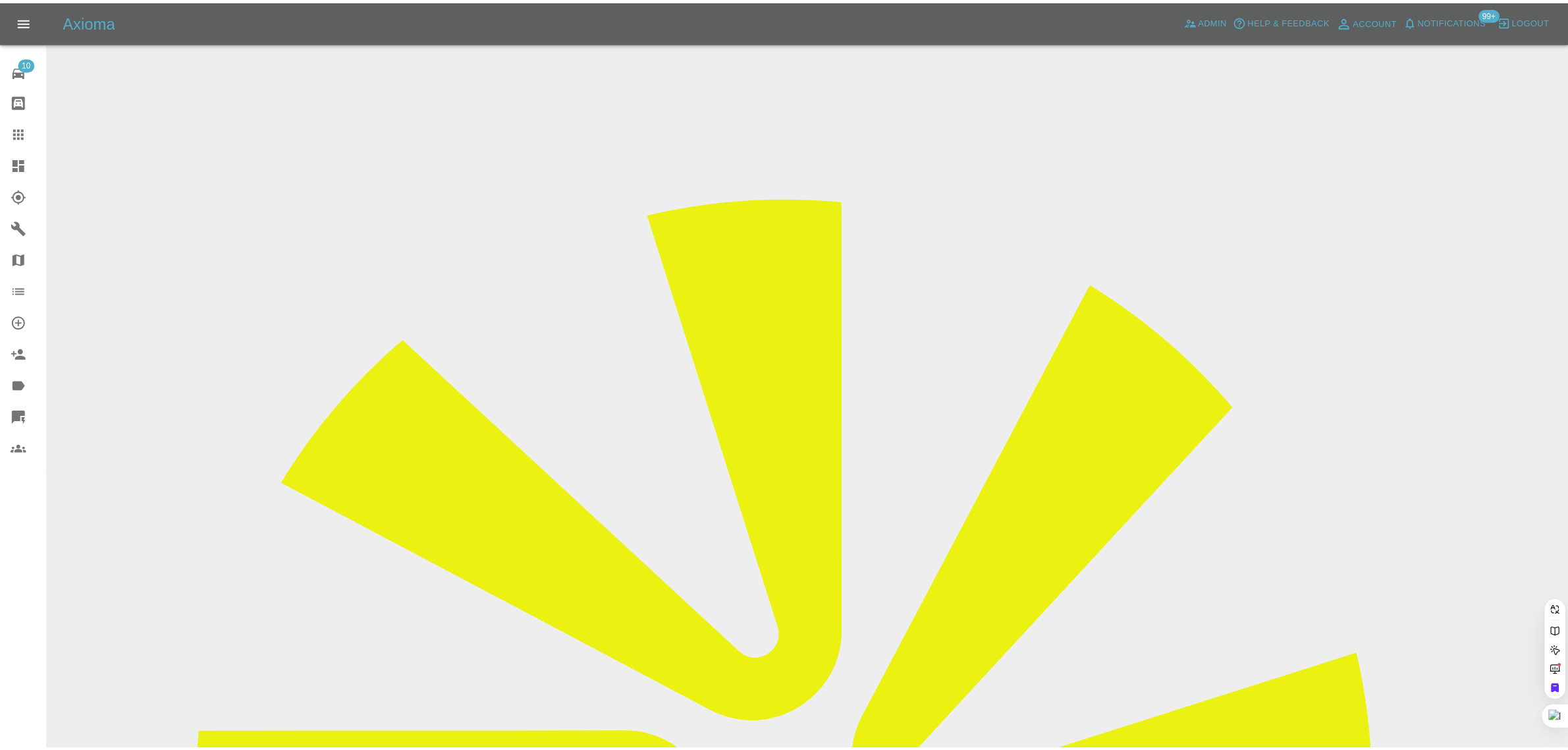
scroll to position [0, 0]
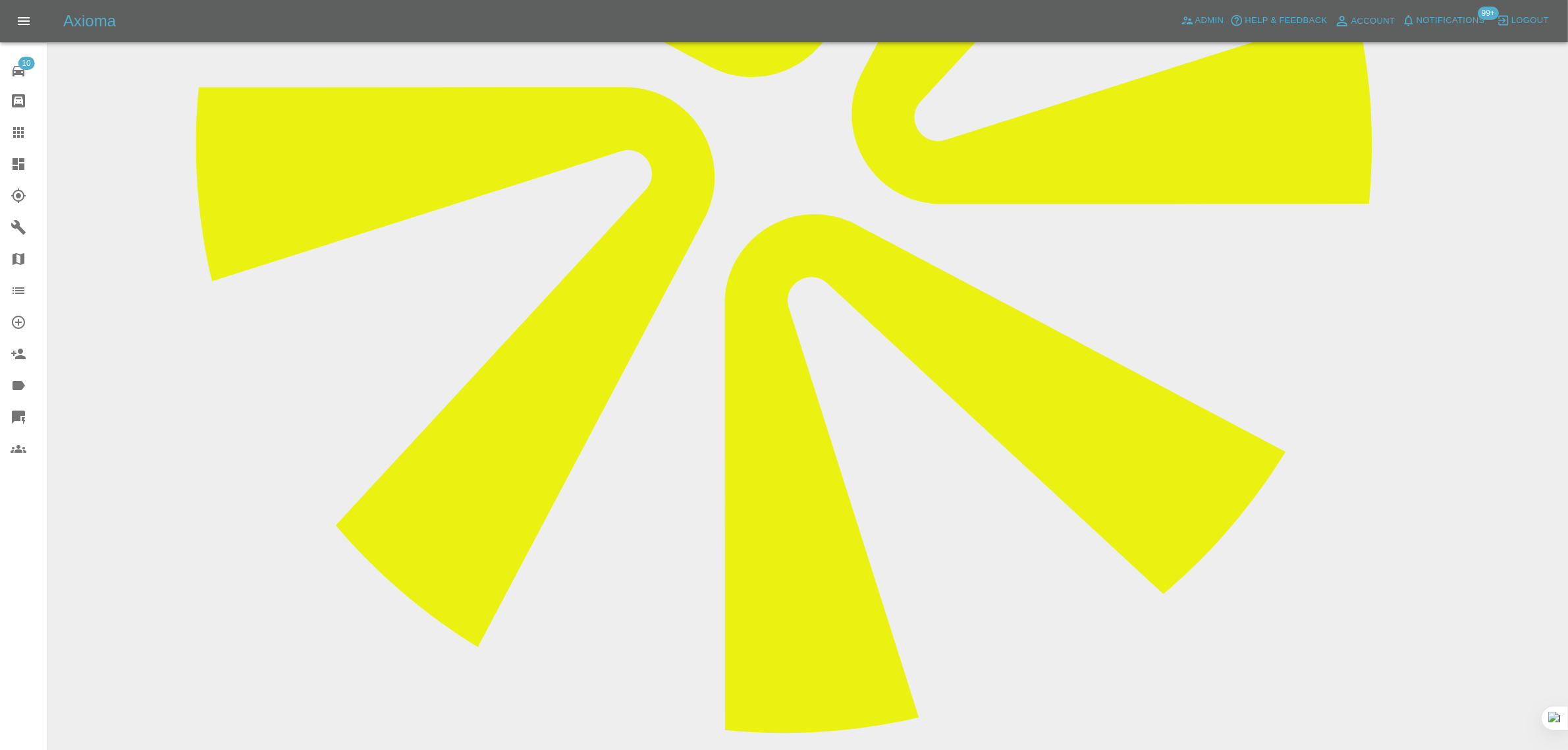
scroll to position [659, 0]
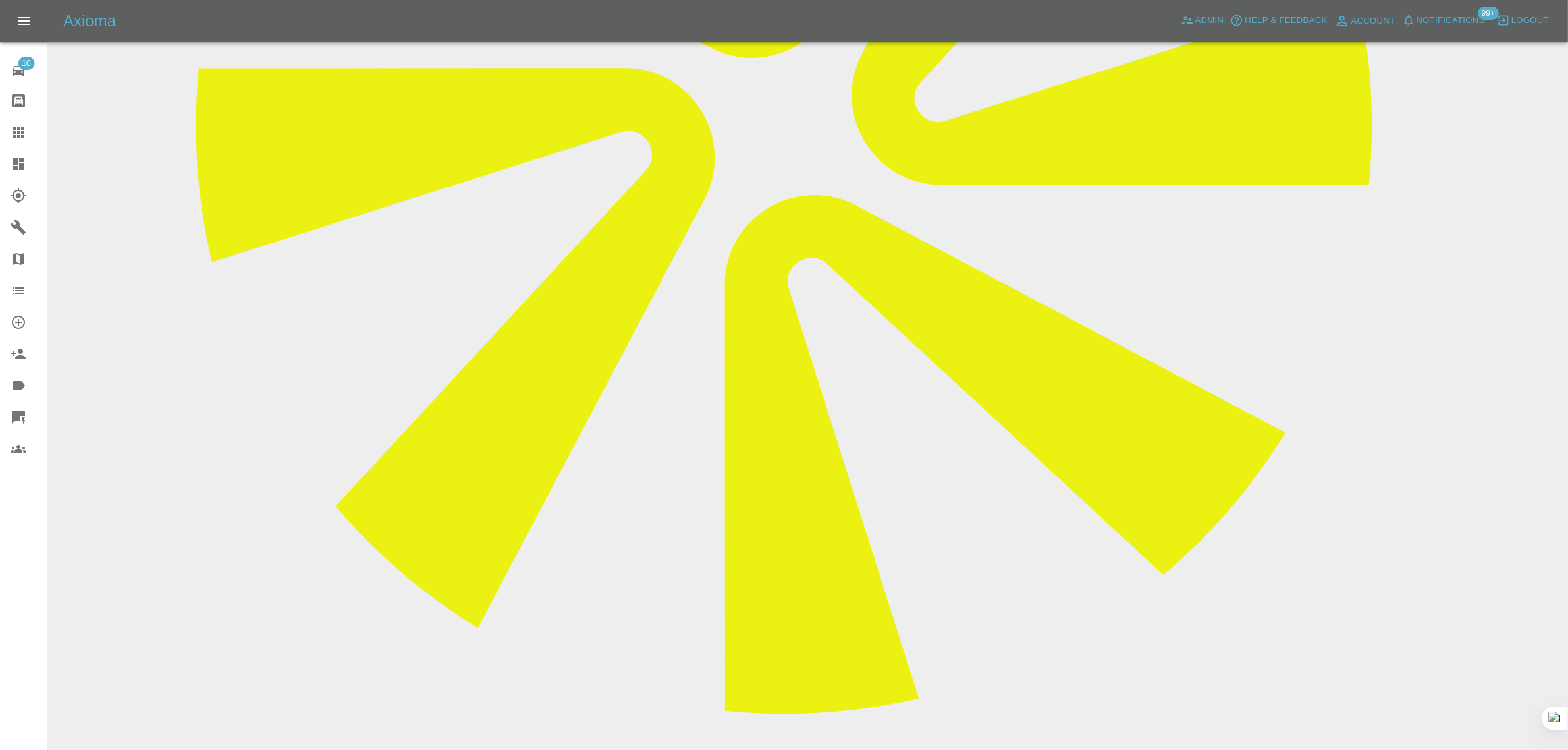
paste textarea "Subject: Re: Your receipt from Axioma #2671-8671 This work was completed but th…"
type textarea "Subject: Re: Your receipt from Axioma #2671-8671 This work was completed but th…"
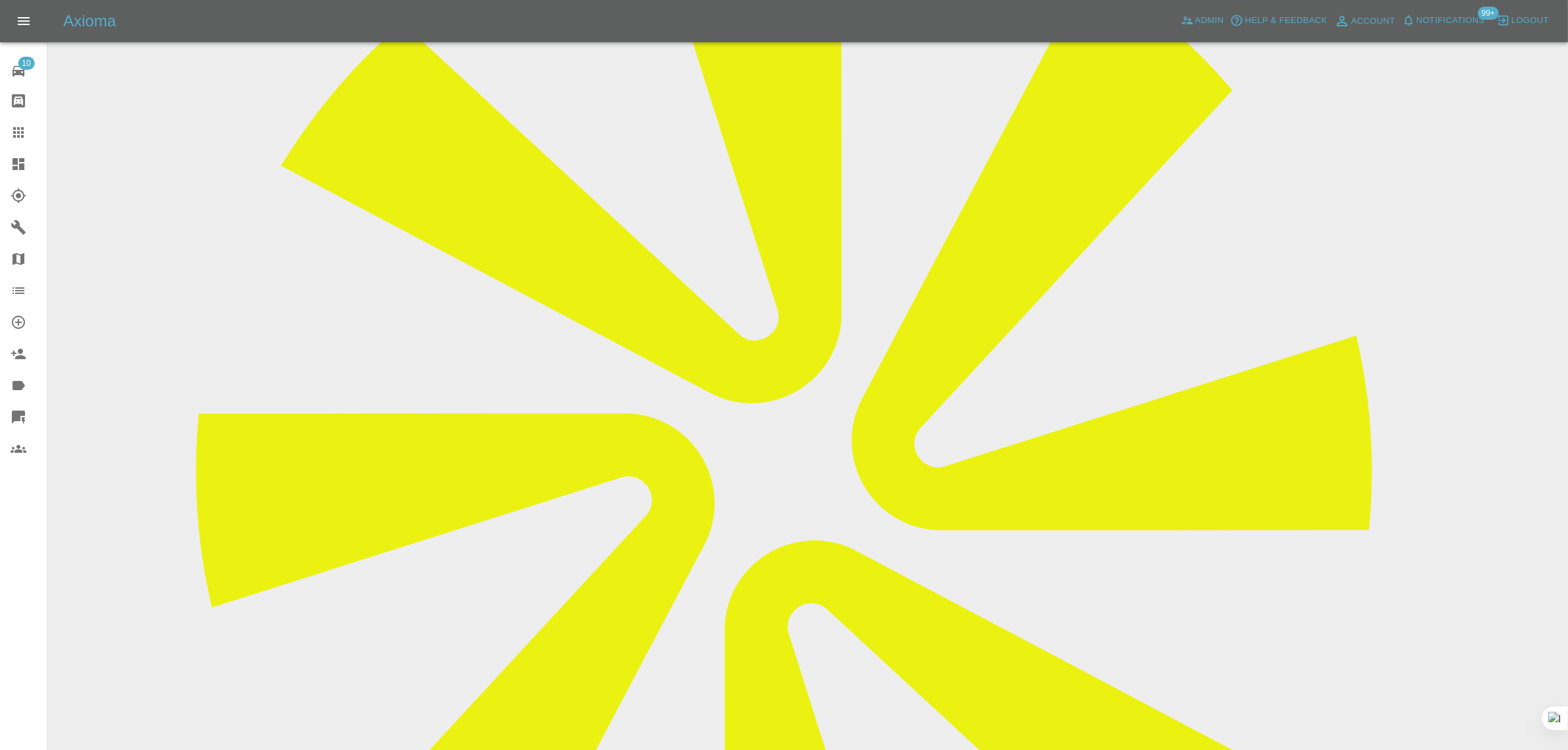
scroll to position [82, 0]
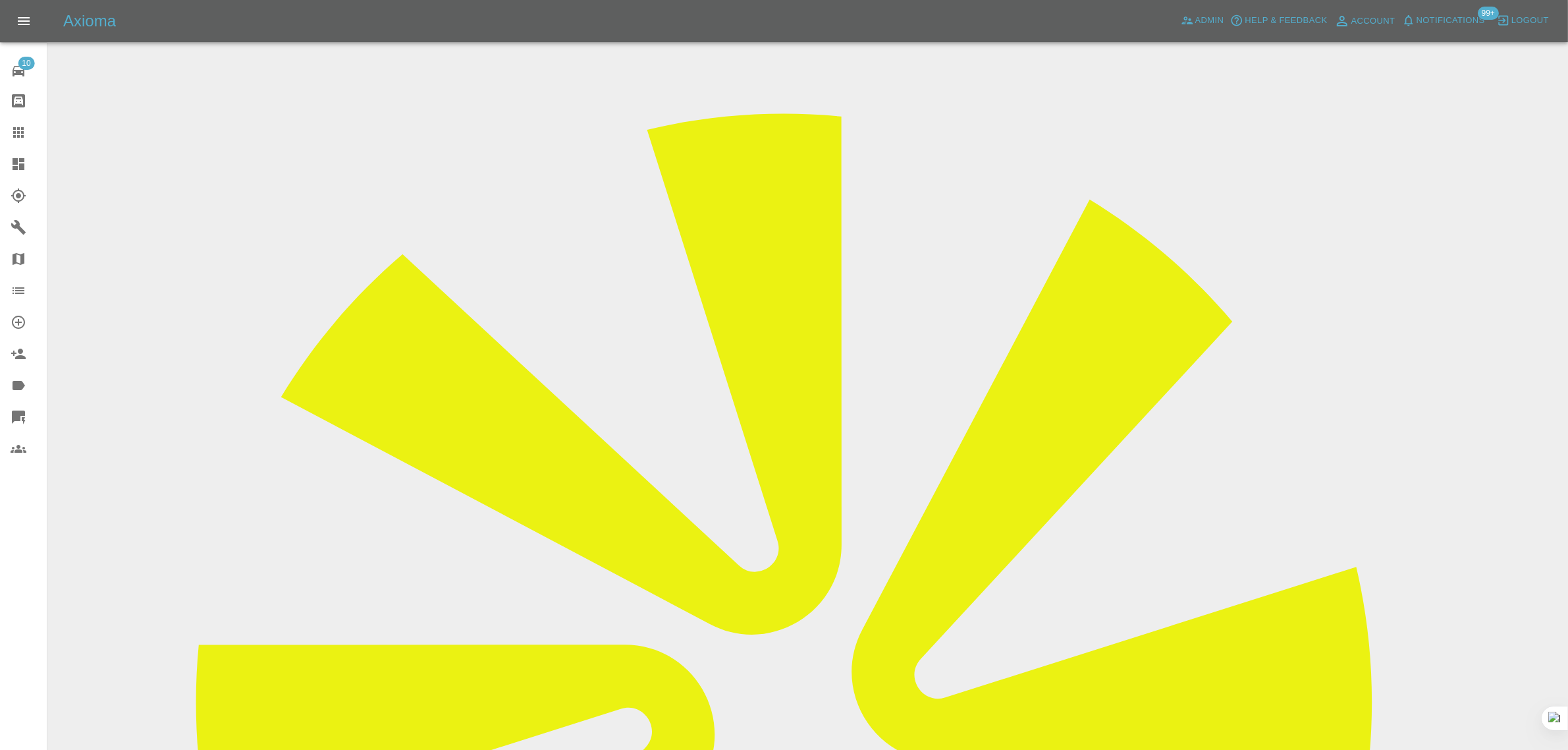
click at [23, 142] on link "Claims" at bounding box center [23, 132] width 47 height 31
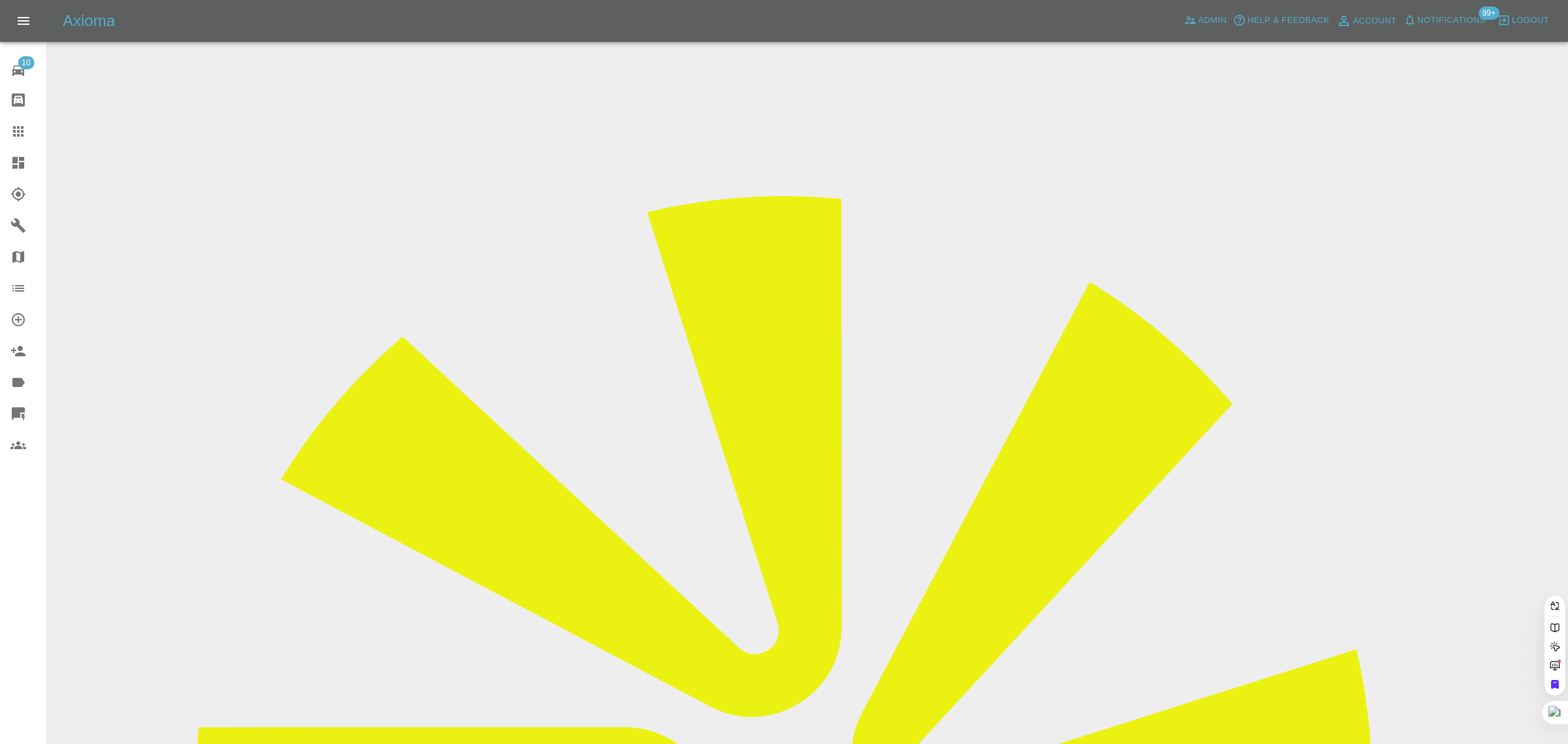
paste input "davidkimbugwes@gmail.com"
type input "davidkimbugwes@gmail.co"
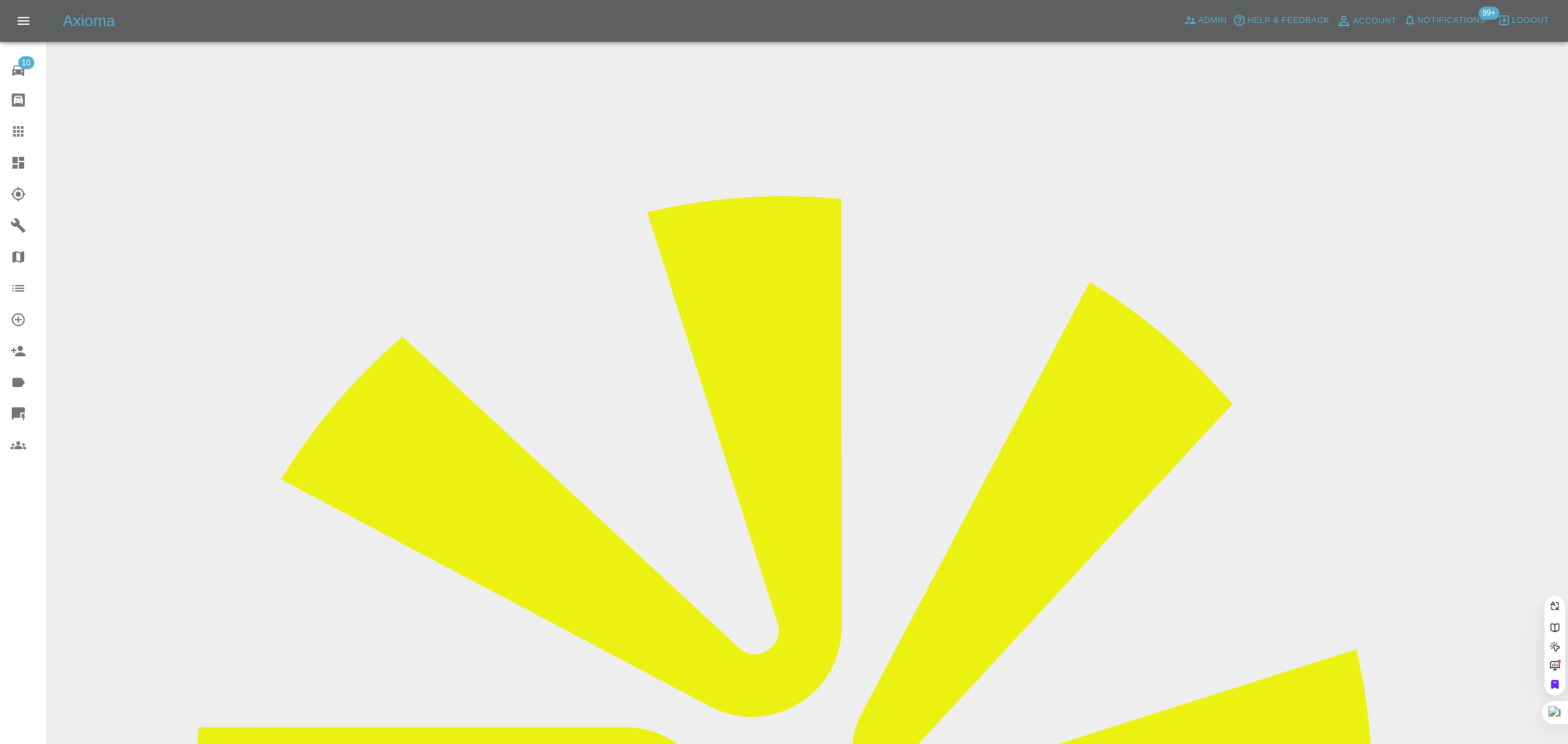
paste input "emmatall4@gmail.com"
type input "emmatall4@gmail.co"
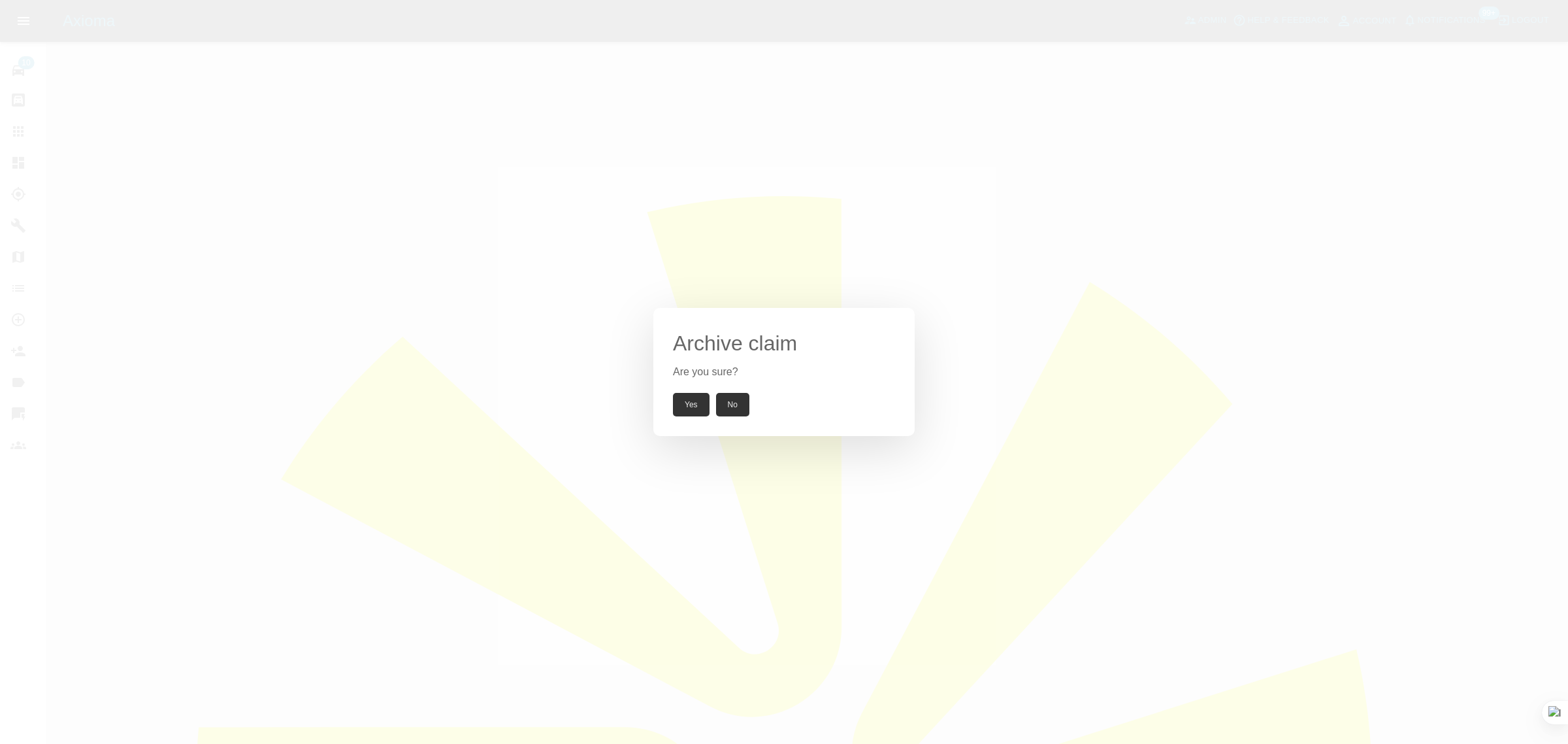
click at [685, 410] on button "Yes" at bounding box center [690, 405] width 36 height 24
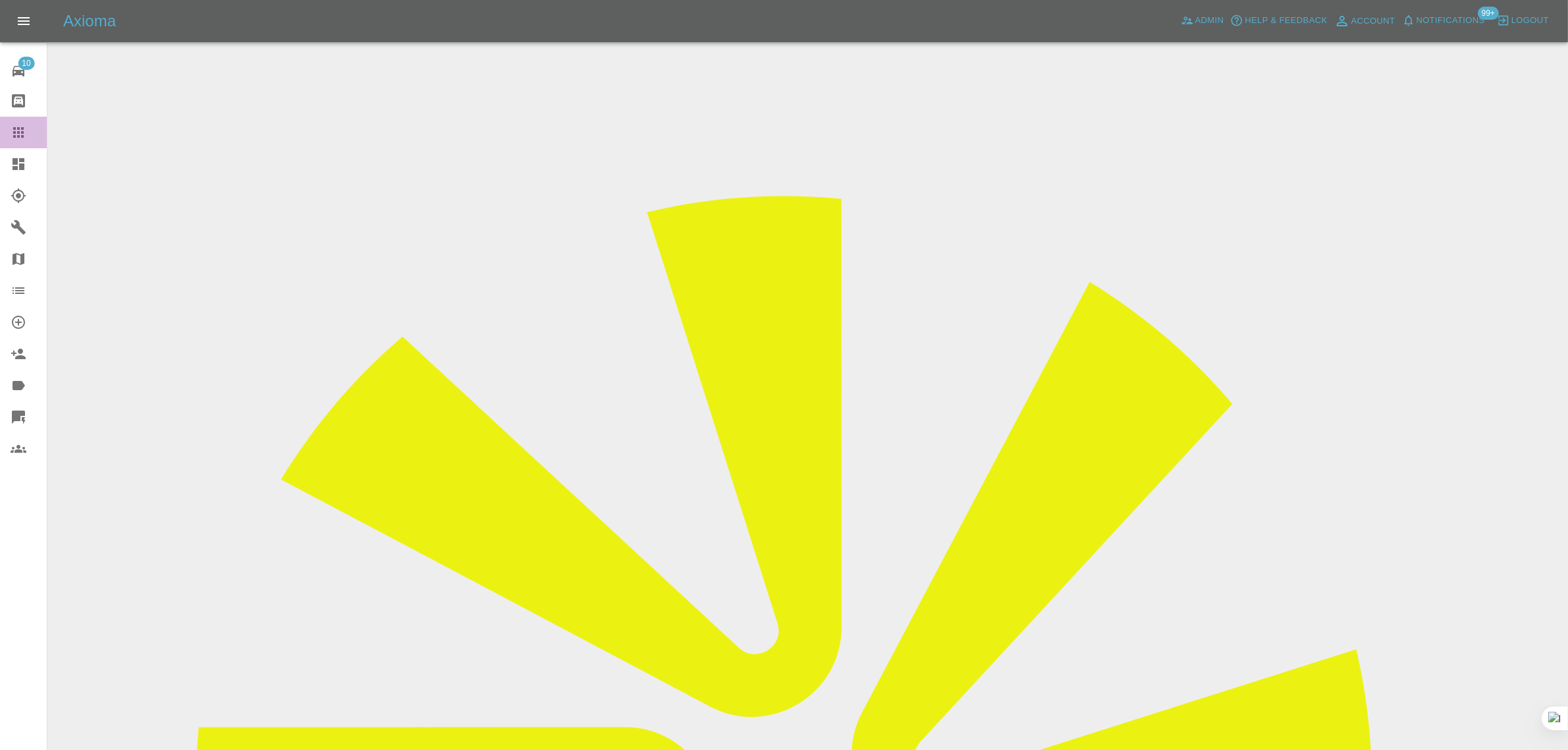
click at [21, 132] on icon at bounding box center [19, 133] width 10 height 10
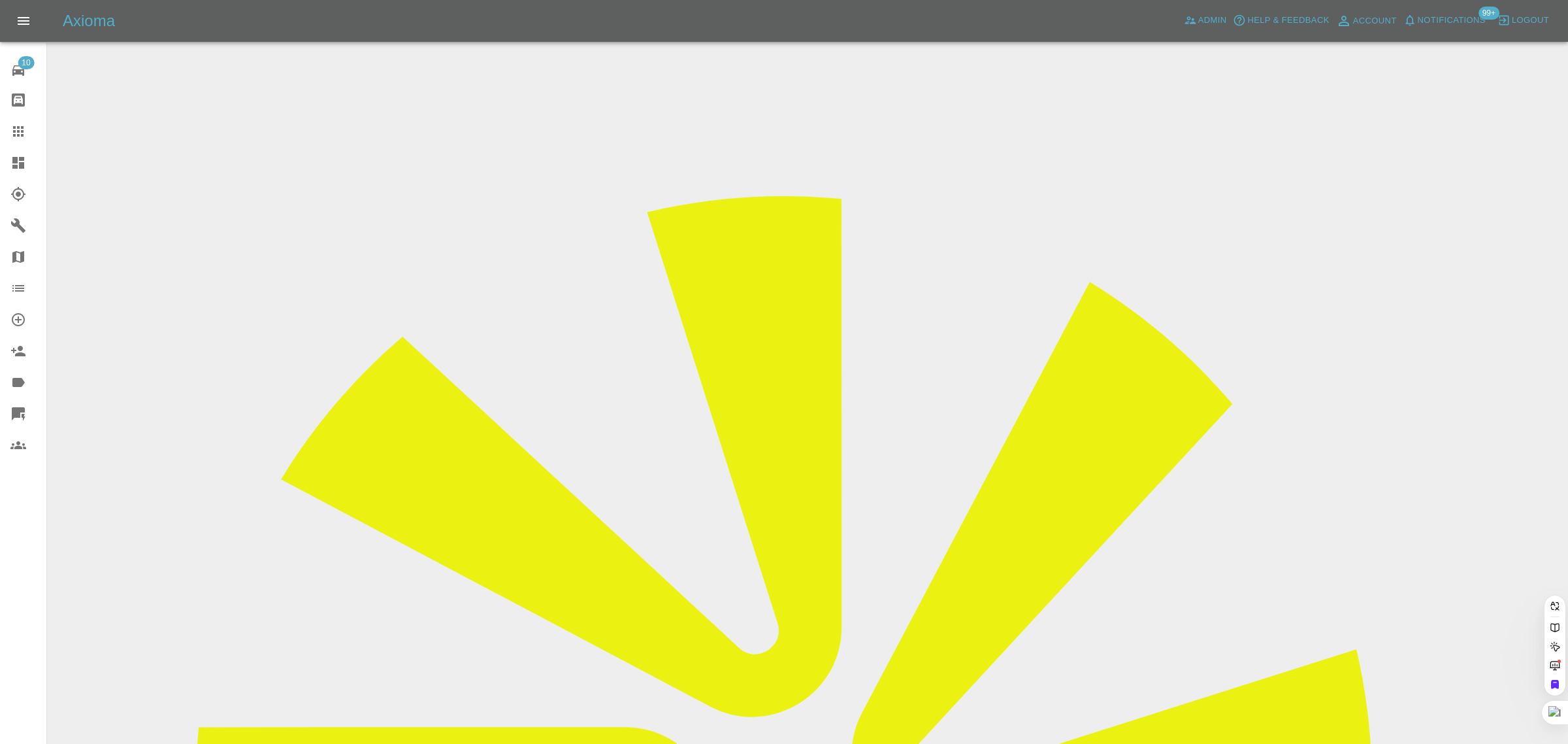
paste input "emmatall4@gmail.com"
type input "emmatall4@gmail.co"
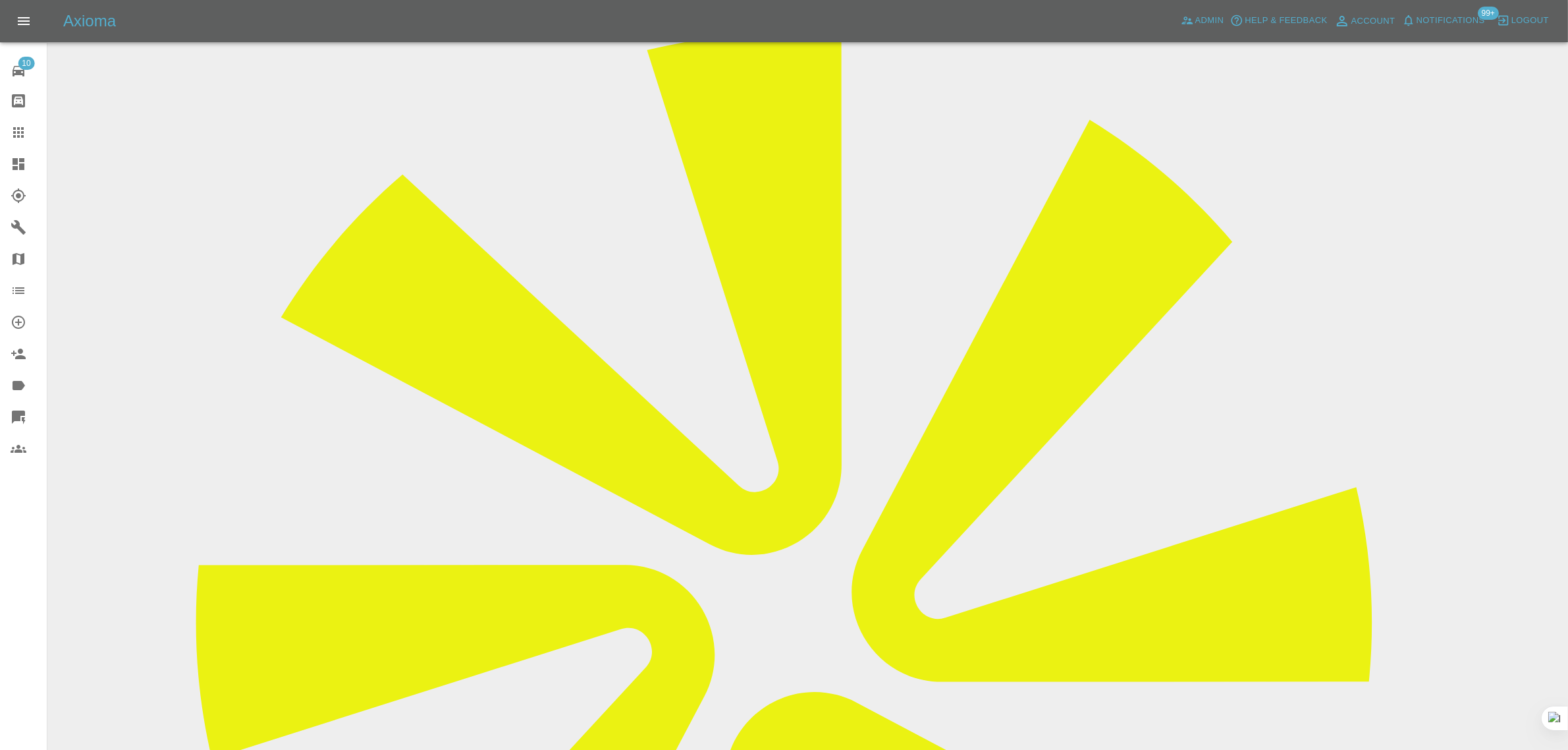
scroll to position [494, 0]
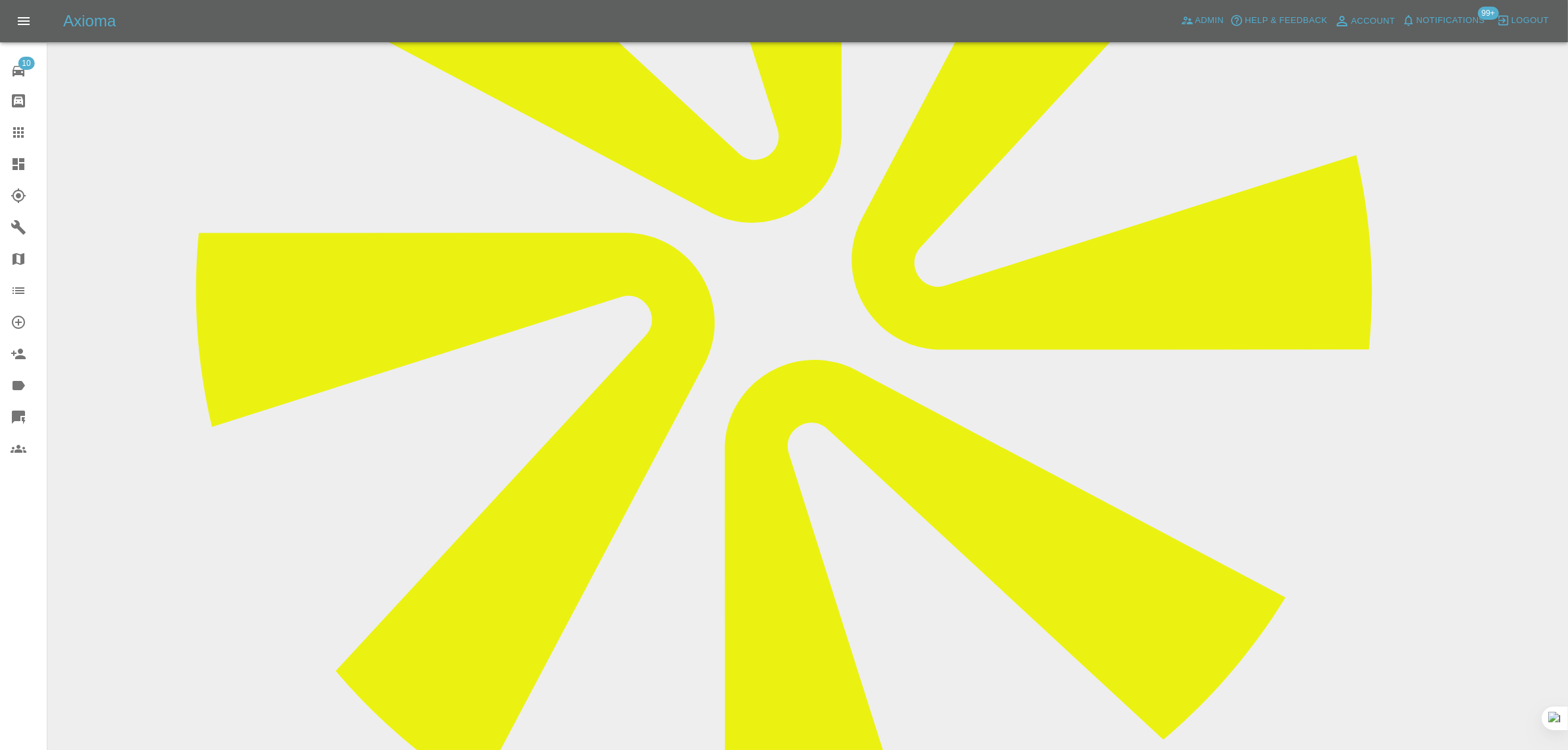
click at [19, 133] on icon at bounding box center [18, 132] width 16 height 16
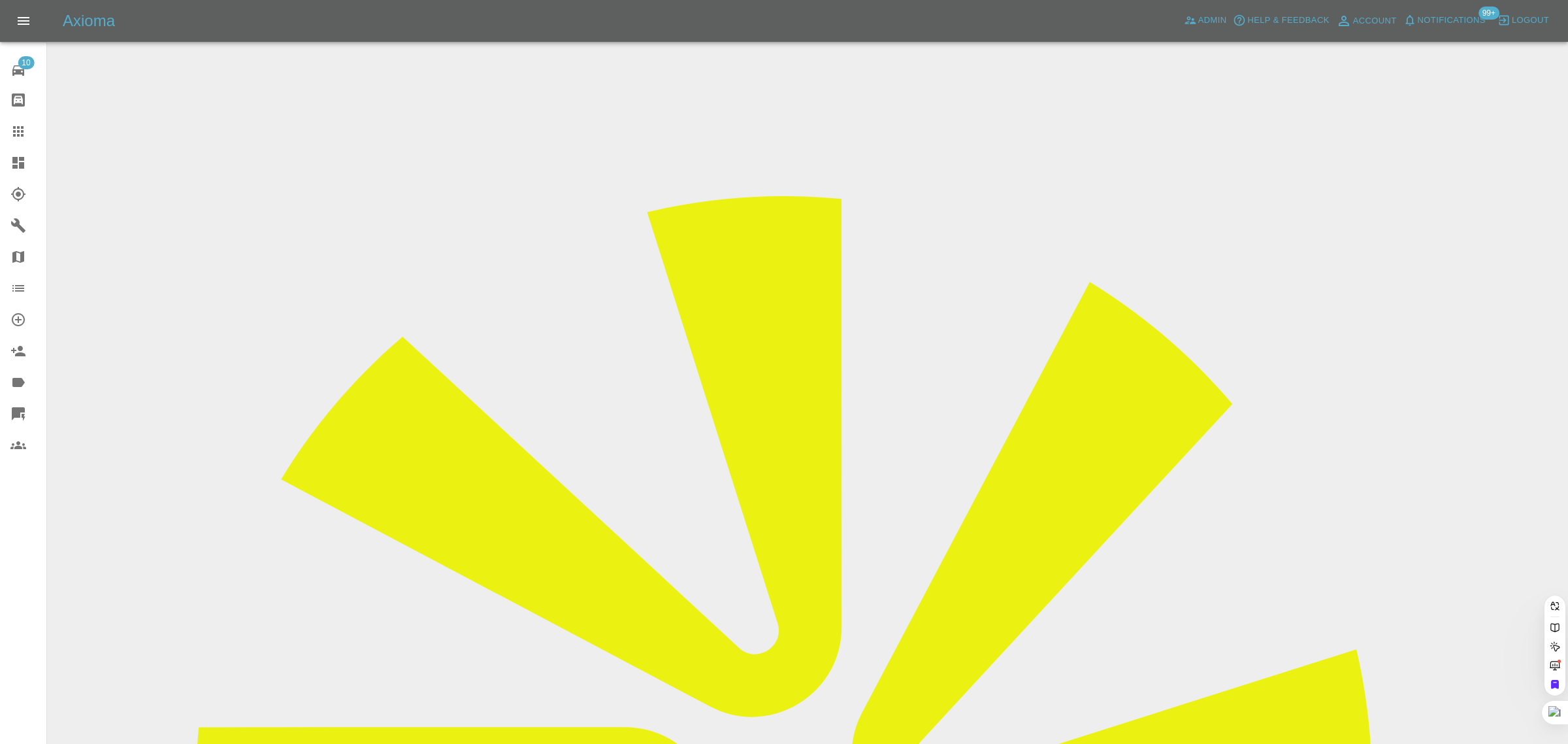
paste input "P25DKK"
type input "P25 DKK"
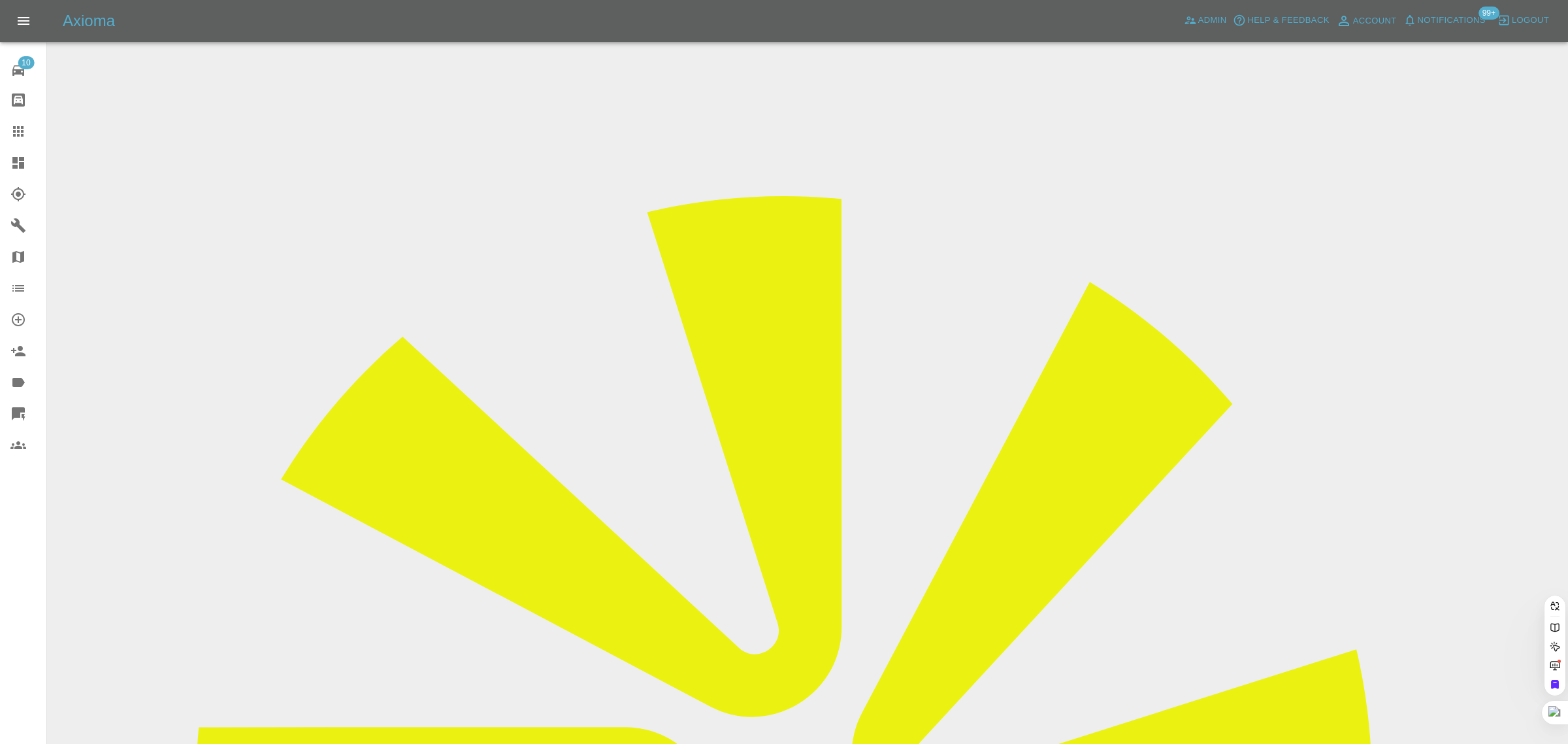
paste input "yacoubanand@gmail.com"
type input "yacoubanand@gmail.co"
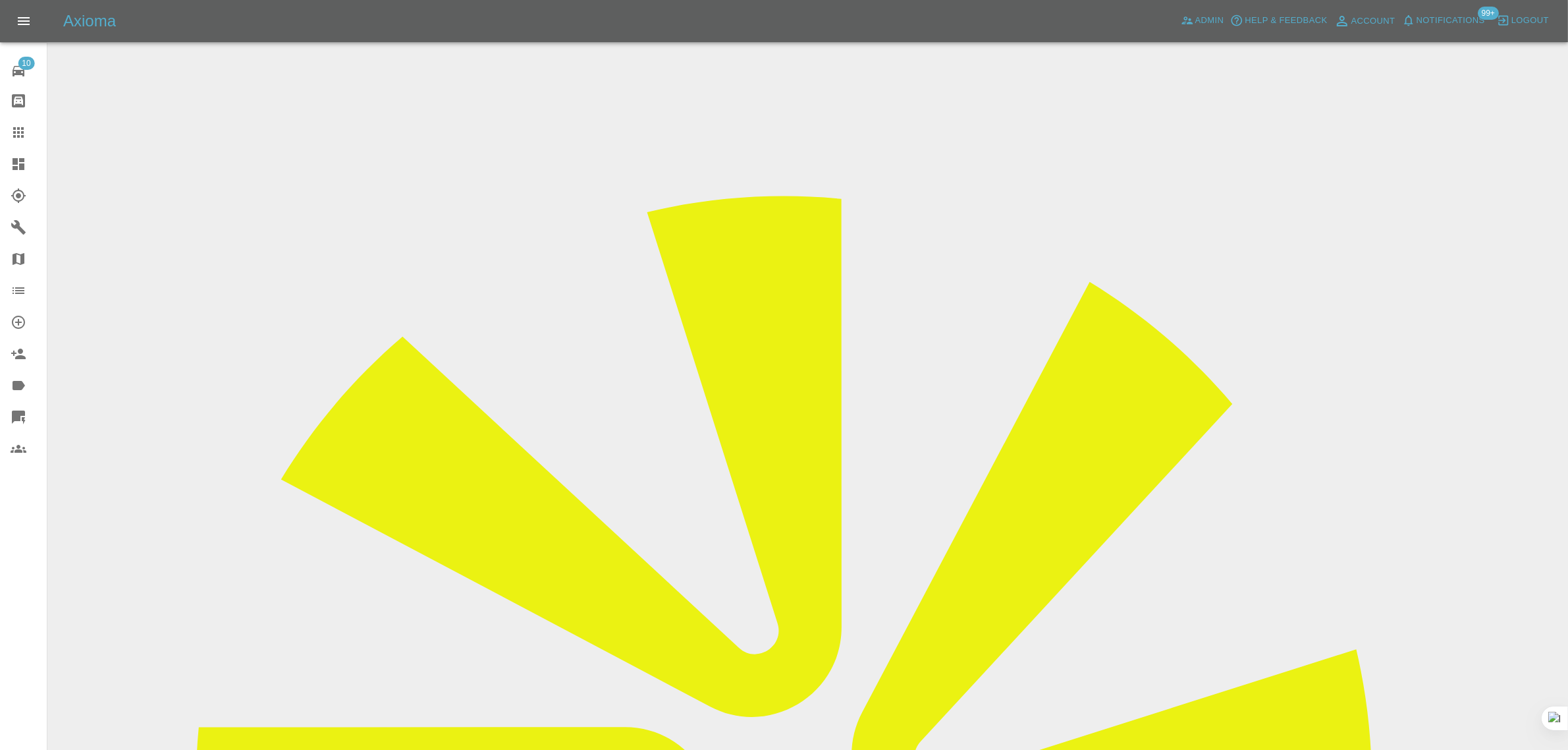
click at [8, 130] on link "Claims" at bounding box center [23, 132] width 47 height 31
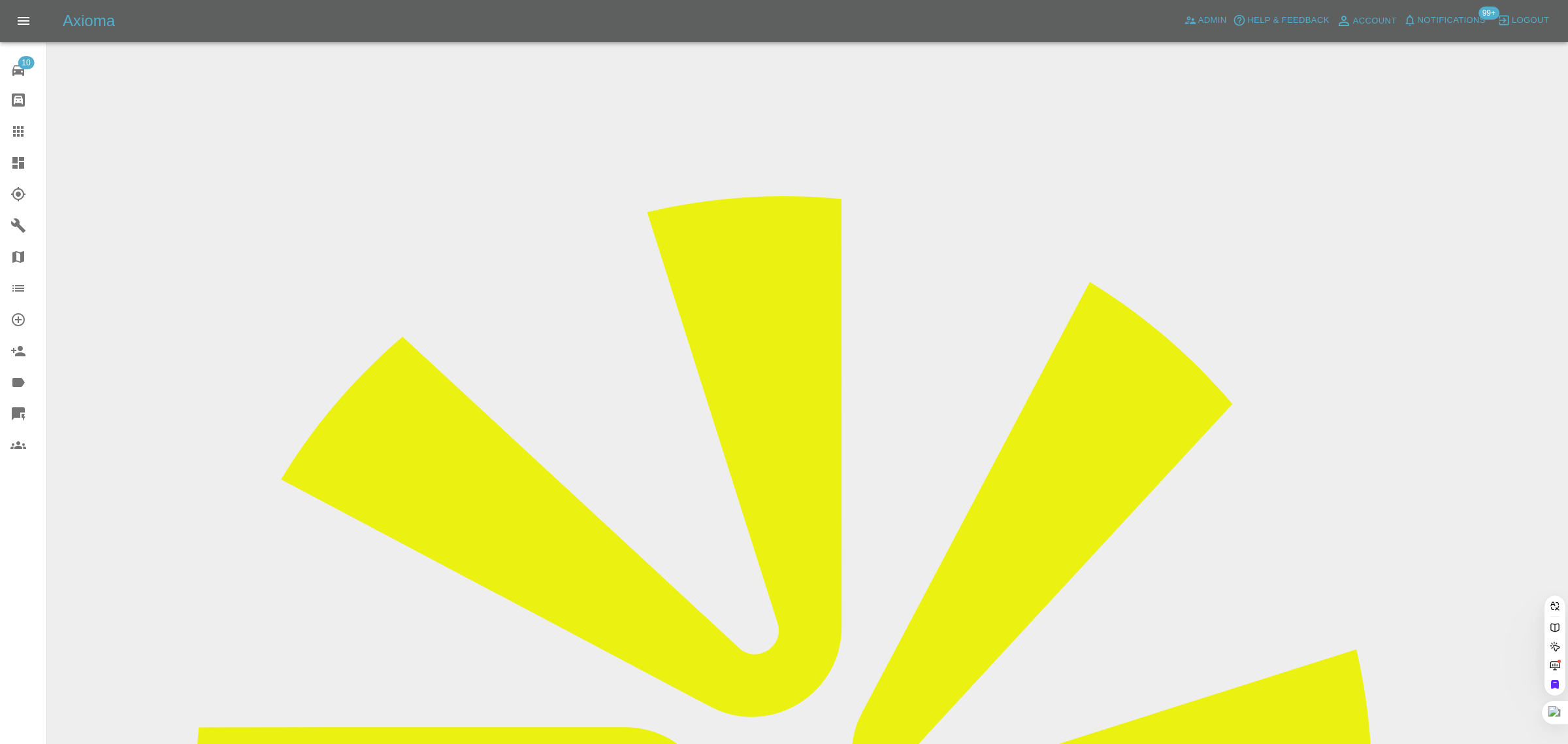
paste input "j.anderson346@btinternet.com"
type input "j.anderson346@btinternet.co"
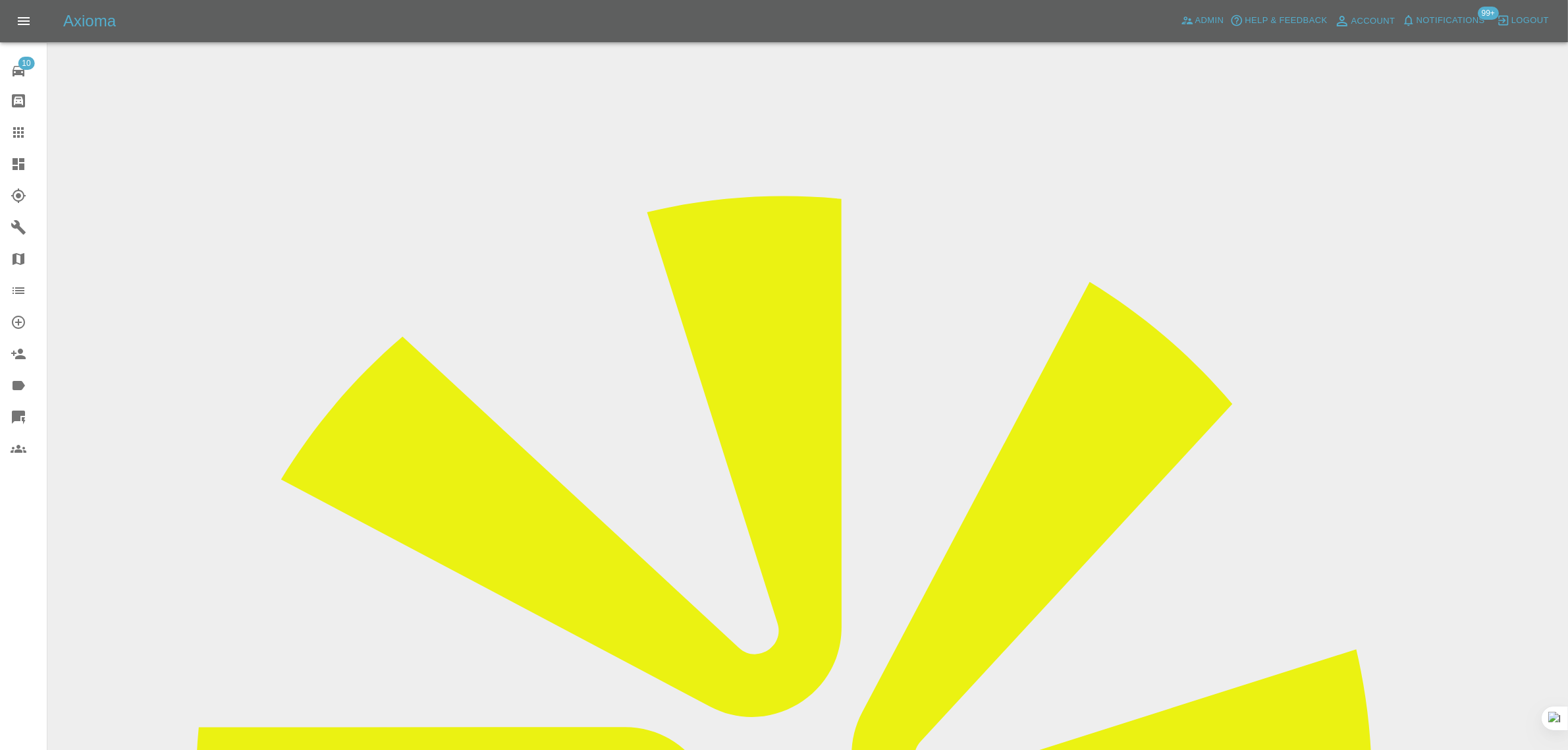
drag, startPoint x: 1242, startPoint y: 200, endPoint x: 1286, endPoint y: 211, distance: 45.4
copy tr "Wullie"
click at [19, 136] on icon at bounding box center [19, 133] width 10 height 10
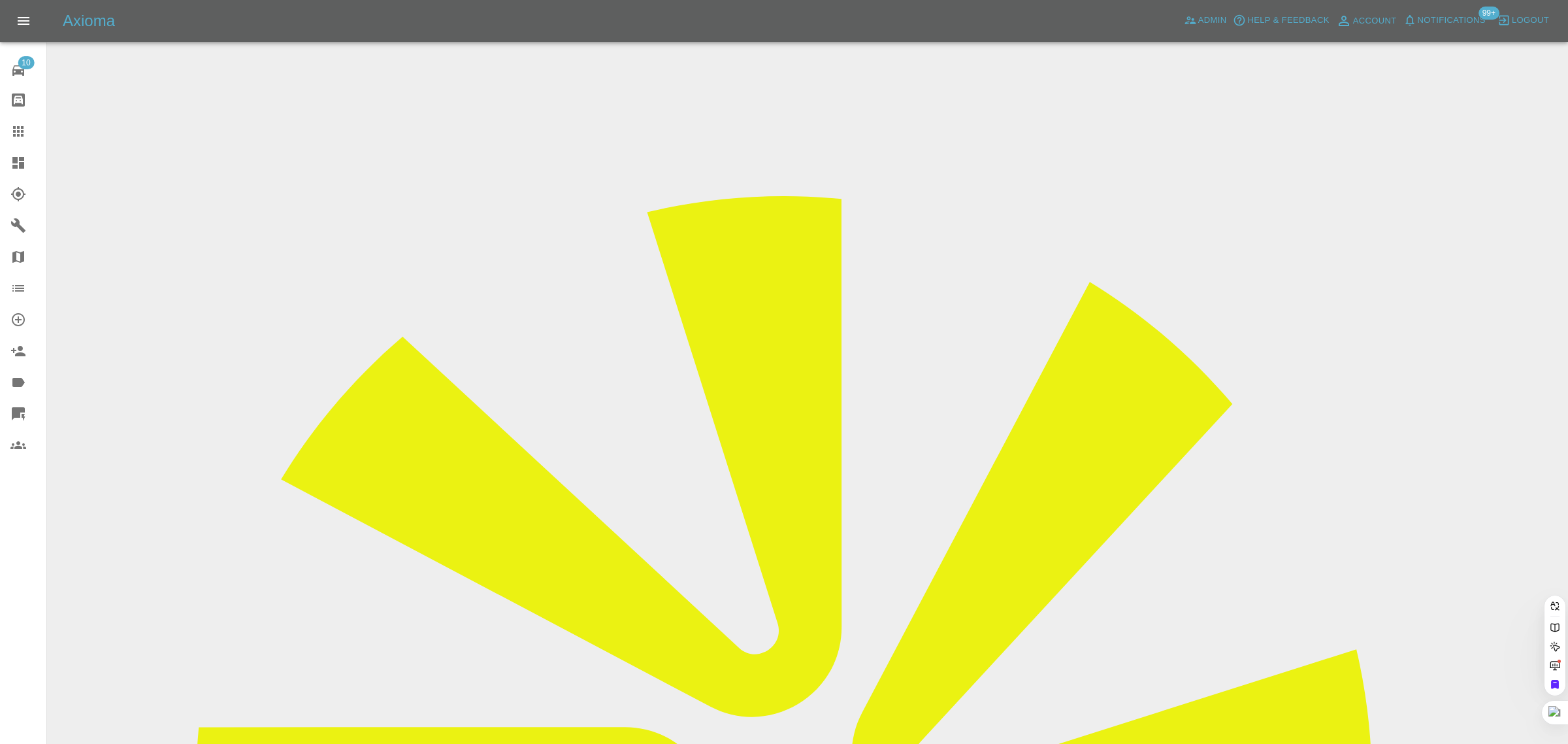
paste input "richard_puddephatt@hotmail.com"
type input "richard_puddephatt@hotmail.co"
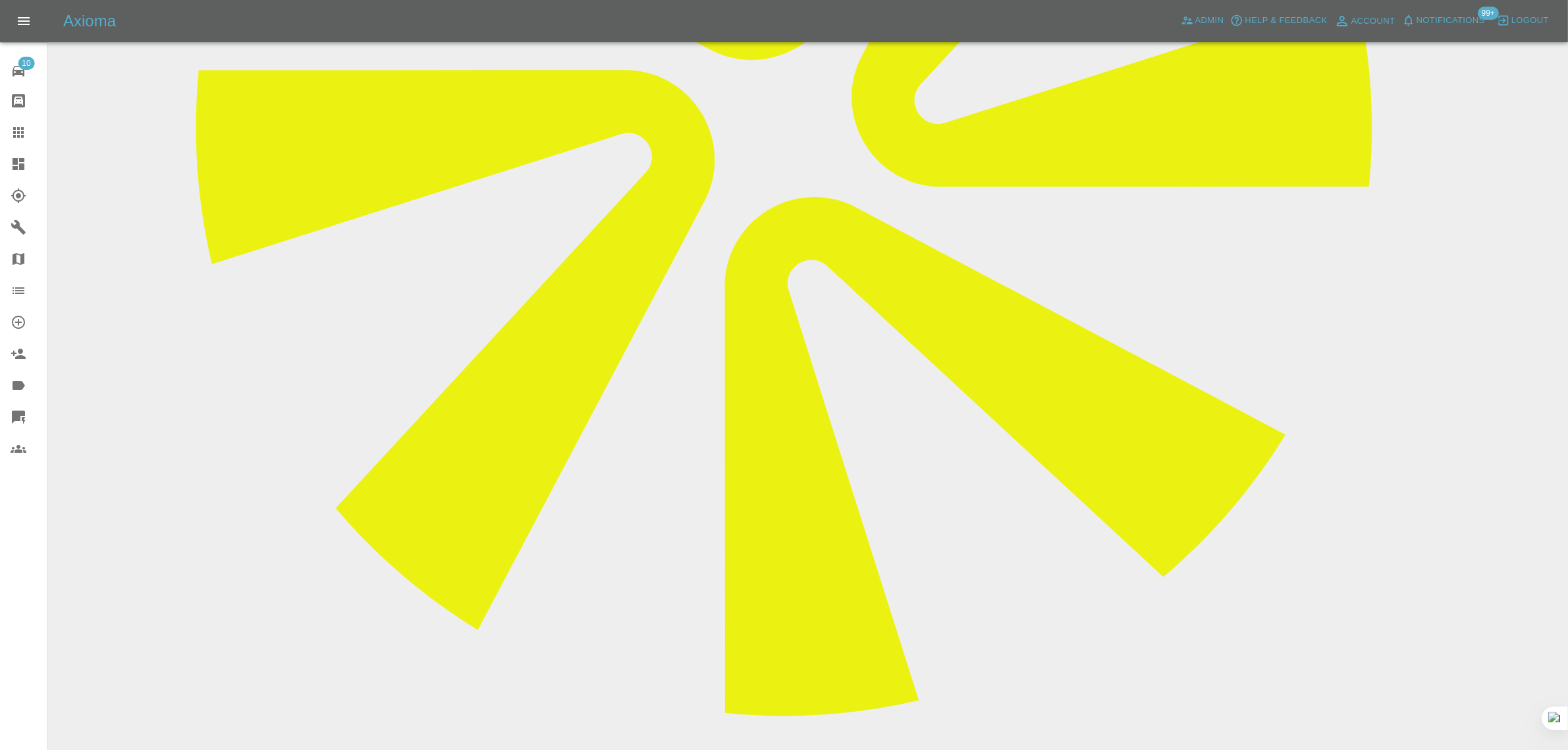
scroll to position [659, 0]
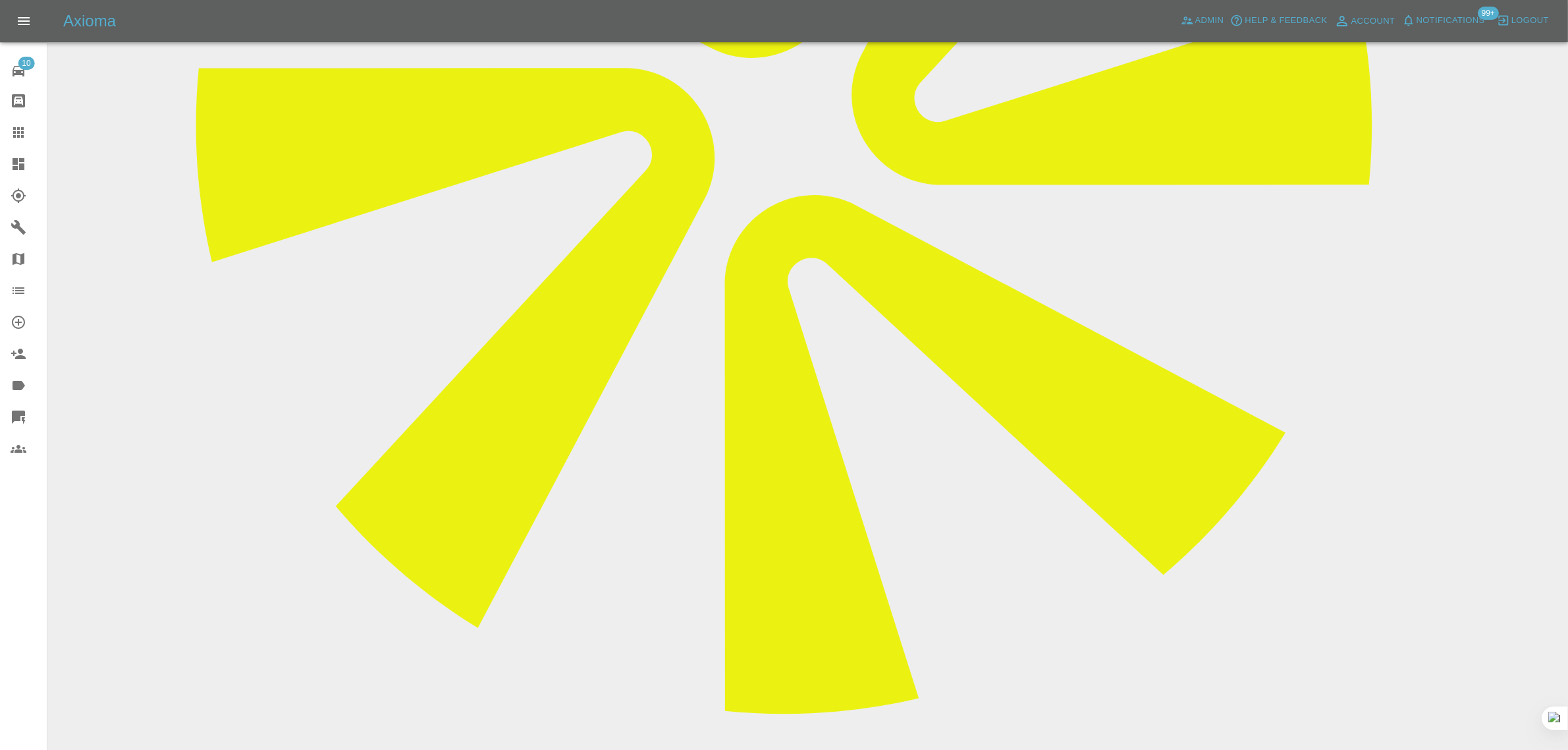
paste textarea "Hi - apologies will need to cancel my car has been in an accident."
type textarea "Hi - apologies will need to cancel my car has been in an accident."
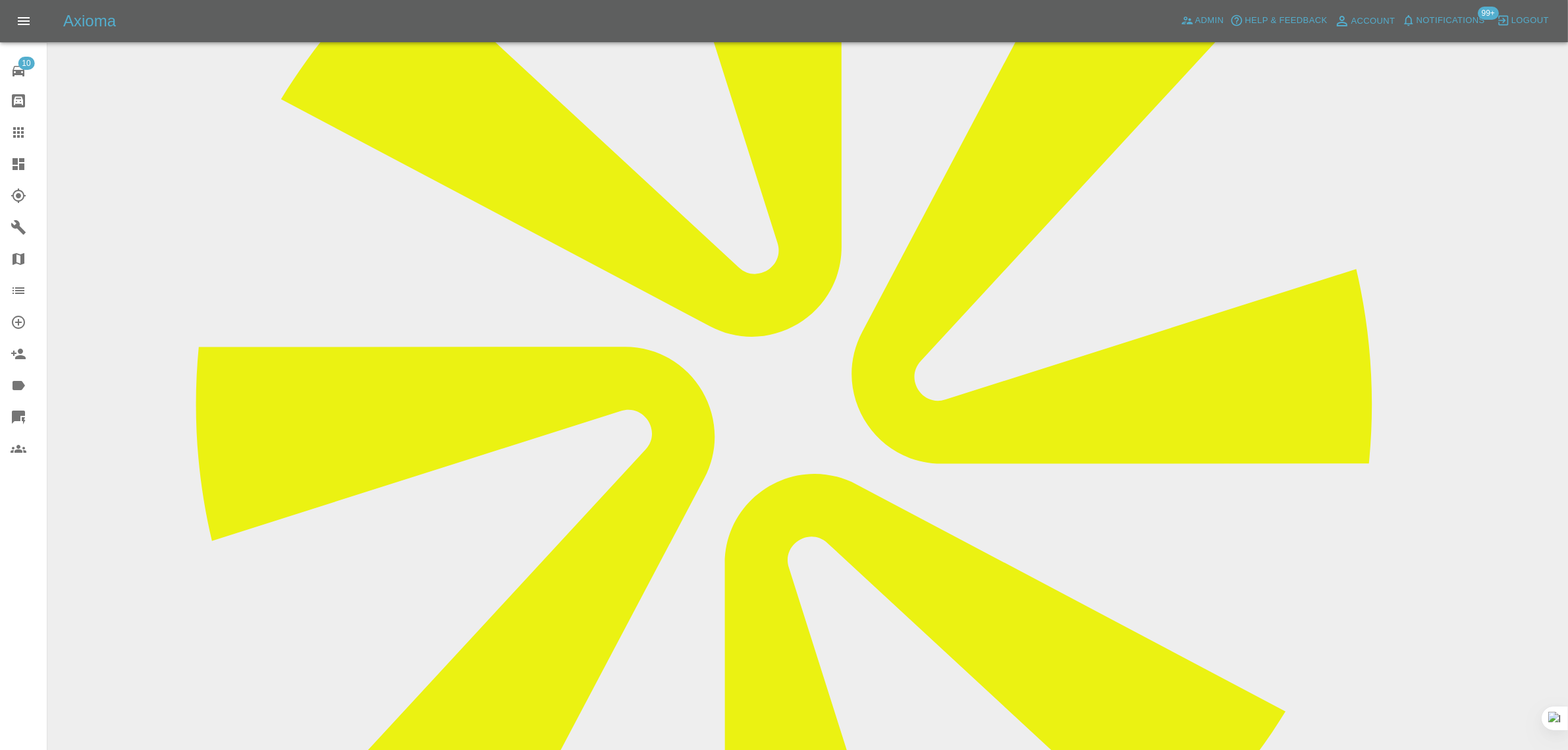
scroll to position [165, 0]
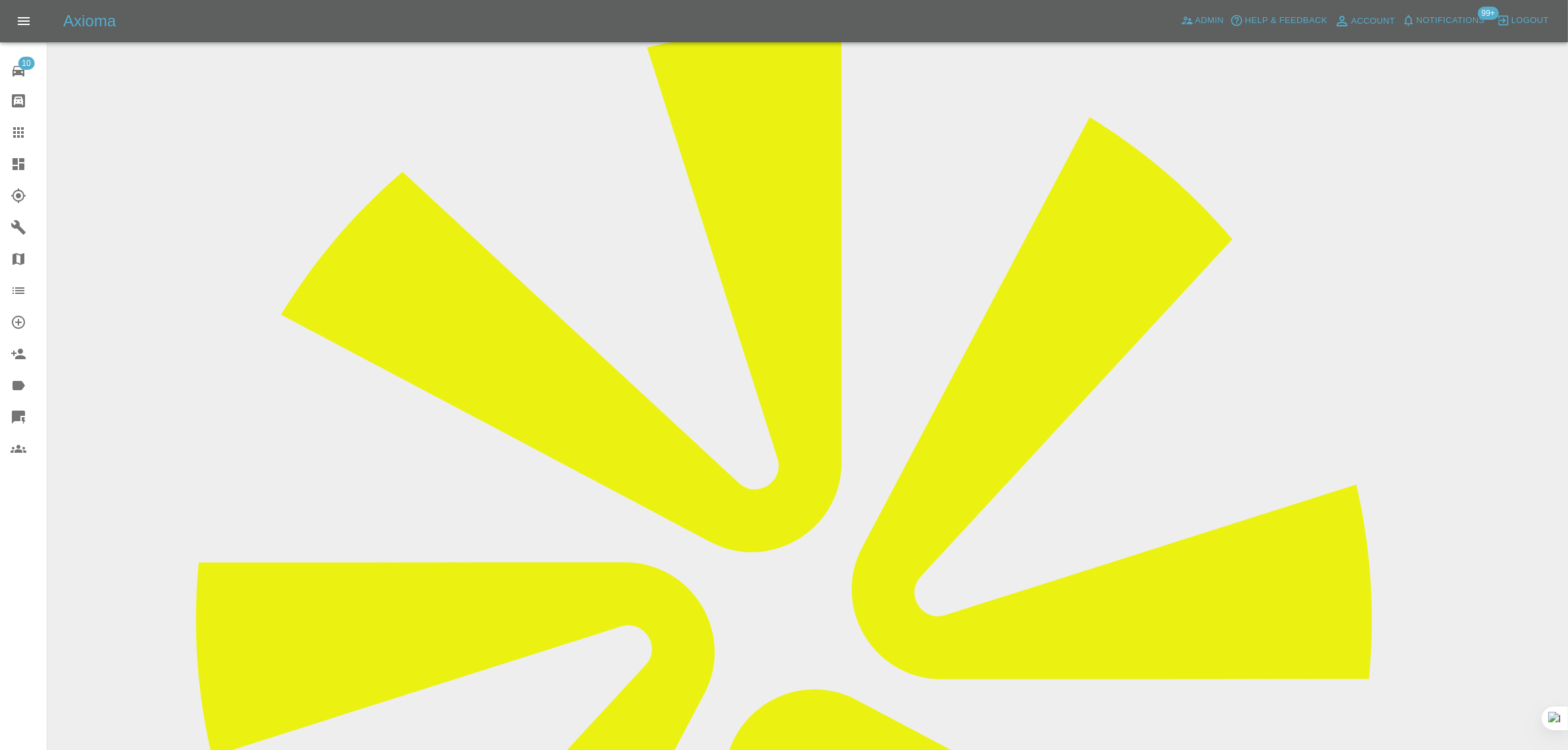
click at [26, 135] on div at bounding box center [28, 132] width 37 height 16
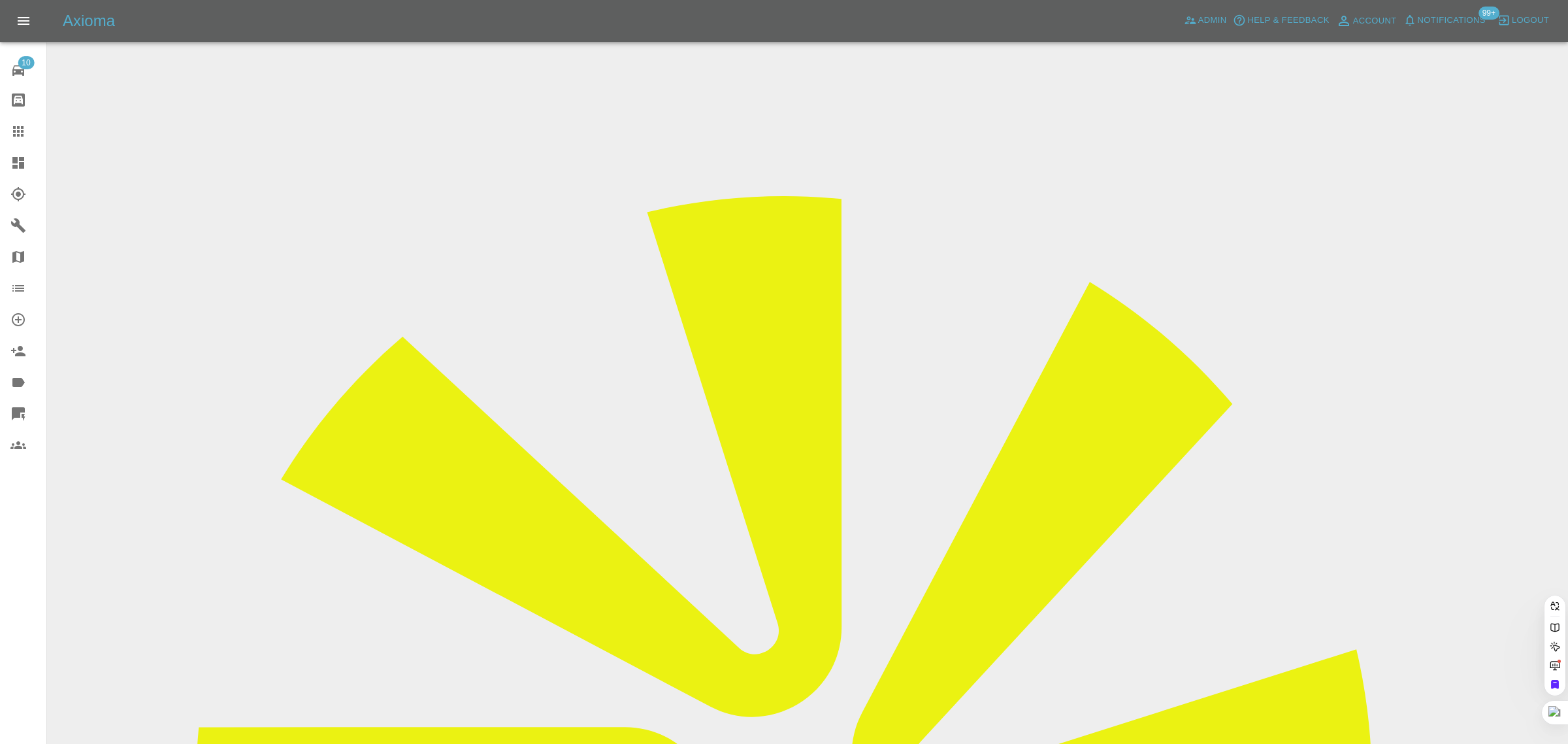
paste input "twickmd@gmail.com"
type input "twickmd@gmail.co"
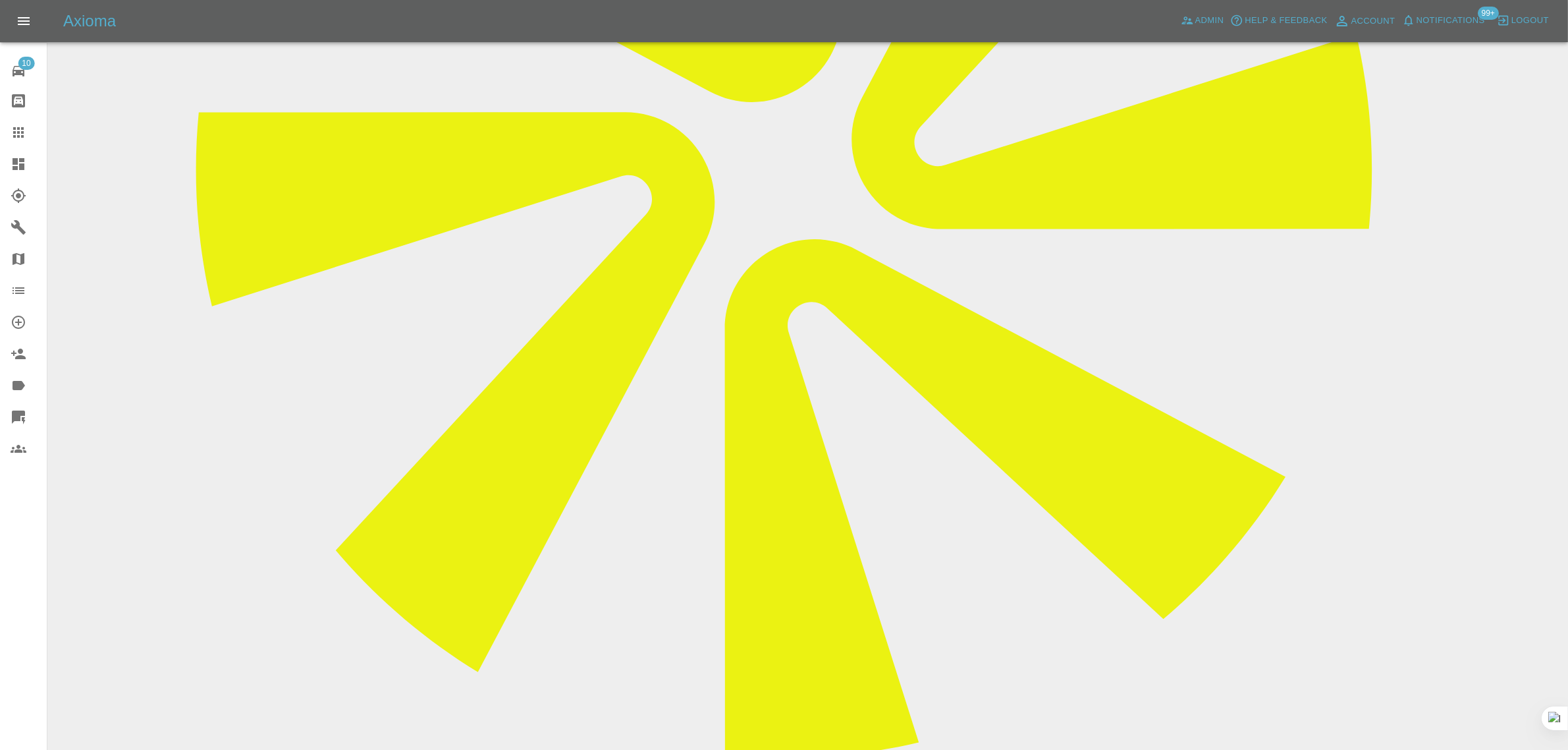
scroll to position [659, 0]
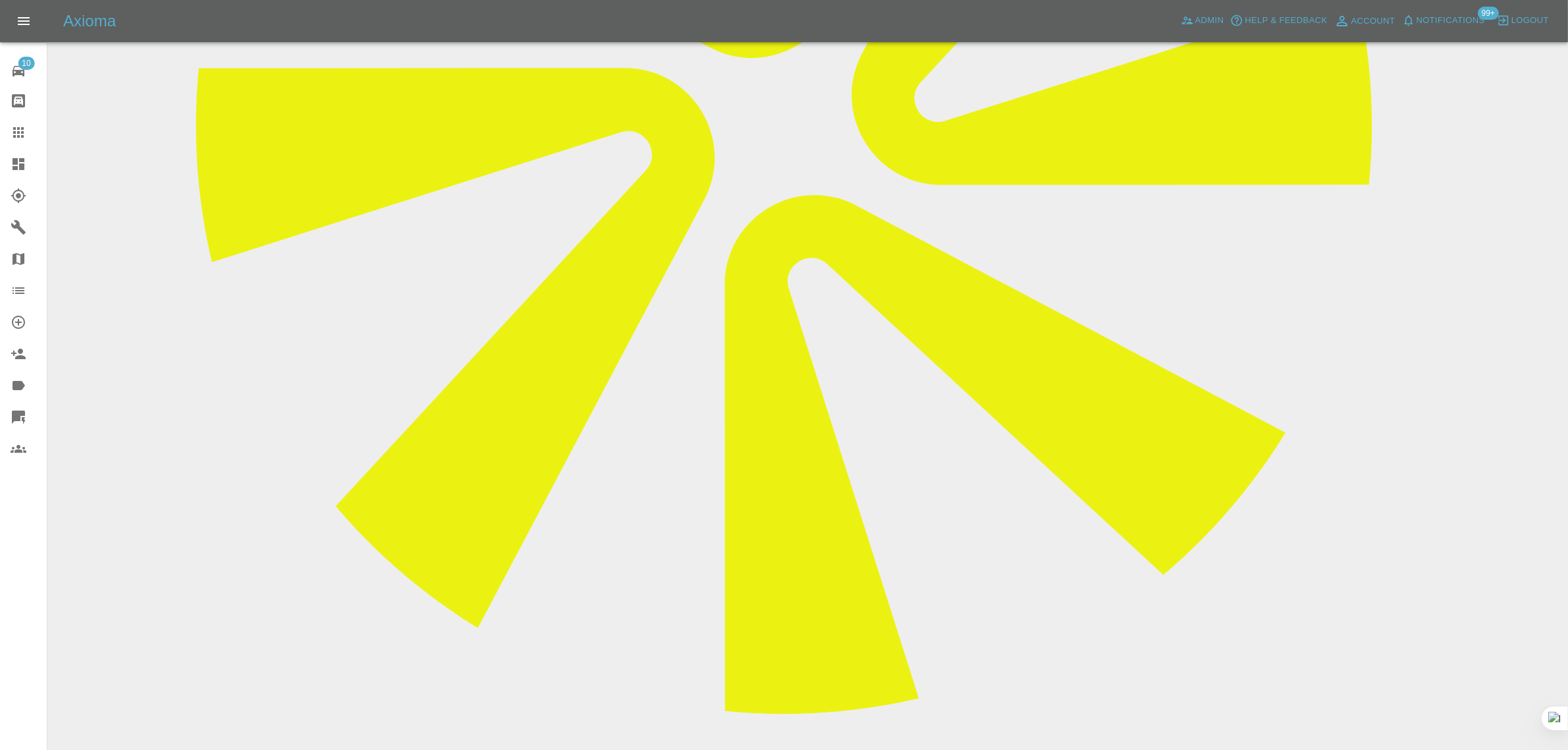
click at [21, 122] on link "Claims" at bounding box center [23, 132] width 47 height 31
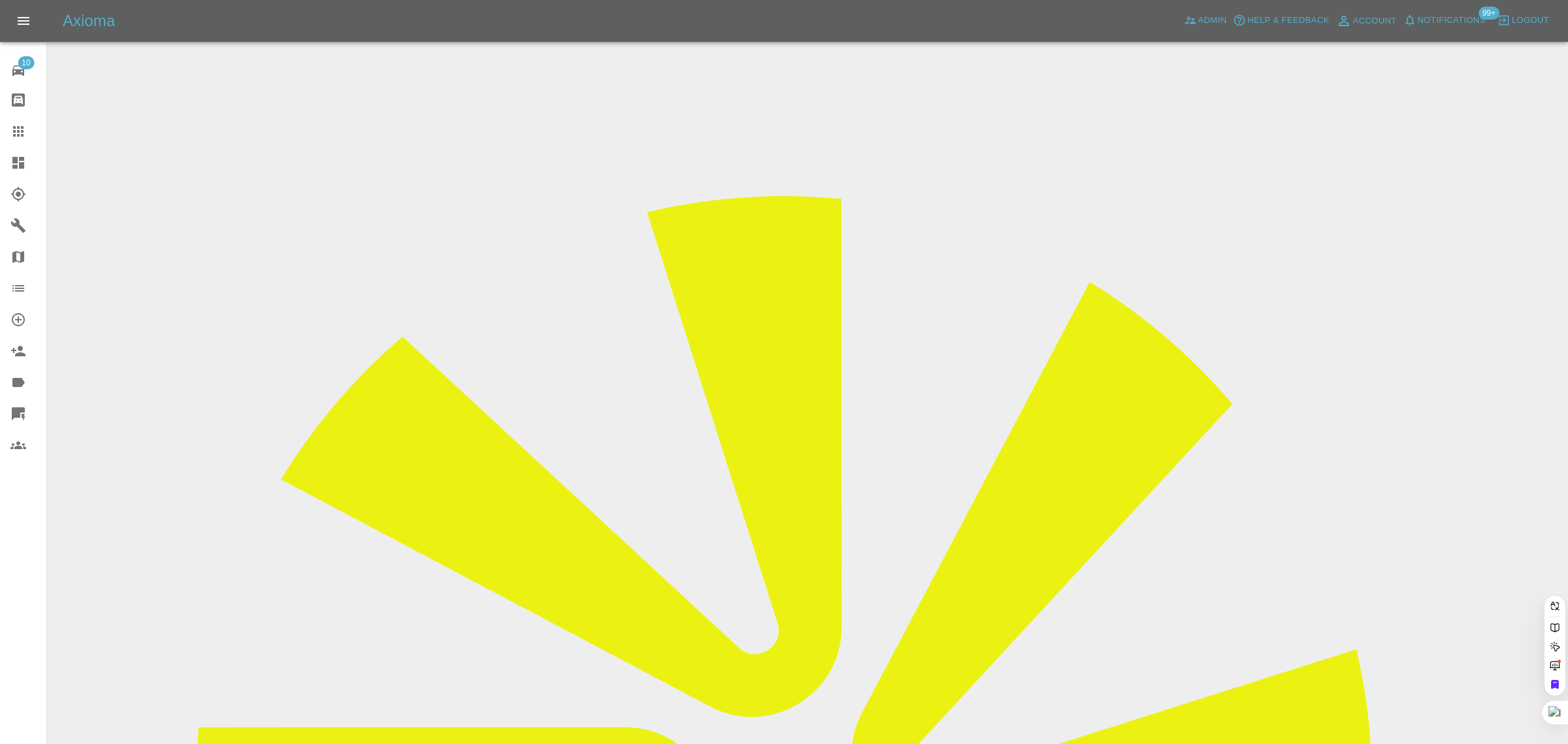
paste input "kristen-ellis@hotmail.co.uk"
type input "kristen-ellis@hotmail.co.uk"
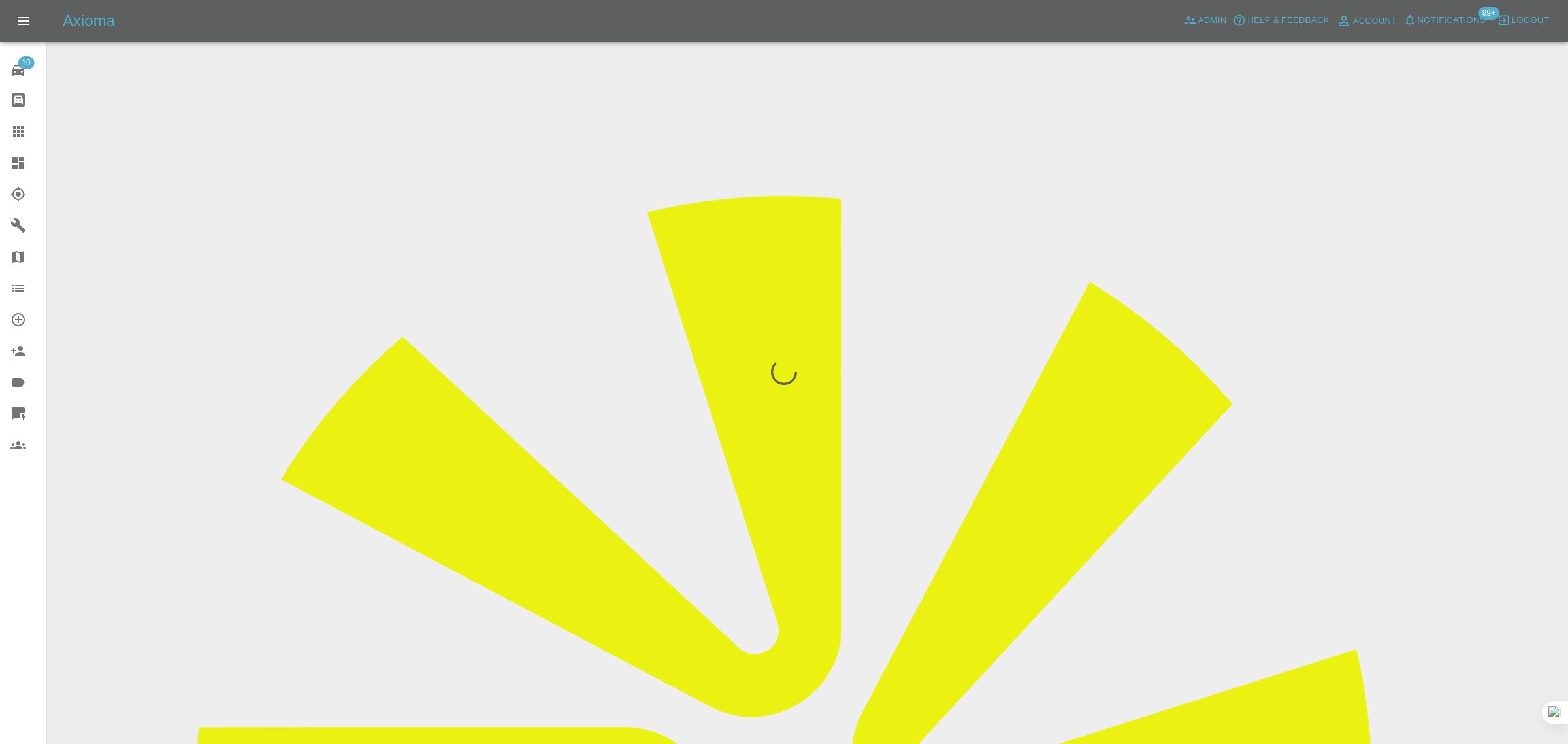
click at [21, 547] on div "10 Repair home Bodyshop home Claims Dashboard Explorer Garages Map Organization…" at bounding box center [24, 372] width 47 height 744
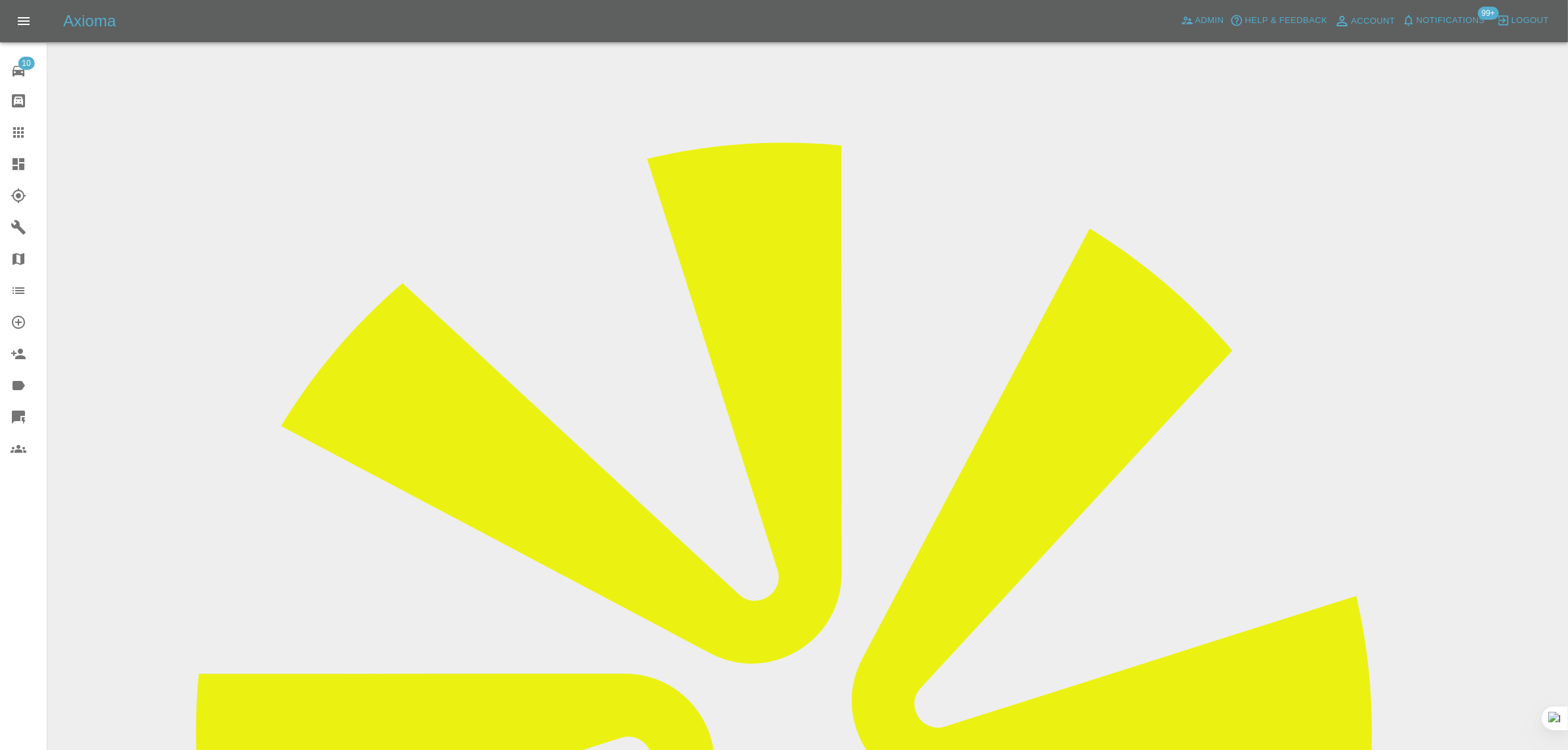
scroll to position [82, 0]
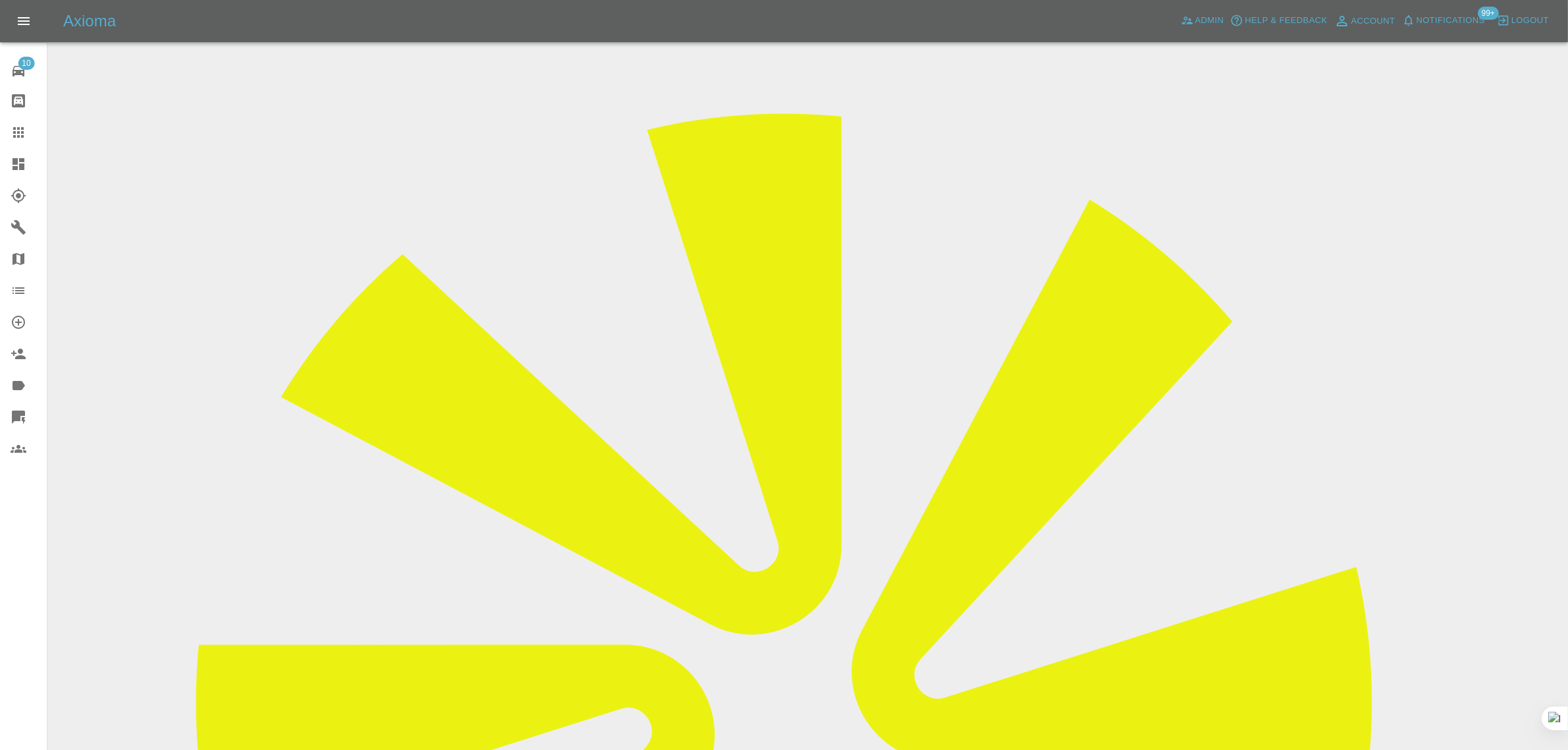
drag, startPoint x: 1318, startPoint y: 591, endPoint x: 1421, endPoint y: 598, distance: 103.2
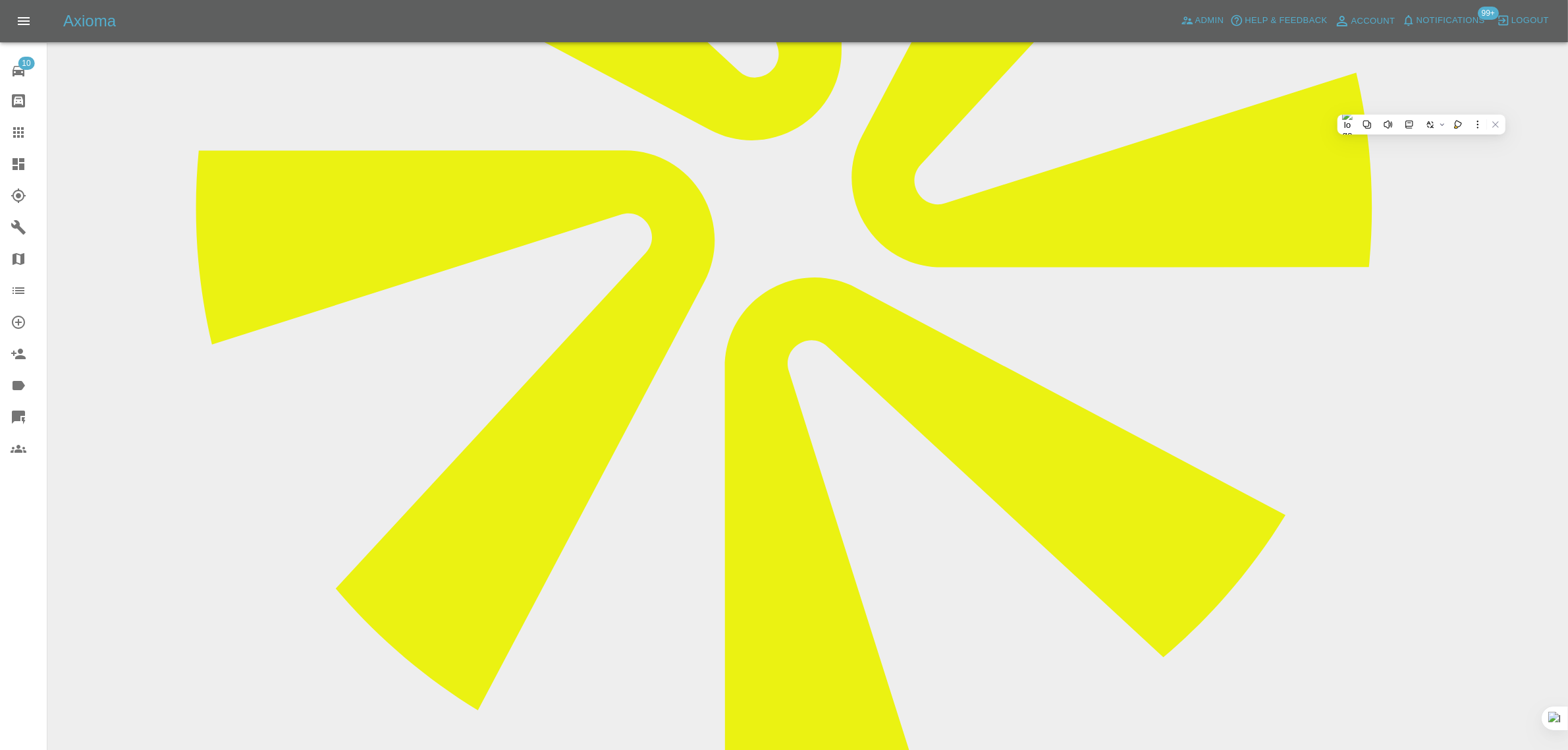
click at [13, 132] on icon at bounding box center [19, 133] width 10 height 10
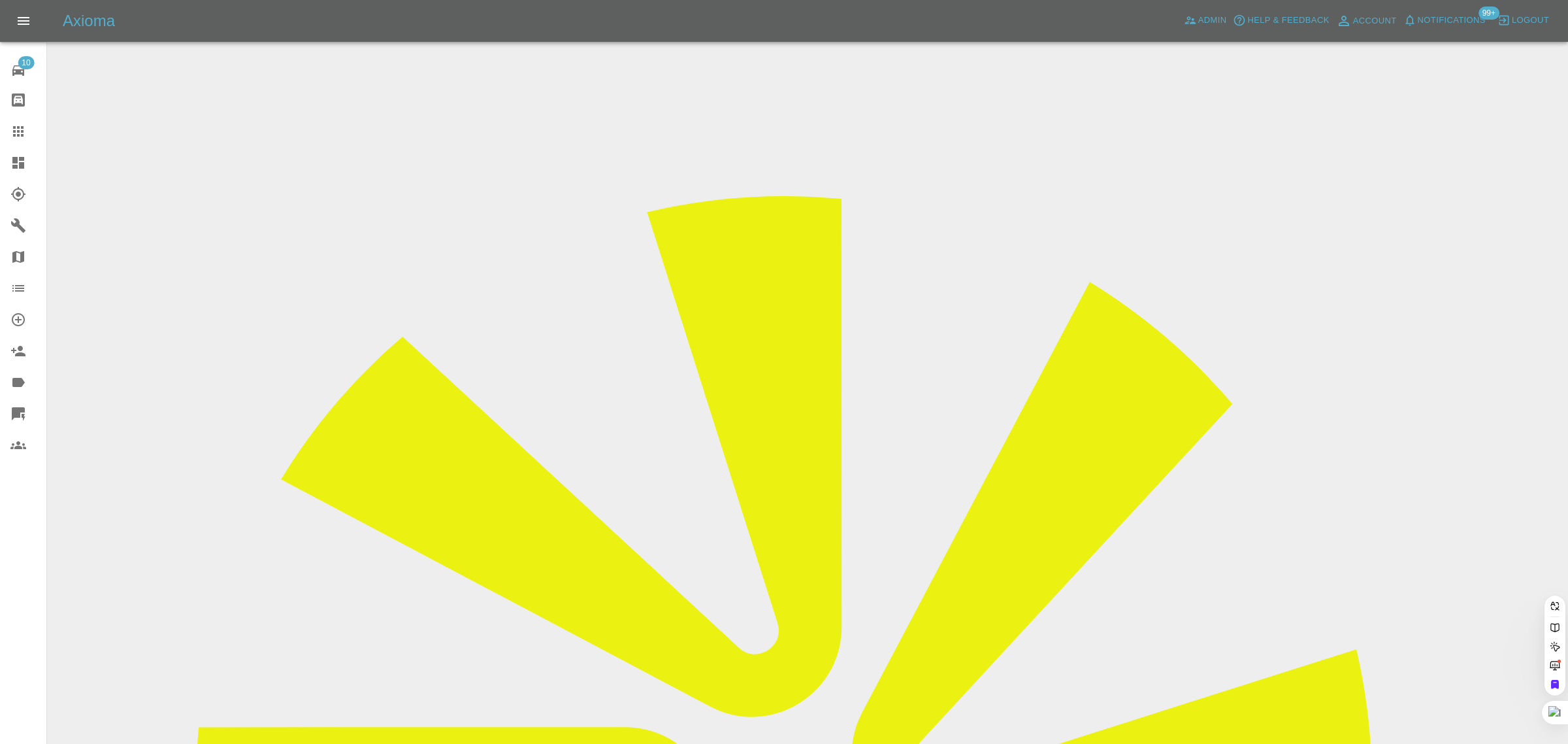
paste input "busas1990@gmail.com"
type input "busas1990@gmail.com"
